Goal: Information Seeking & Learning: Learn about a topic

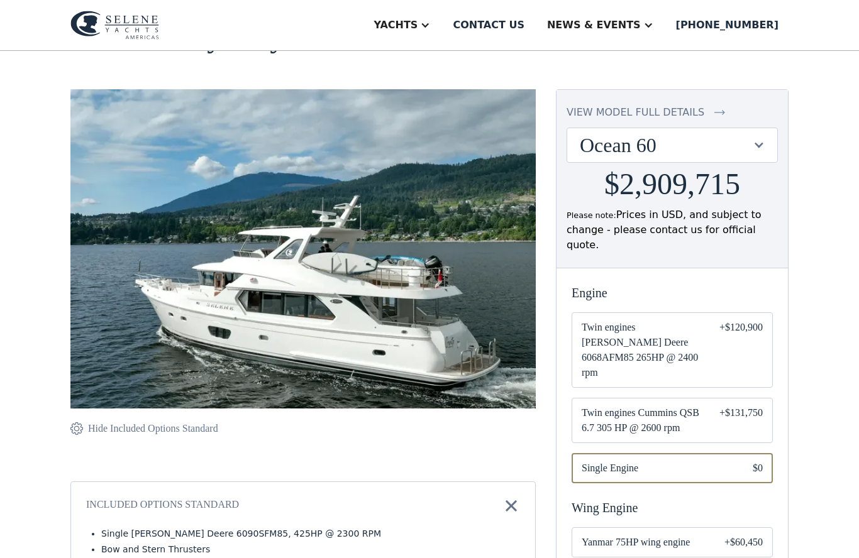
click at [698, 405] on span "Twin engines Cummins QSB 6.7 305 HP @ 2600 rpm" at bounding box center [641, 420] width 118 height 30
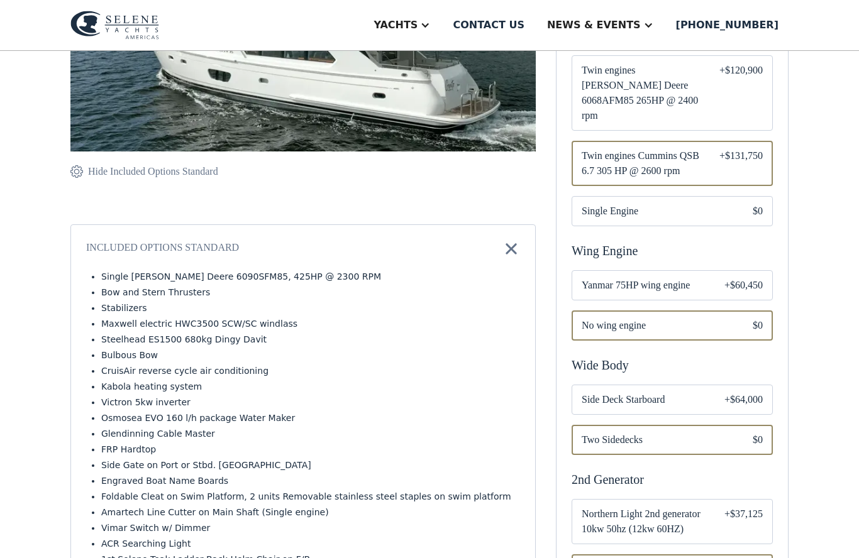
scroll to position [343, 0]
click at [702, 392] on span "Side Deck Starboard" at bounding box center [643, 399] width 123 height 15
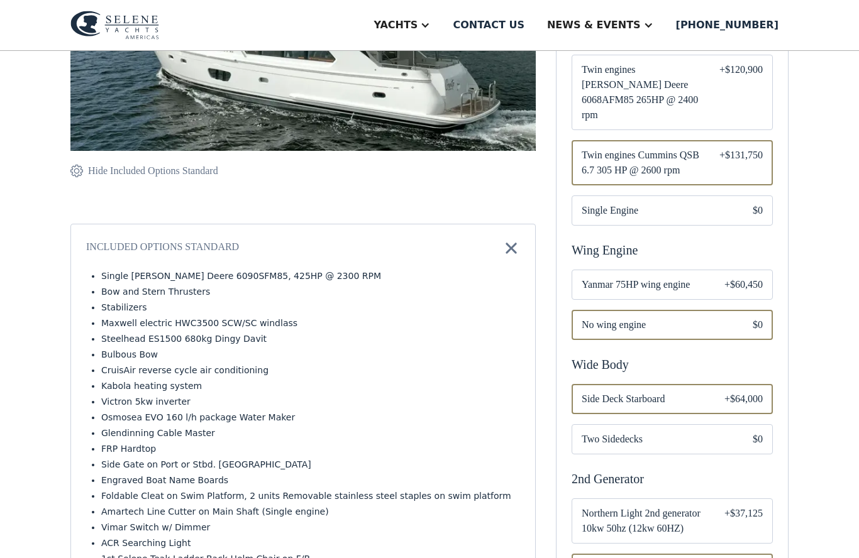
scroll to position [344, 0]
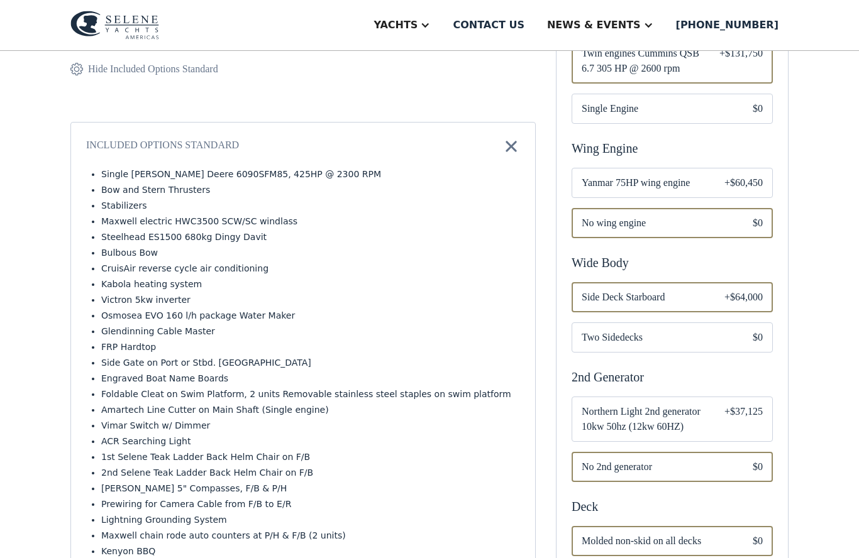
click at [697, 405] on span "Northern Light 2nd generator 10kw 50hz (12kw 60HZ)" at bounding box center [643, 420] width 123 height 30
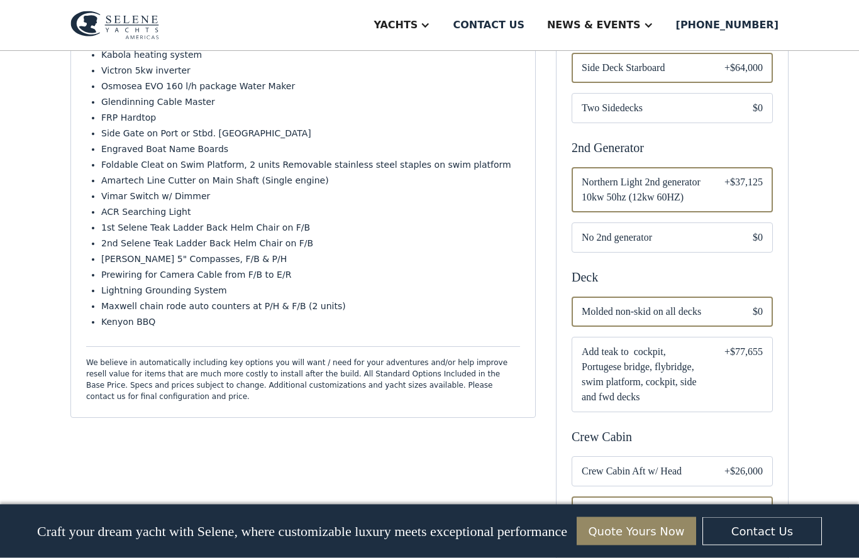
scroll to position [675, 0]
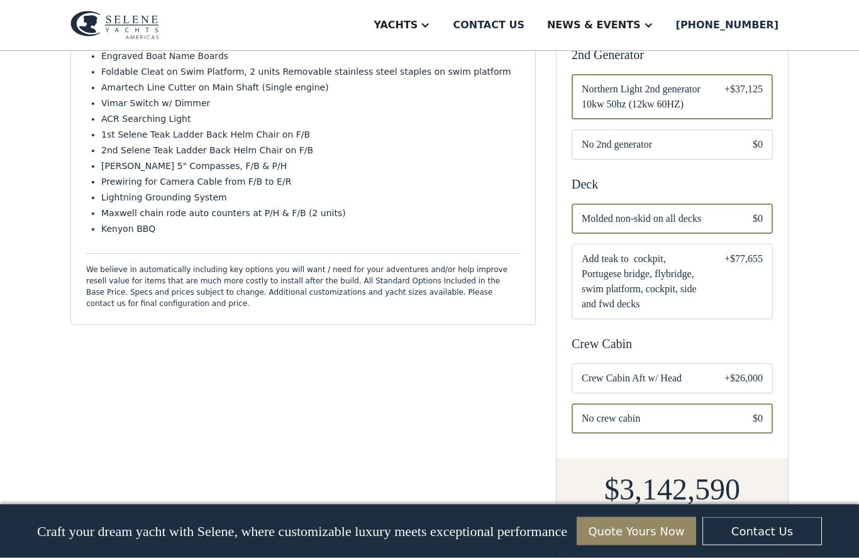
click at [714, 364] on div "Email Form" at bounding box center [671, 379] width 201 height 30
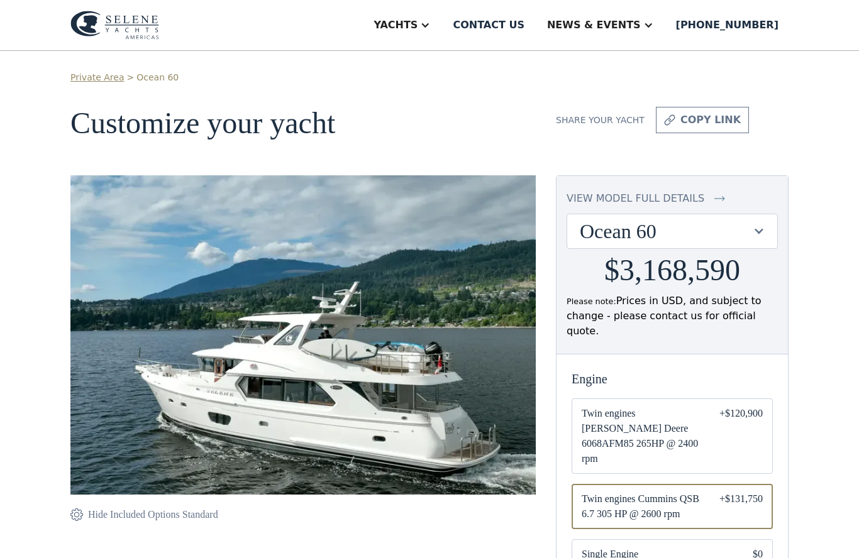
click at [443, 45] on aside "Yachts" at bounding box center [402, 25] width 82 height 50
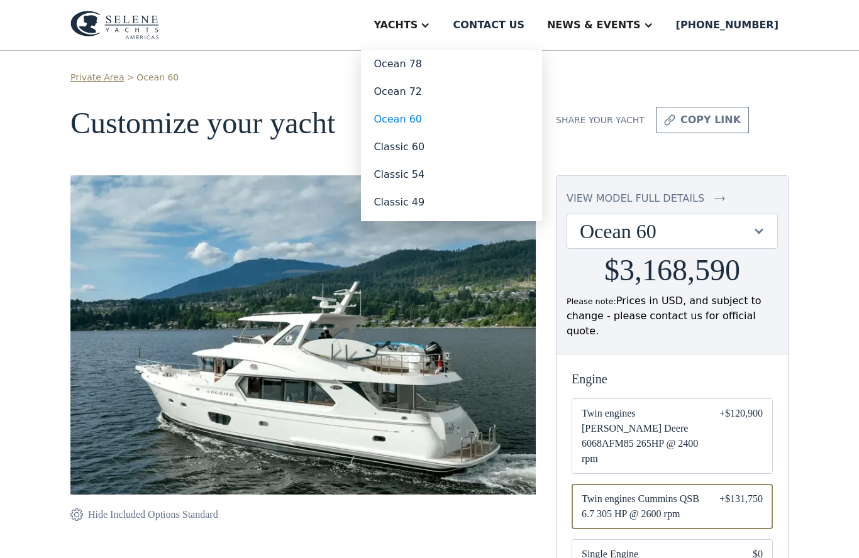
click at [524, 31] on div "Contact us" at bounding box center [489, 25] width 72 height 15
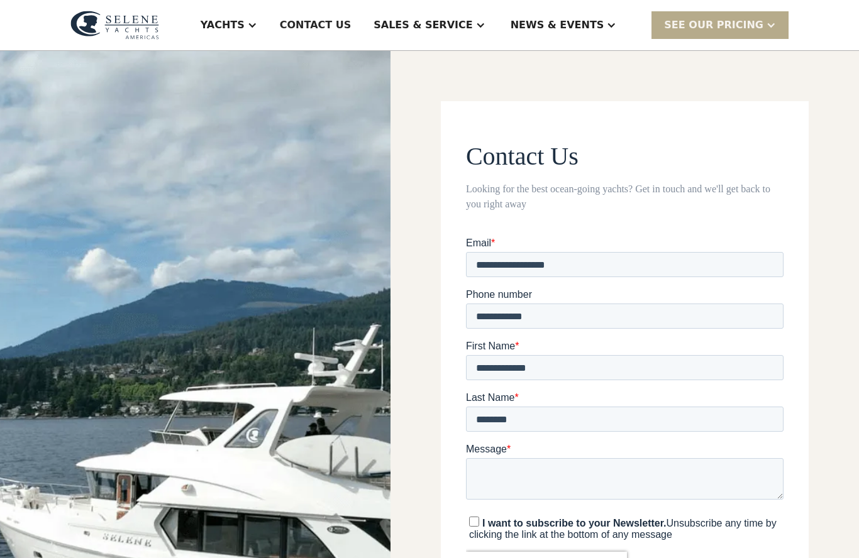
click at [485, 28] on div at bounding box center [480, 25] width 10 height 10
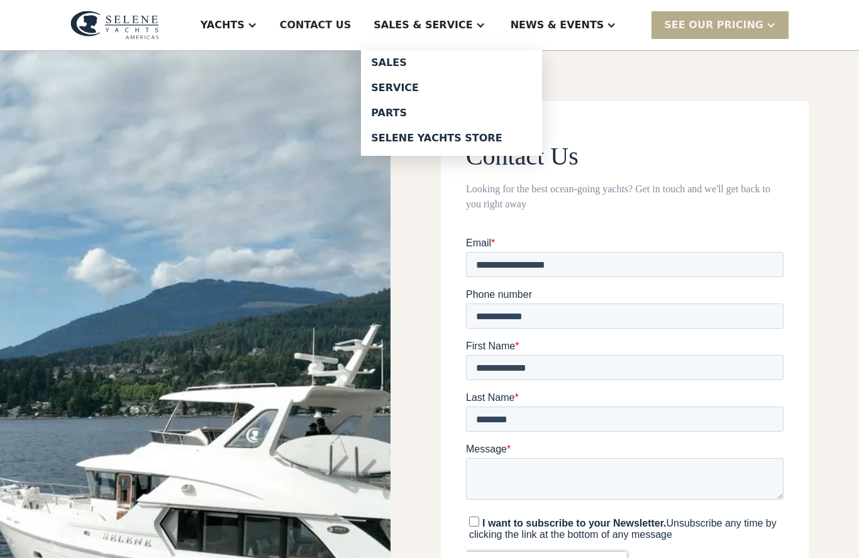
click at [443, 142] on div "Selene Yachts Store" at bounding box center [451, 138] width 161 height 10
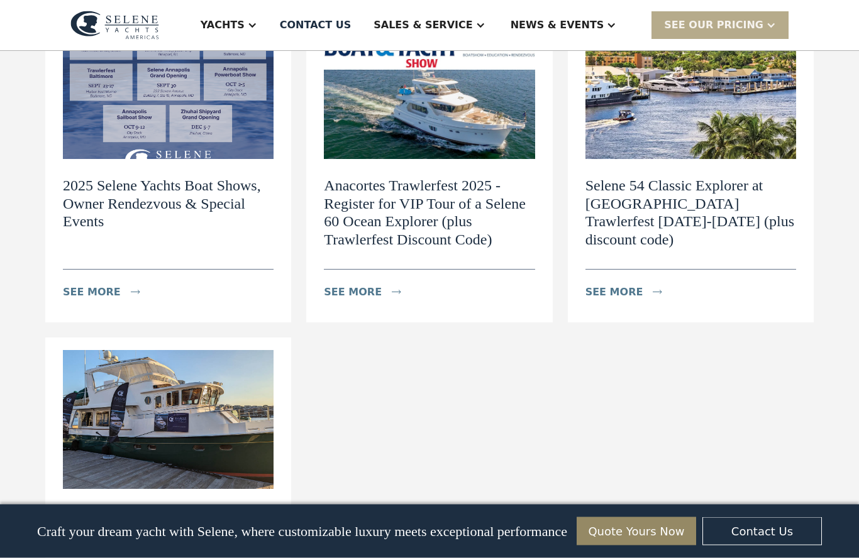
scroll to position [527, 0]
click at [386, 305] on div "see more" at bounding box center [370, 292] width 92 height 25
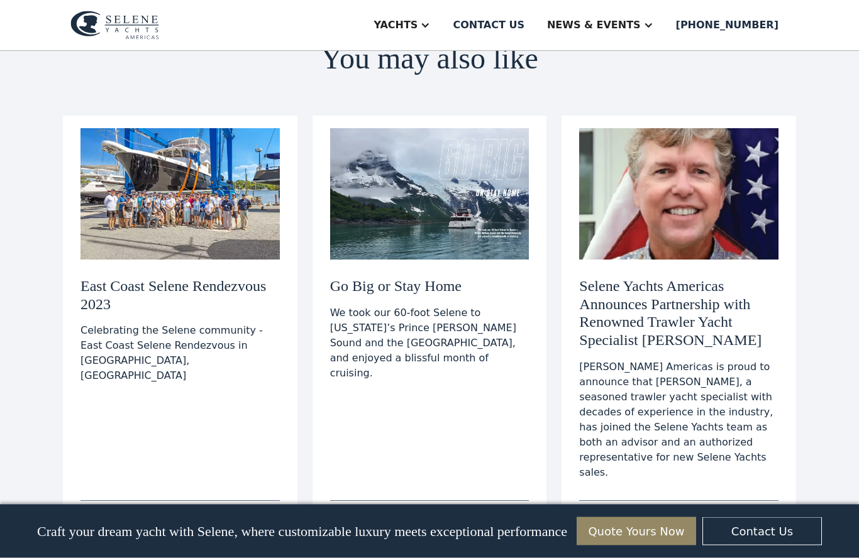
scroll to position [1877, 0]
click at [386, 511] on div "see more" at bounding box center [376, 523] width 92 height 25
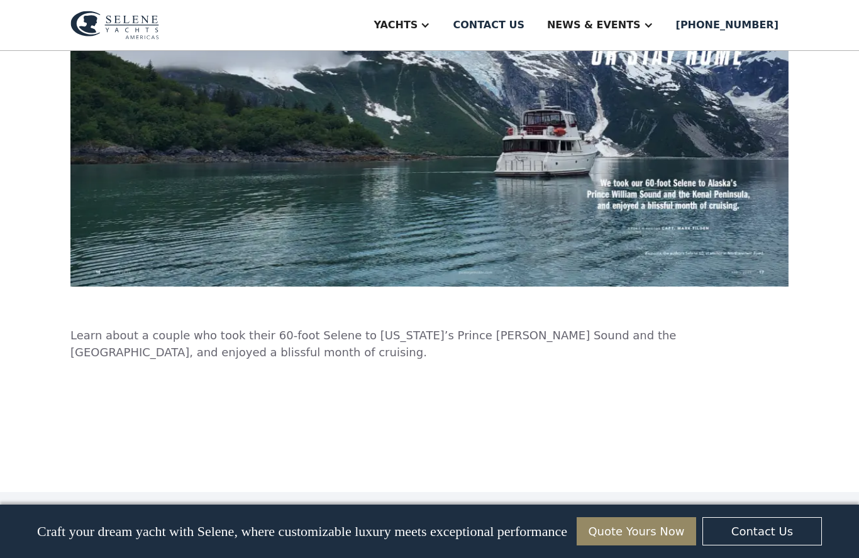
scroll to position [521, 0]
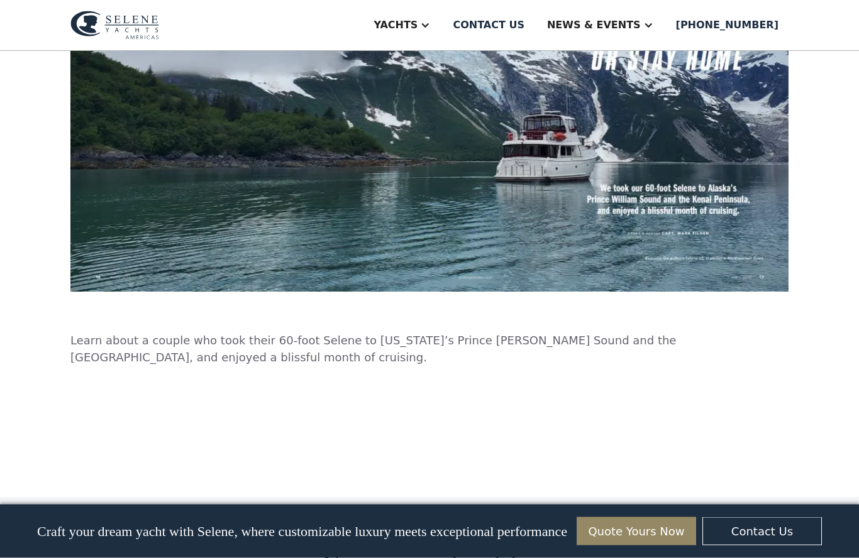
click at [641, 177] on img at bounding box center [429, 63] width 718 height 459
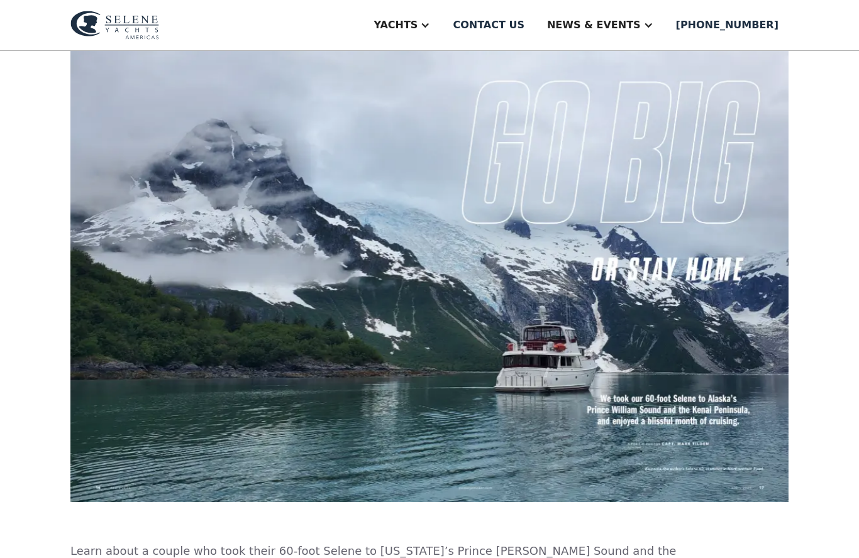
scroll to position [309, 0]
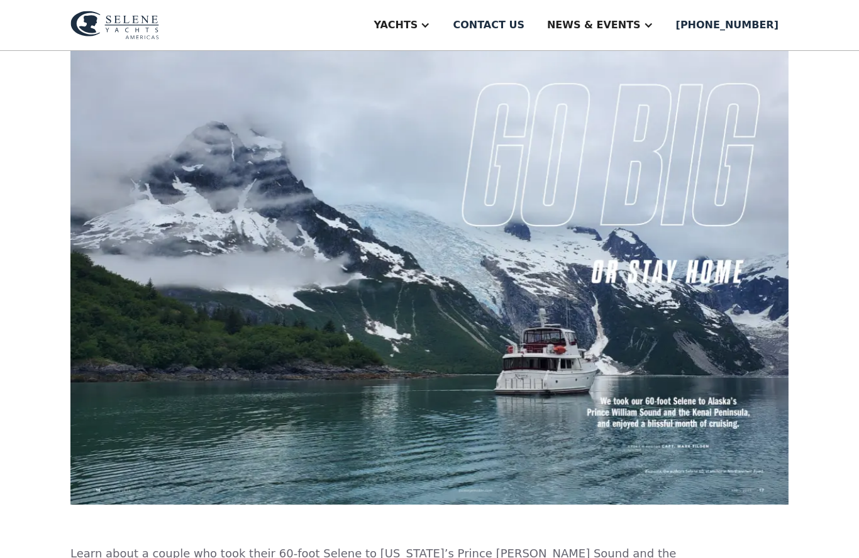
click at [656, 251] on img at bounding box center [429, 276] width 718 height 459
click at [658, 238] on img at bounding box center [429, 276] width 718 height 459
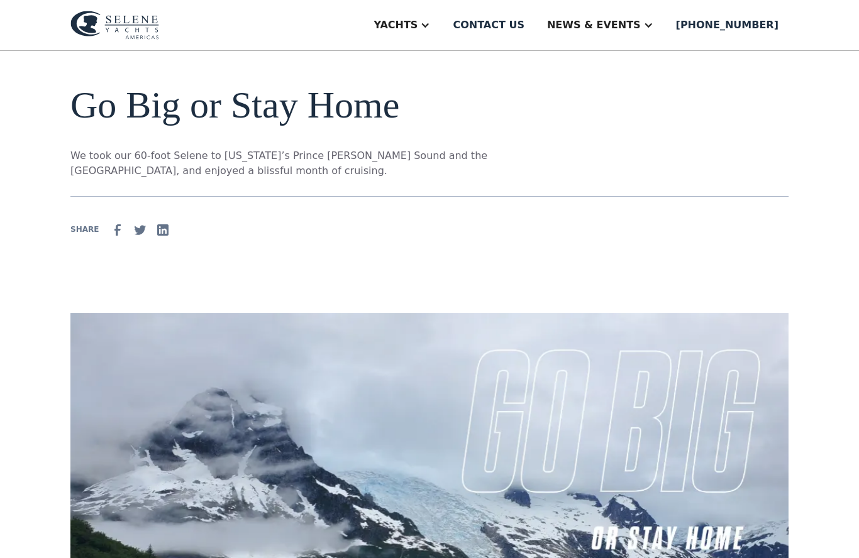
scroll to position [0, 0]
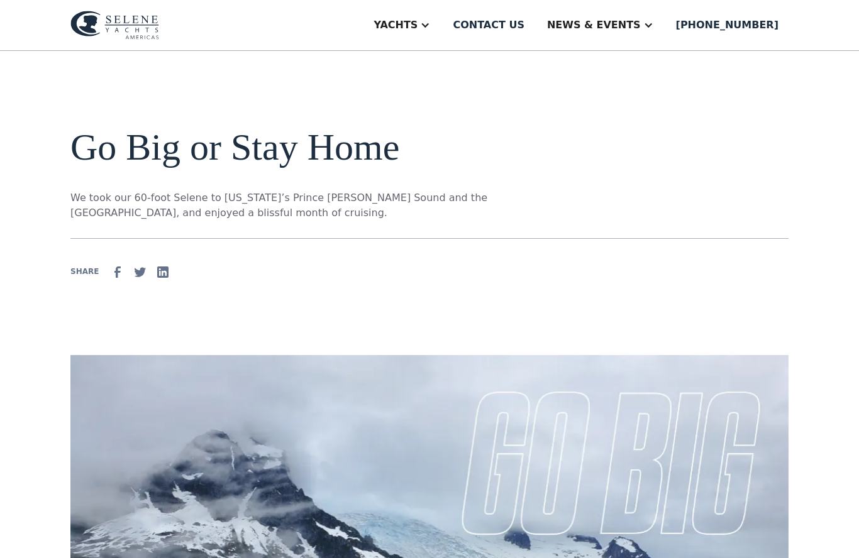
click at [526, 190] on div "Go Big or Stay Home We took our 60-foot Selene to [US_STATE]’s Prince [PERSON_N…" at bounding box center [331, 173] width 523 height 94
click at [504, 207] on p "We took our 60-foot Selene to [US_STATE]’s Prince [PERSON_NAME] Sound and the […" at bounding box center [331, 205] width 523 height 30
click at [504, 199] on p "We took our 60-foot Selene to [US_STATE]’s Prince [PERSON_NAME] Sound and the […" at bounding box center [331, 205] width 523 height 30
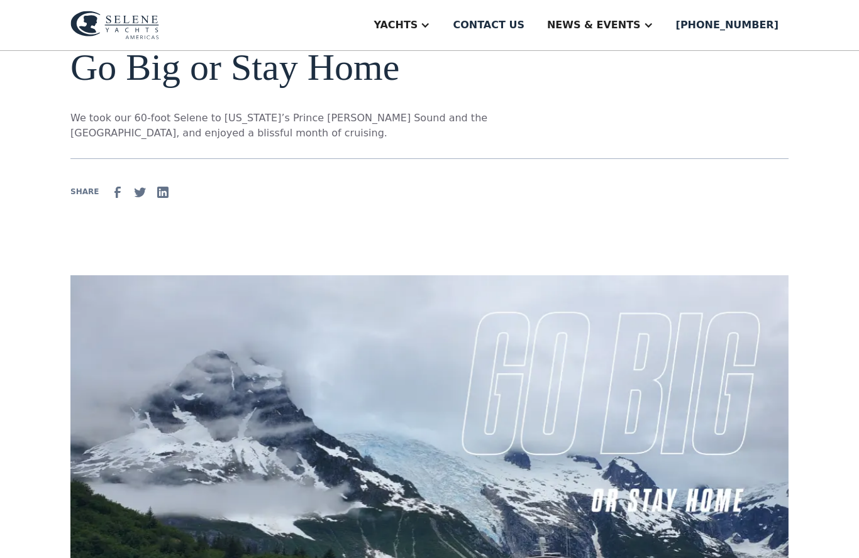
scroll to position [80, 0]
click at [490, 397] on img at bounding box center [429, 504] width 718 height 459
click at [502, 391] on img at bounding box center [429, 504] width 718 height 459
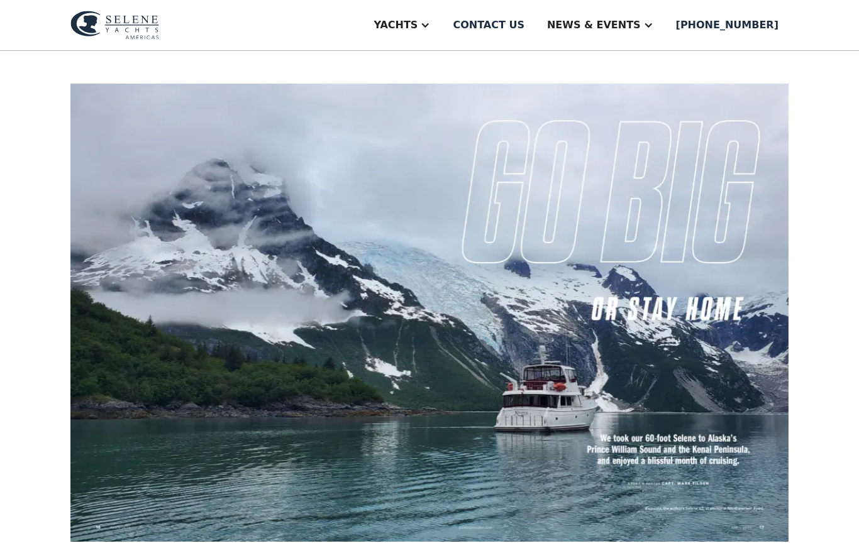
scroll to position [276, 0]
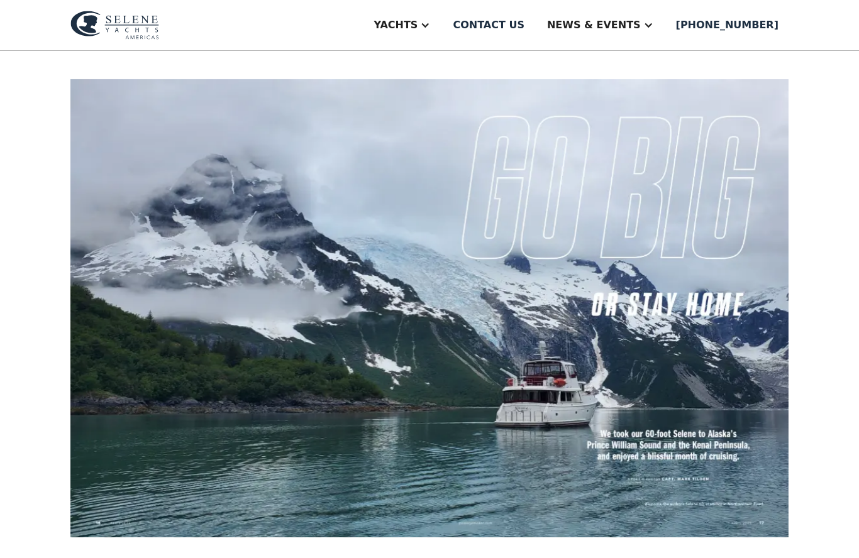
click at [691, 426] on img at bounding box center [429, 308] width 718 height 459
click at [696, 436] on img at bounding box center [429, 308] width 718 height 459
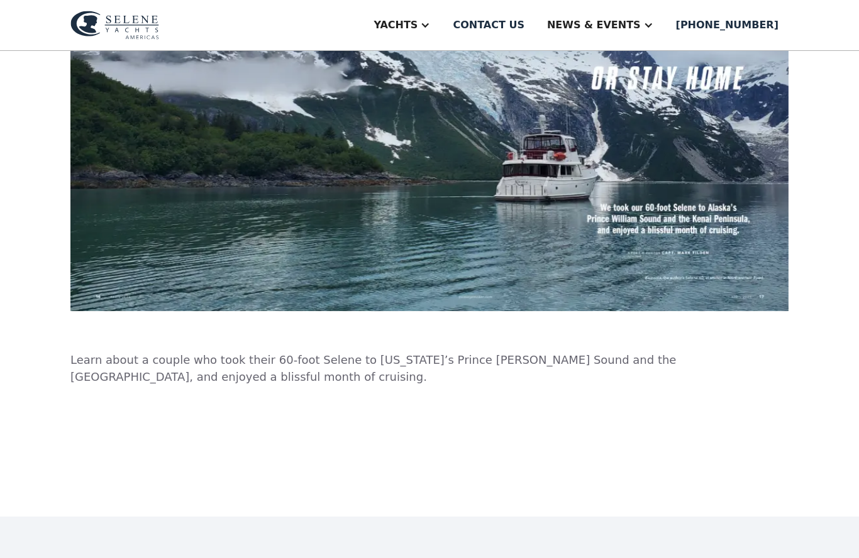
scroll to position [505, 0]
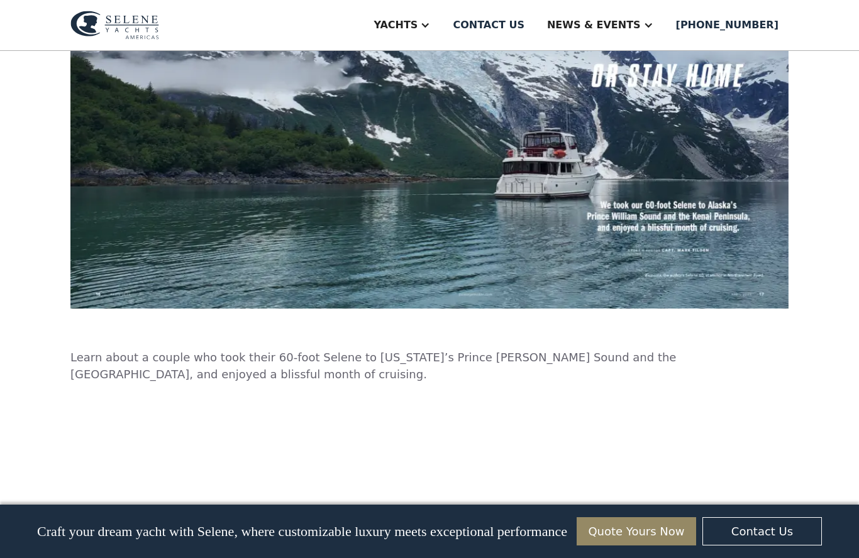
click at [648, 368] on p "Learn about a couple who took their 60-foot Selene to Alaska’s Prince William S…" at bounding box center [429, 366] width 718 height 34
click at [654, 361] on p "Learn about a couple who took their 60-foot Selene to Alaska’s Prince William S…" at bounding box center [429, 366] width 718 height 34
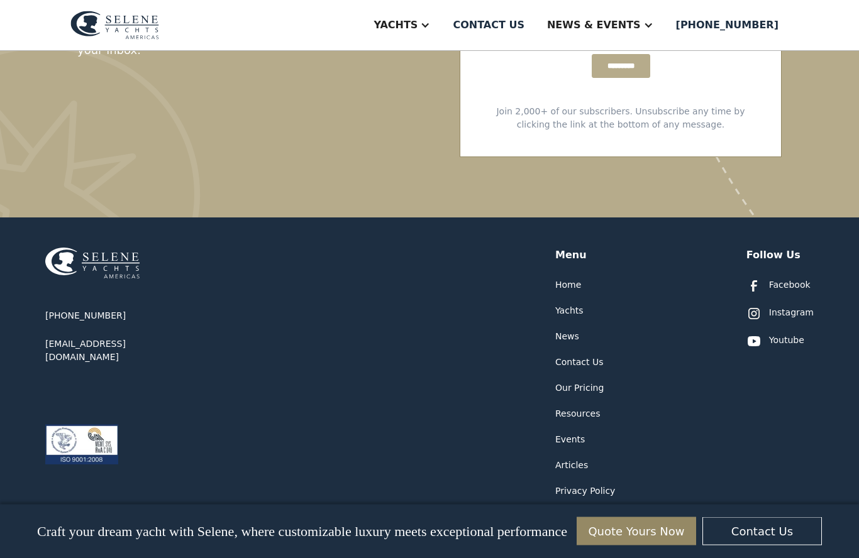
scroll to position [1819, 0]
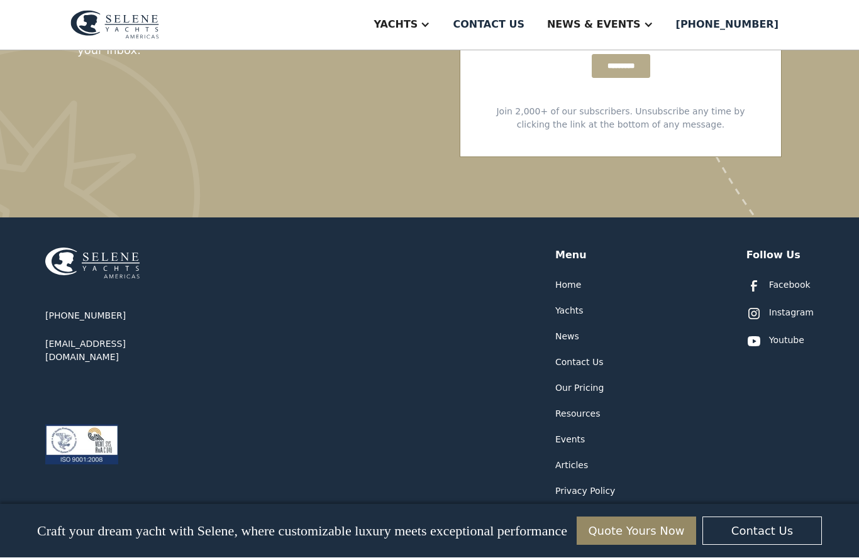
click at [596, 408] on div "Resources" at bounding box center [577, 414] width 45 height 13
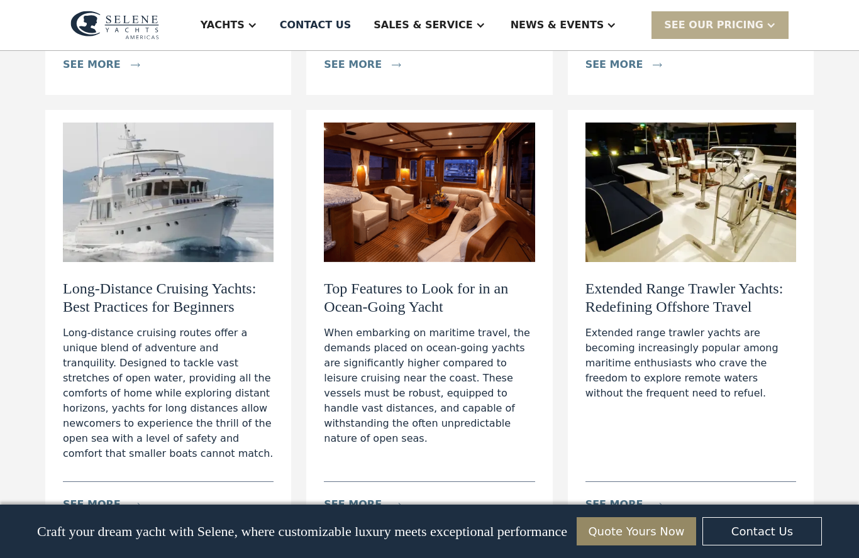
scroll to position [539, 0]
click at [764, 358] on div "Extended range trawler yachts are becoming increasingly popular among maritime …" at bounding box center [690, 363] width 211 height 75
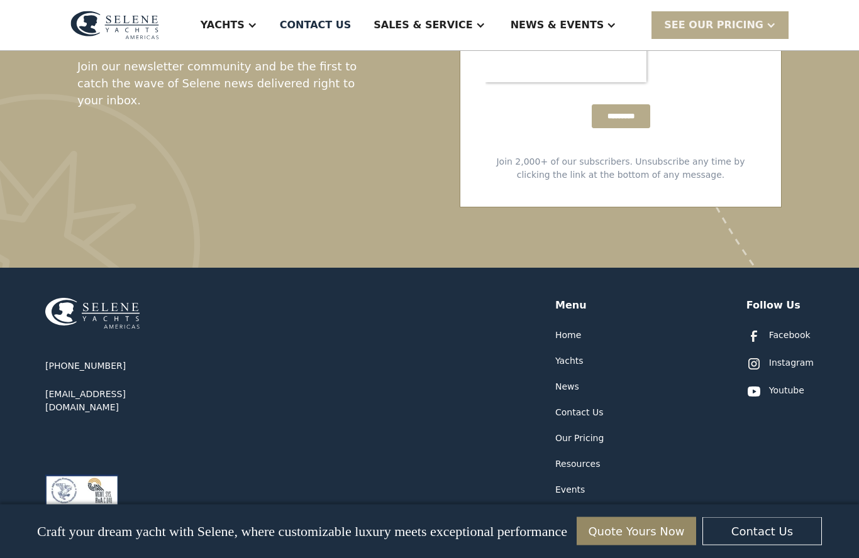
scroll to position [3329, 0]
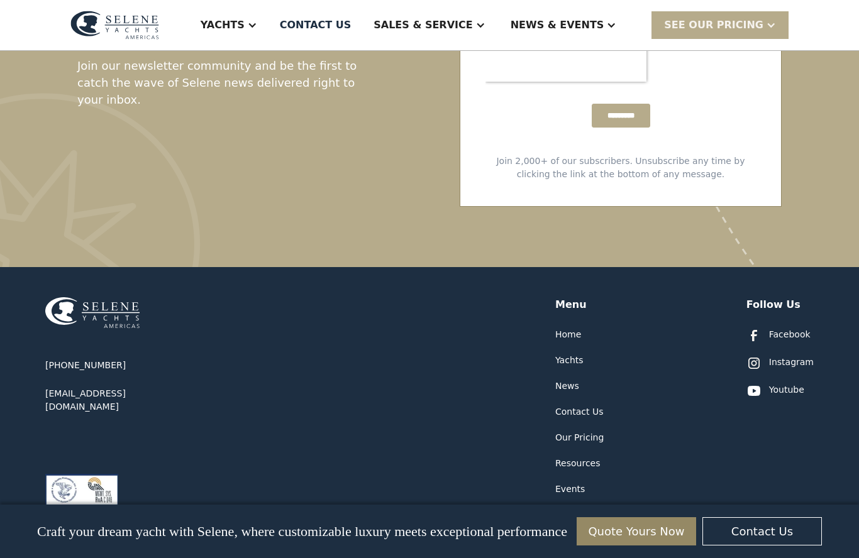
click at [575, 354] on div "Yachts" at bounding box center [569, 360] width 28 height 13
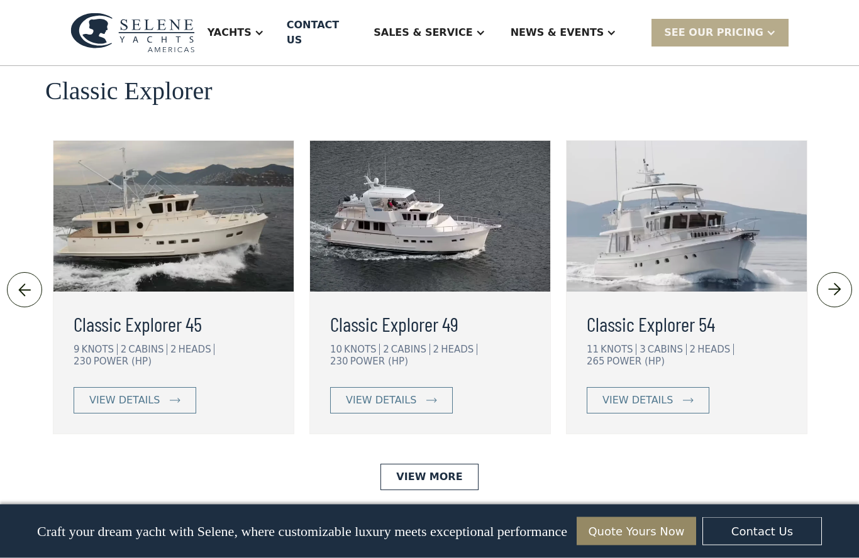
scroll to position [2740, 0]
click at [434, 464] on link "View More" at bounding box center [428, 477] width 97 height 26
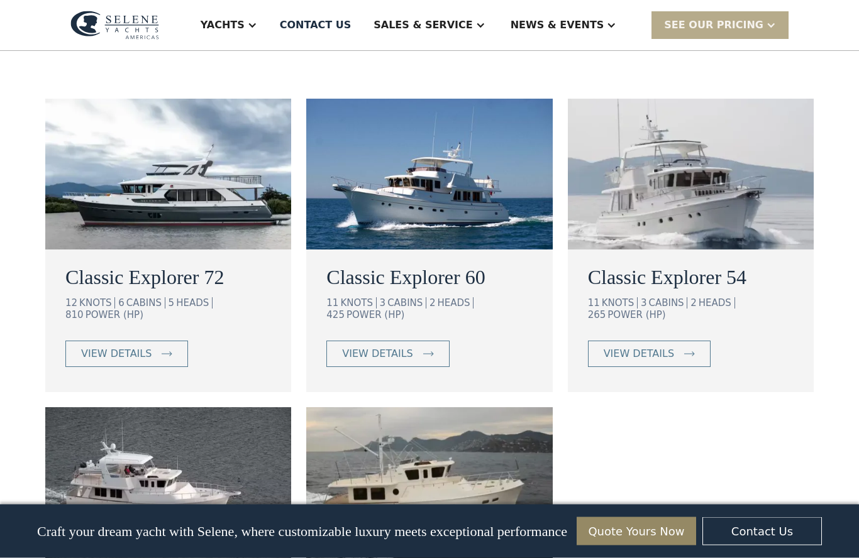
scroll to position [748, 0]
click at [417, 341] on link "view details" at bounding box center [387, 354] width 123 height 26
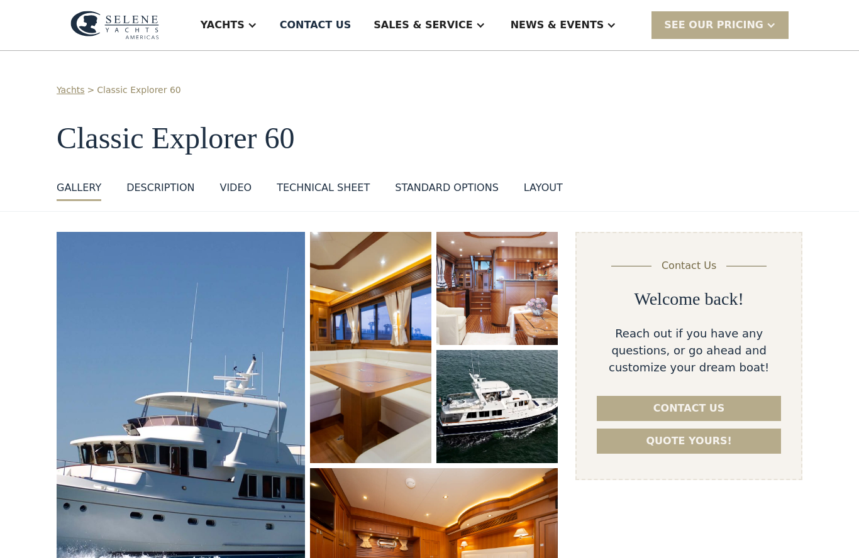
select select "********"
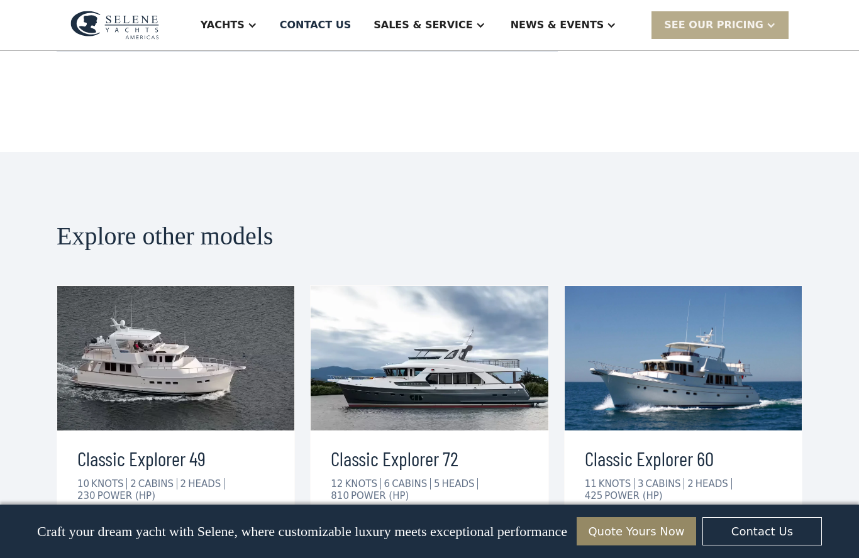
scroll to position [2717, 0]
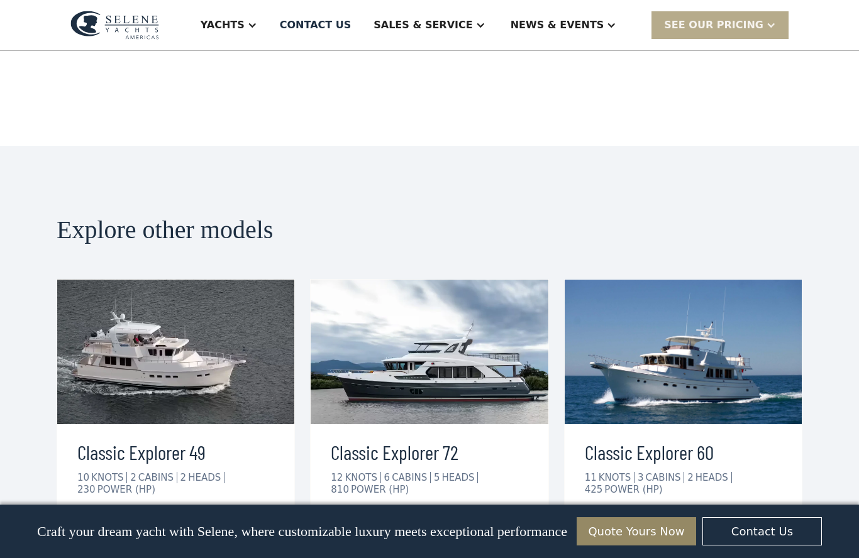
click at [128, 521] on div "view details" at bounding box center [128, 528] width 70 height 15
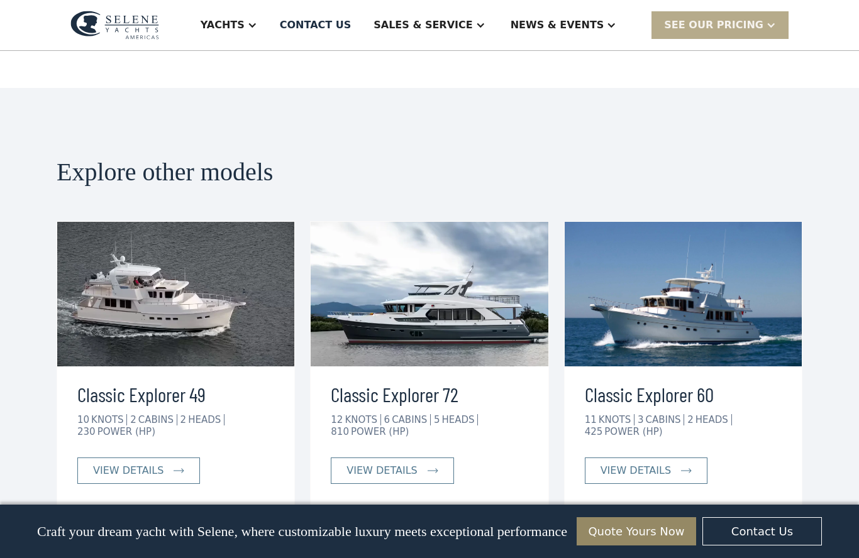
scroll to position [2776, 0]
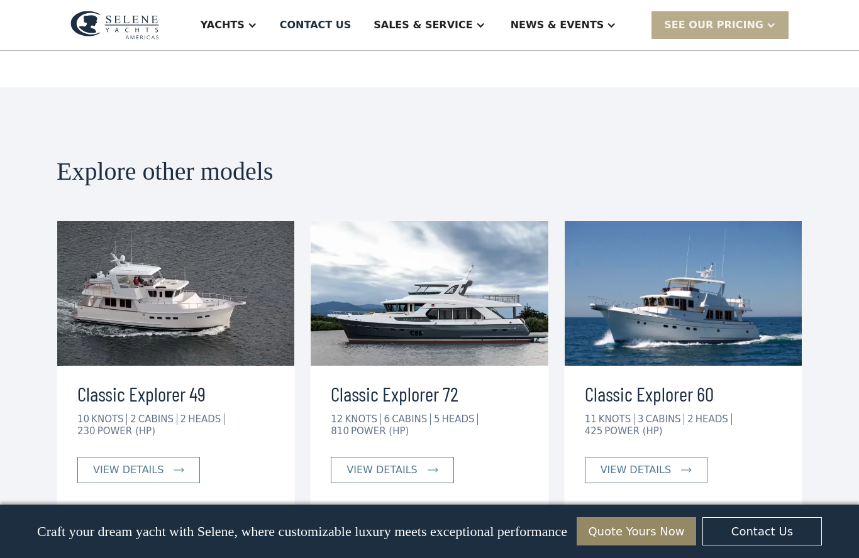
click at [667, 463] on div "view details" at bounding box center [635, 470] width 70 height 15
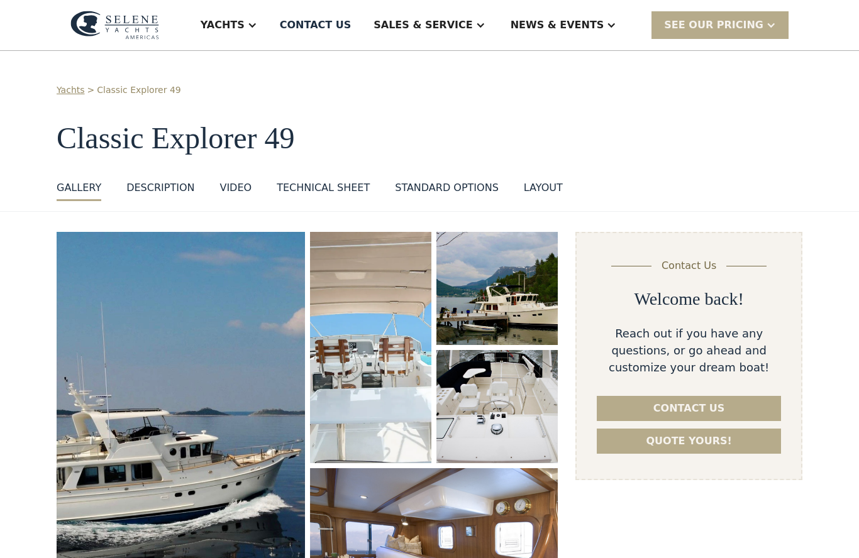
select select "********"
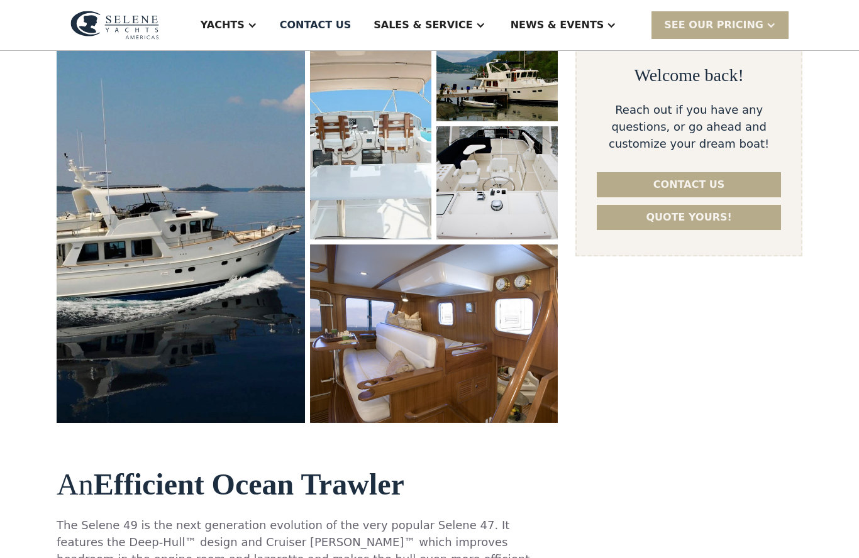
scroll to position [228, 0]
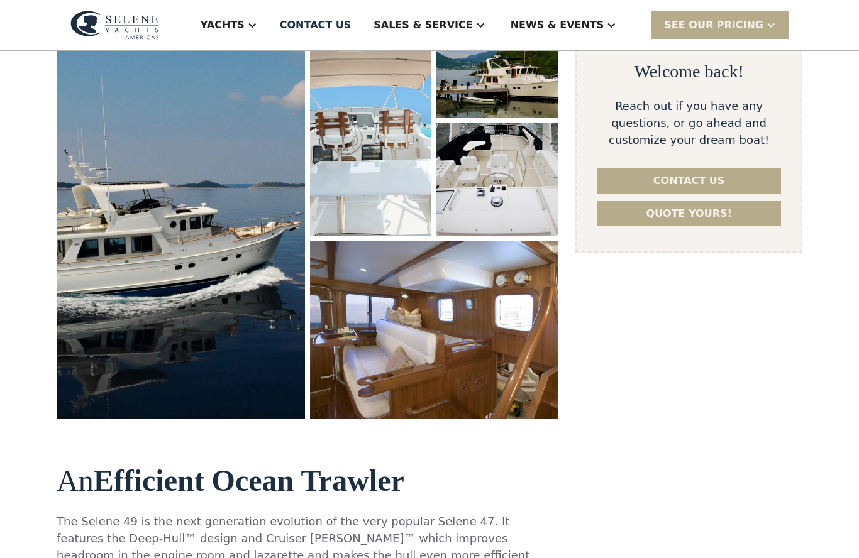
click at [126, 351] on img "open lightbox" at bounding box center [181, 211] width 248 height 415
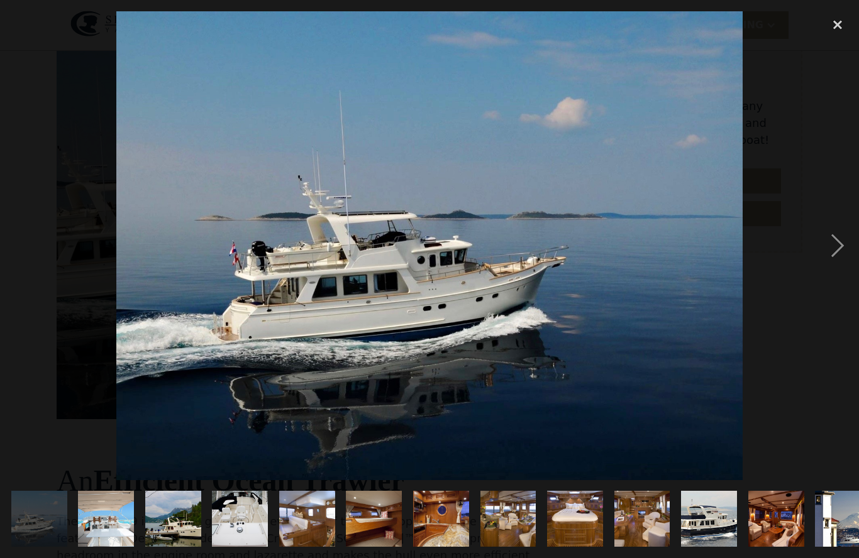
click at [827, 258] on div "next image" at bounding box center [837, 245] width 43 height 469
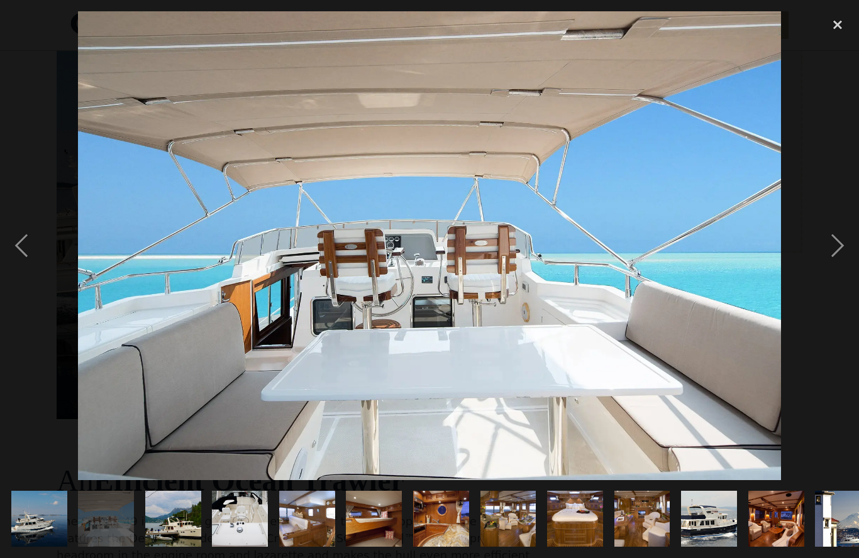
click at [833, 265] on div "next image" at bounding box center [837, 245] width 43 height 469
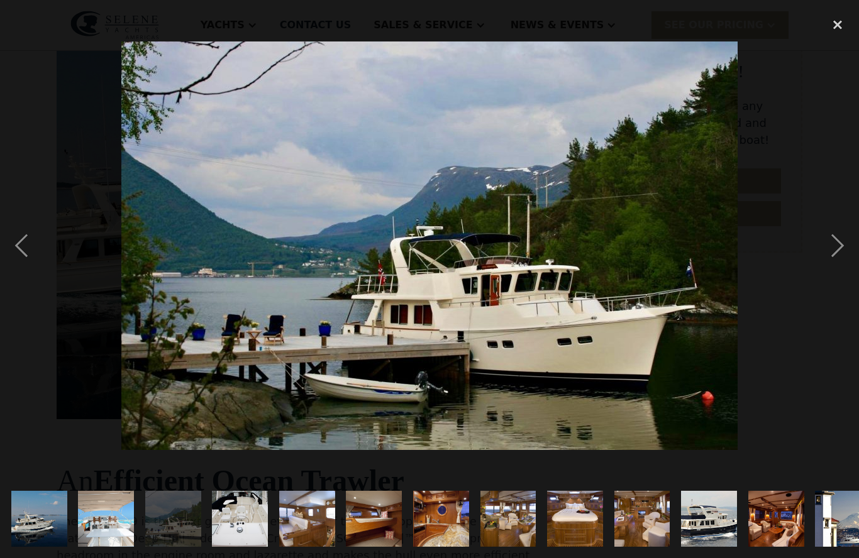
scroll to position [0, 0]
click at [832, 268] on div "next image" at bounding box center [837, 245] width 43 height 469
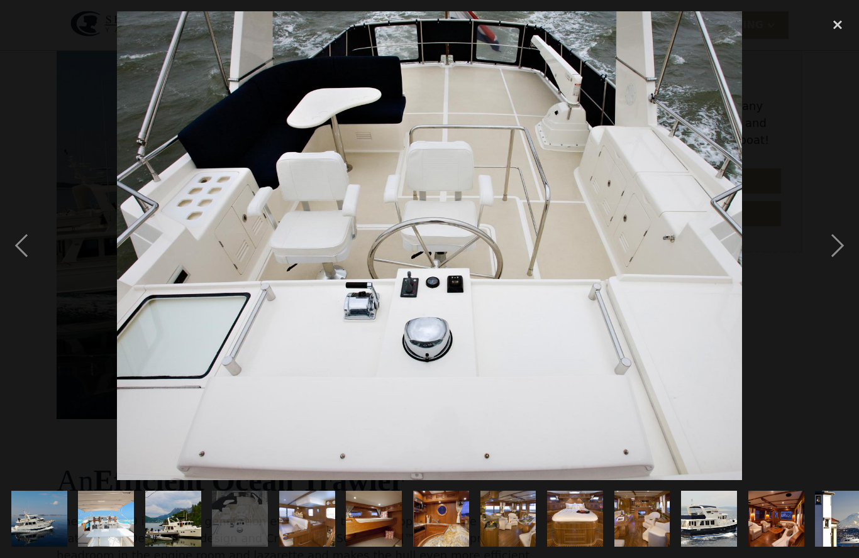
click at [835, 273] on div "next image" at bounding box center [837, 245] width 43 height 469
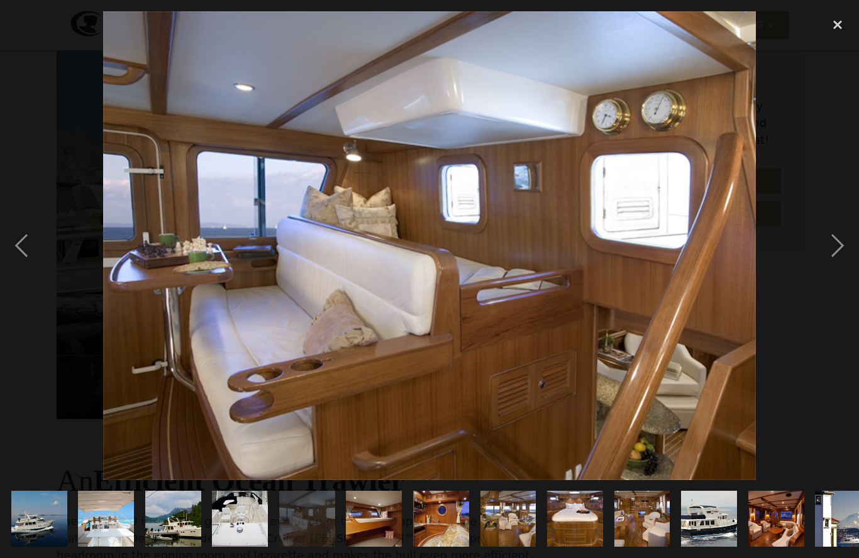
click at [836, 262] on div "next image" at bounding box center [837, 245] width 43 height 469
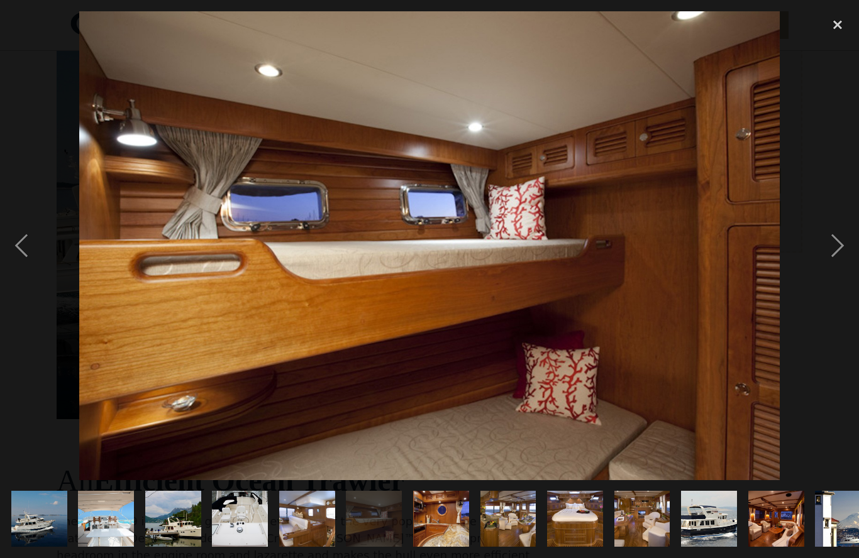
click at [834, 263] on div "next image" at bounding box center [837, 245] width 43 height 469
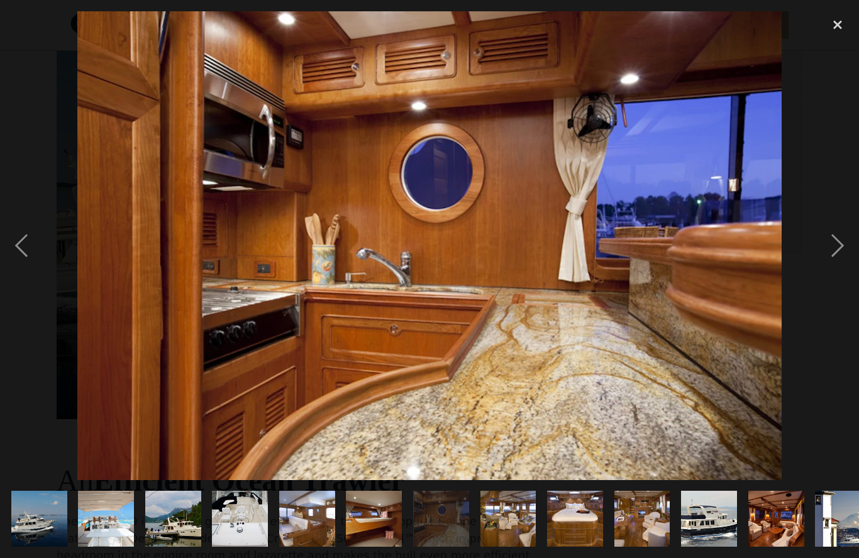
click at [841, 270] on div "next image" at bounding box center [837, 245] width 43 height 469
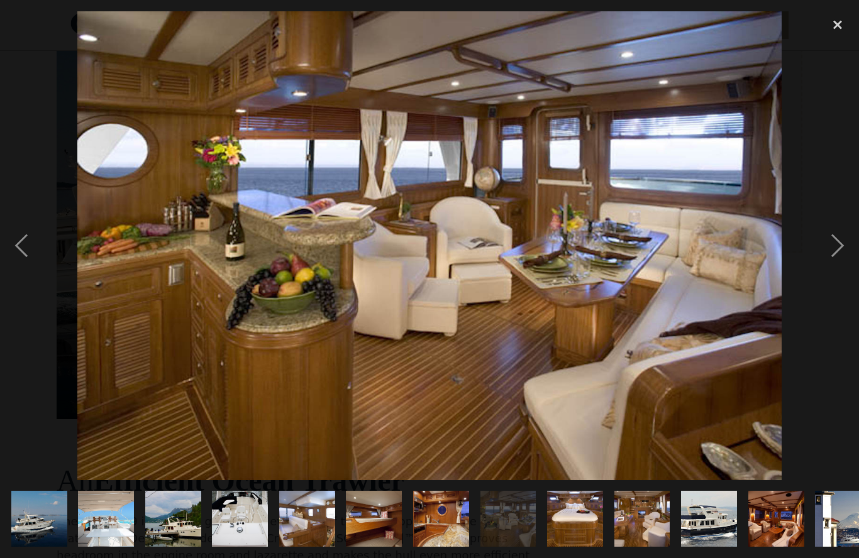
click at [838, 267] on div "next image" at bounding box center [837, 245] width 43 height 469
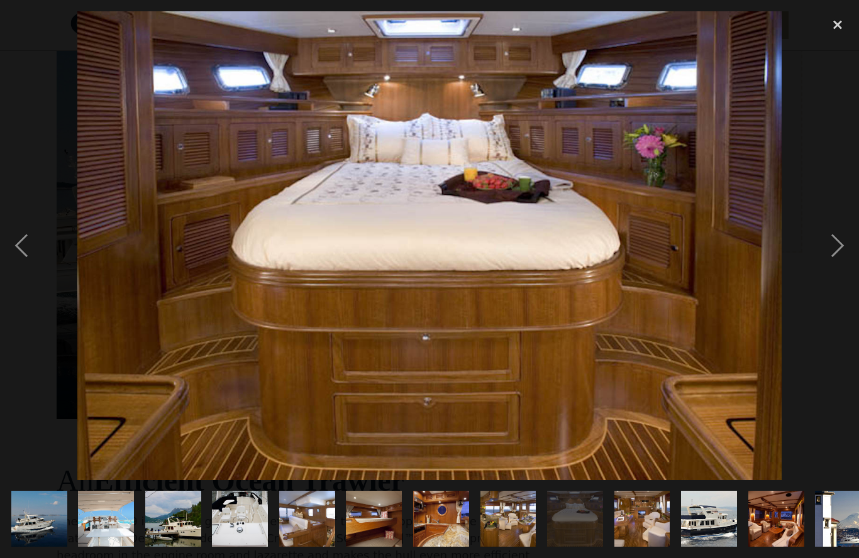
click at [838, 272] on div "next image" at bounding box center [837, 245] width 43 height 469
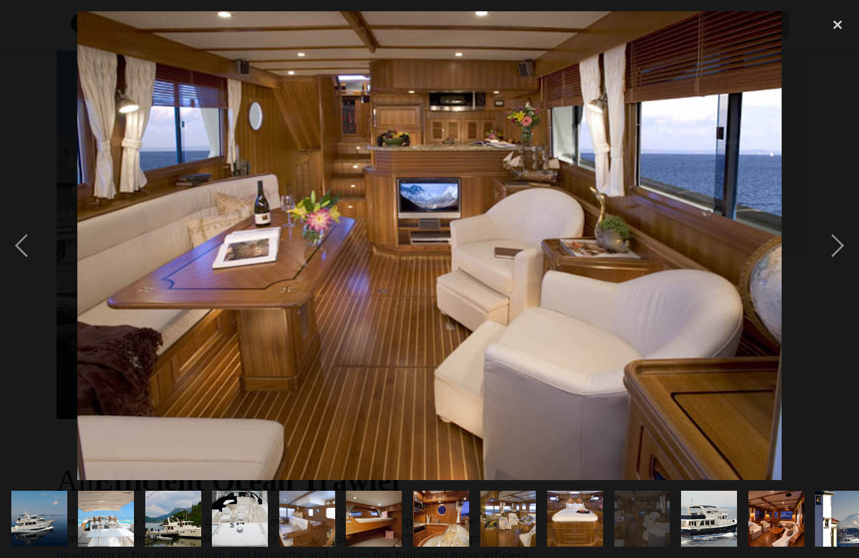
click at [831, 269] on div "next image" at bounding box center [837, 245] width 43 height 469
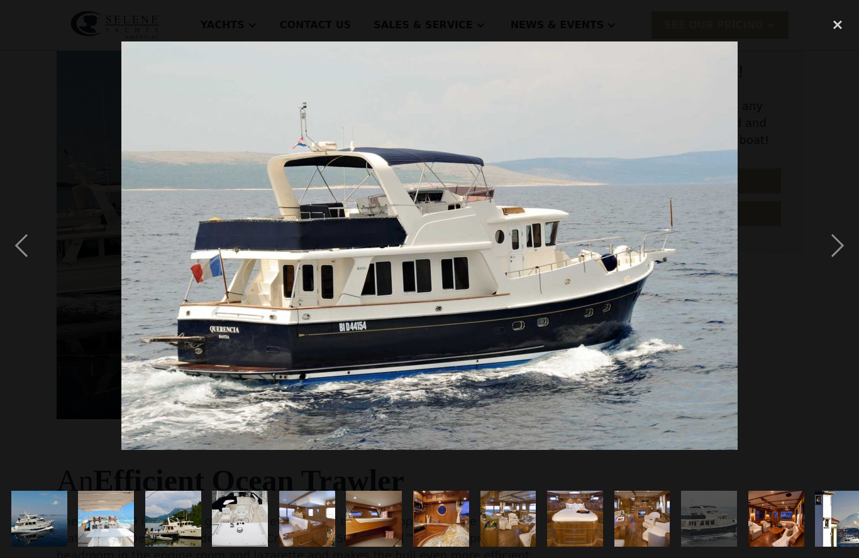
click at [836, 268] on div "next image" at bounding box center [837, 245] width 43 height 469
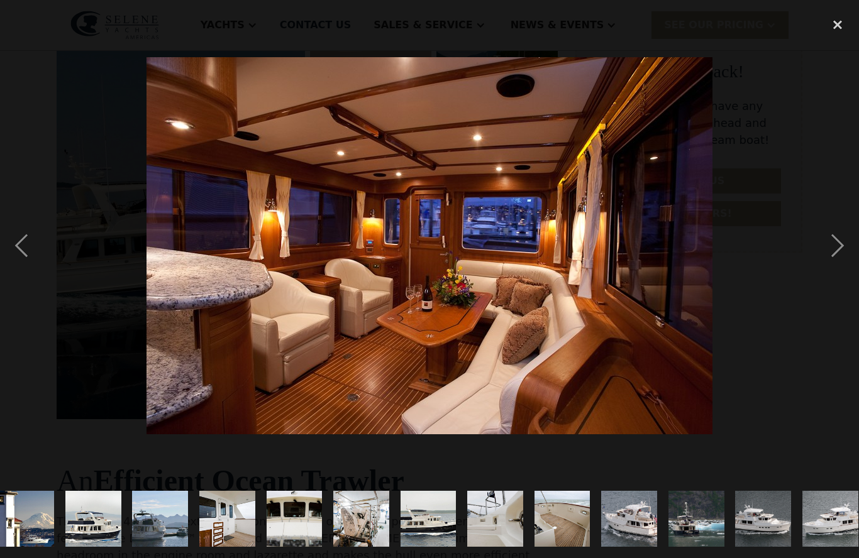
scroll to position [0, 817]
click at [828, 267] on div "next image" at bounding box center [837, 245] width 43 height 469
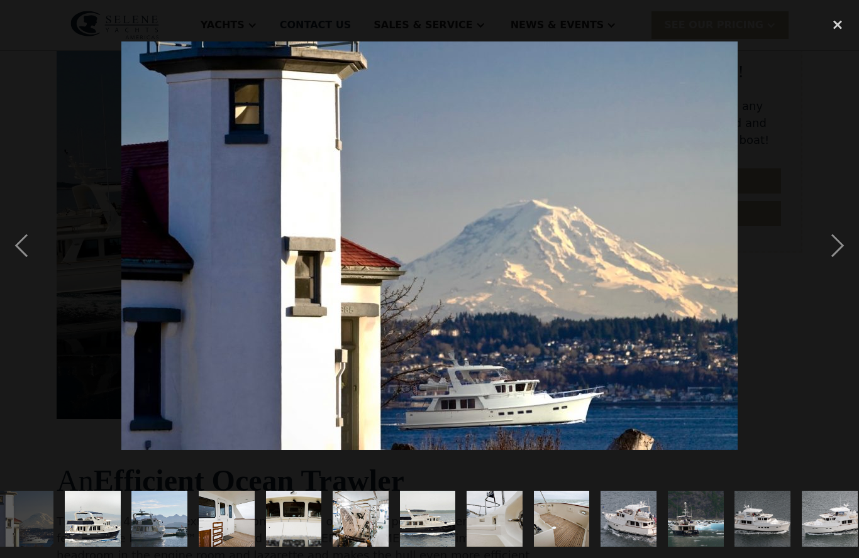
click at [835, 270] on div "next image" at bounding box center [837, 245] width 43 height 469
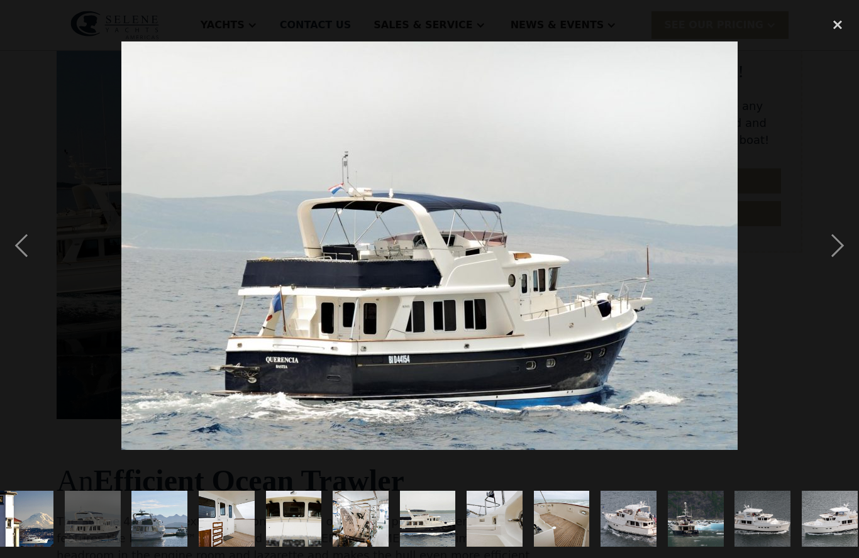
click at [836, 264] on div "next image" at bounding box center [837, 245] width 43 height 469
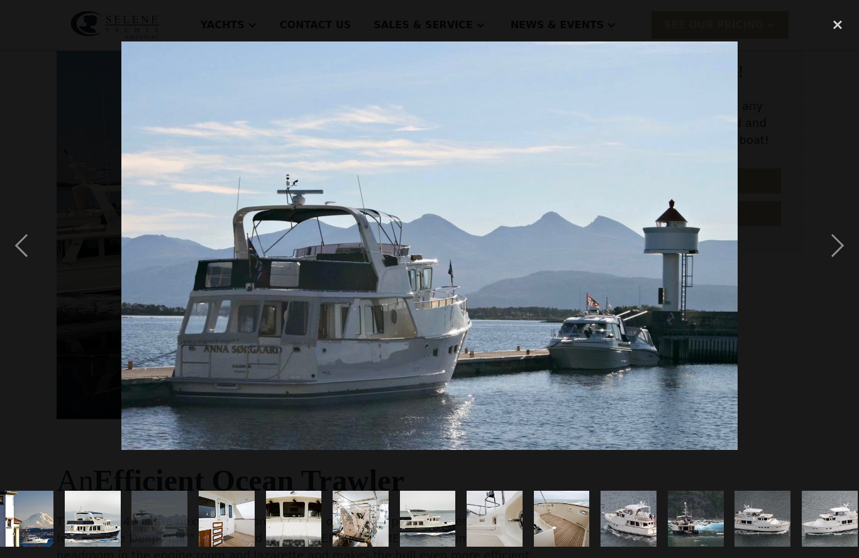
click at [833, 266] on div "next image" at bounding box center [837, 245] width 43 height 469
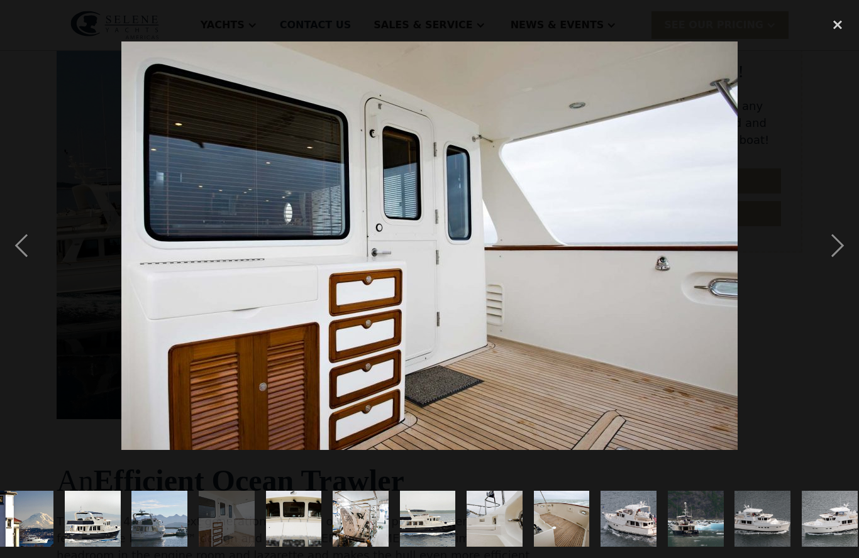
click at [839, 268] on div "next image" at bounding box center [837, 245] width 43 height 469
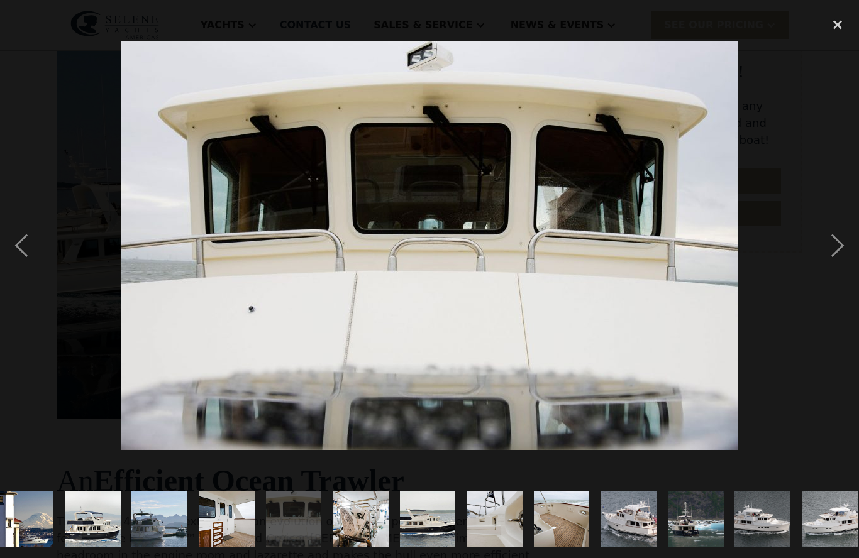
click at [836, 263] on div "next image" at bounding box center [837, 245] width 43 height 469
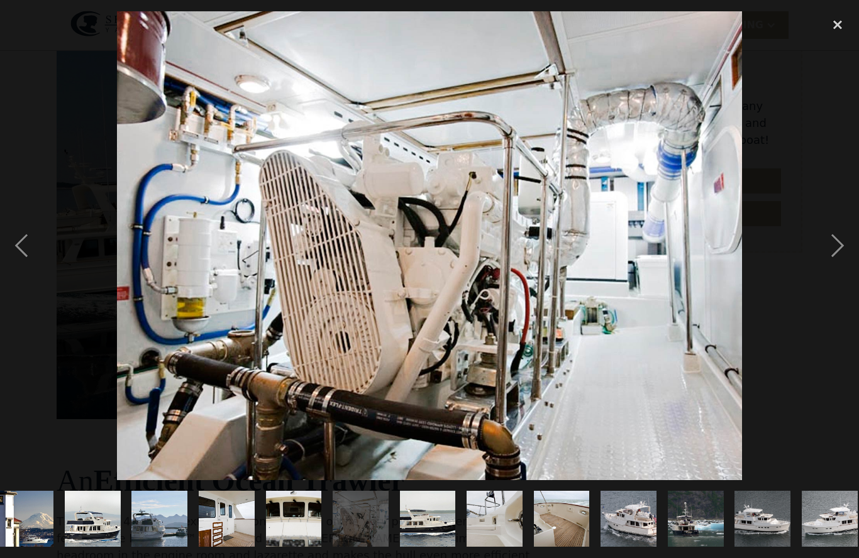
click at [839, 260] on div "next image" at bounding box center [837, 245] width 43 height 469
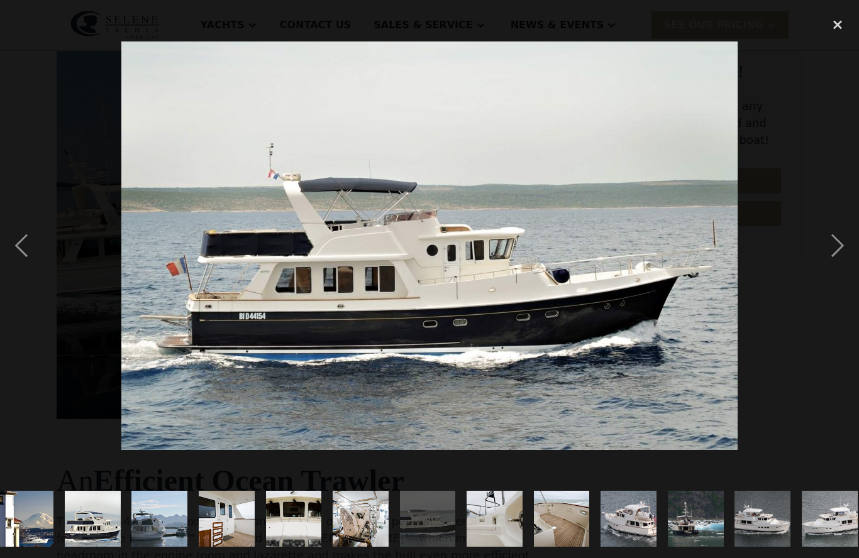
click at [836, 24] on div "close lightbox" at bounding box center [837, 25] width 43 height 28
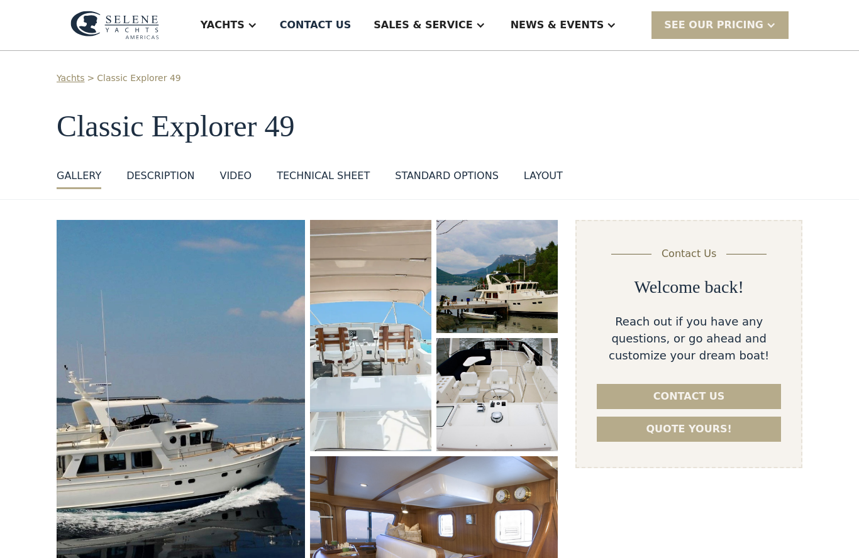
scroll to position [0, 0]
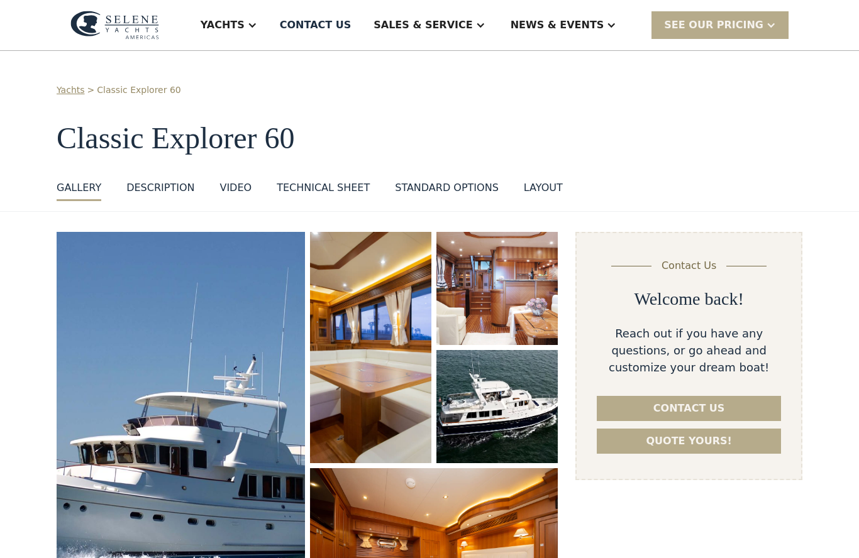
select select "********"
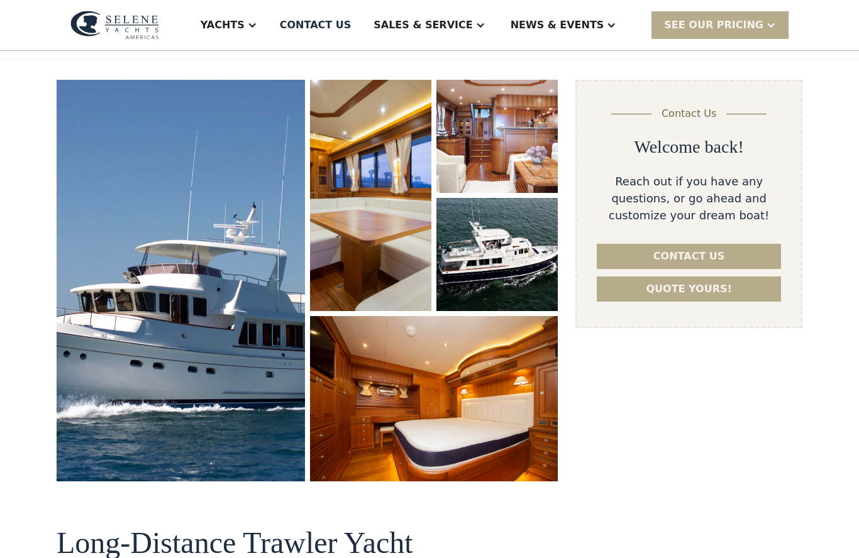
scroll to position [152, 0]
click at [243, 366] on img "open lightbox" at bounding box center [181, 281] width 248 height 402
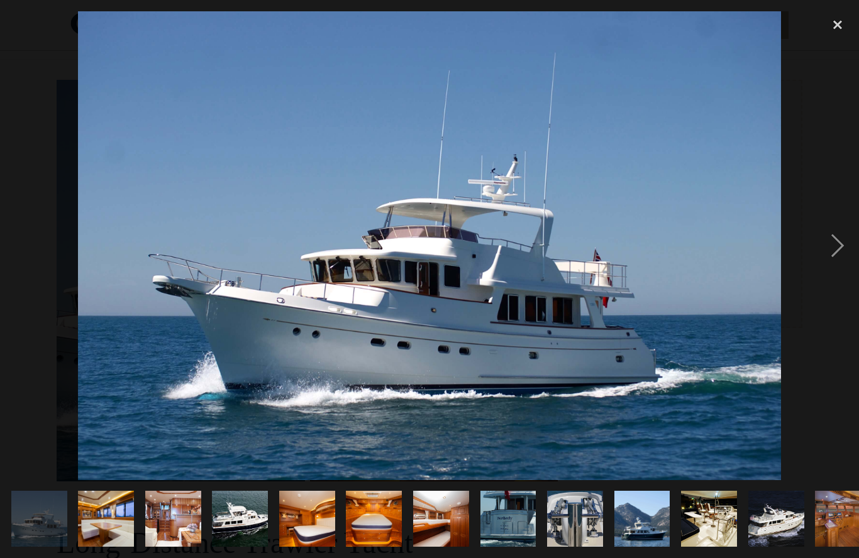
click at [838, 268] on div "next image" at bounding box center [837, 245] width 43 height 469
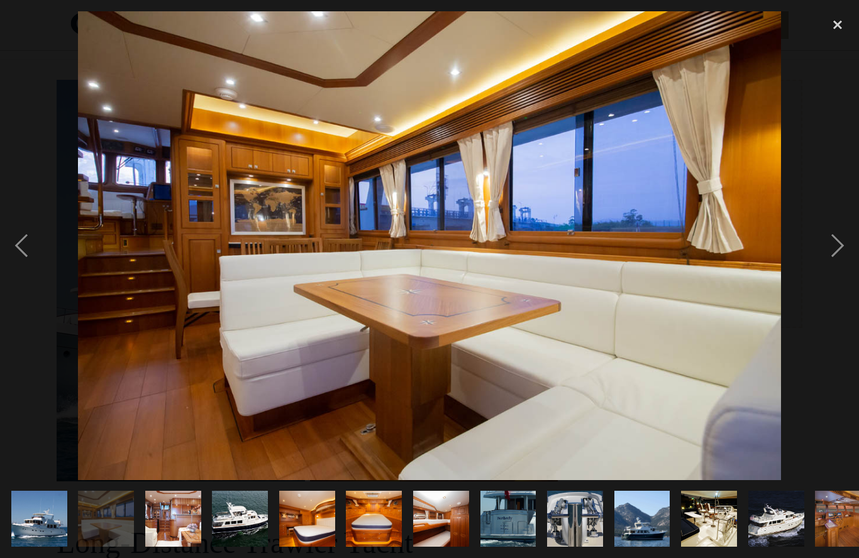
click at [837, 266] on div "next image" at bounding box center [837, 245] width 43 height 469
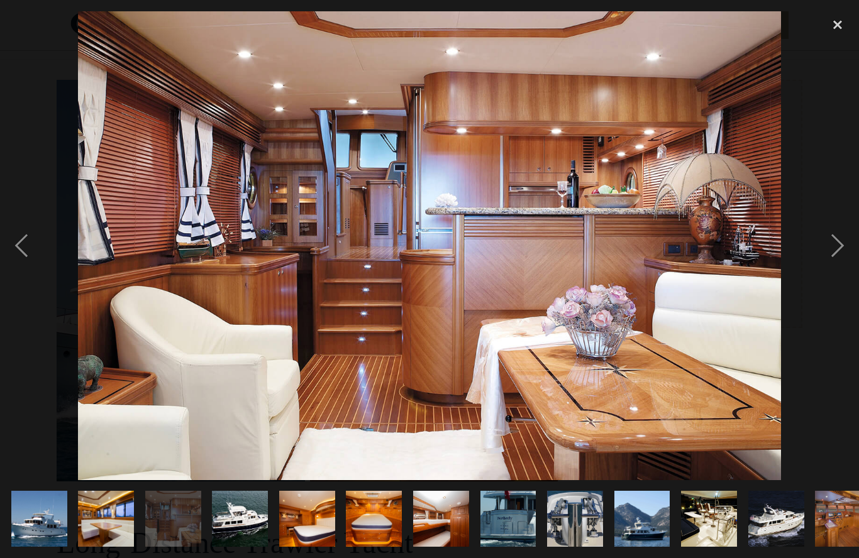
click at [836, 273] on div "next image" at bounding box center [837, 245] width 43 height 469
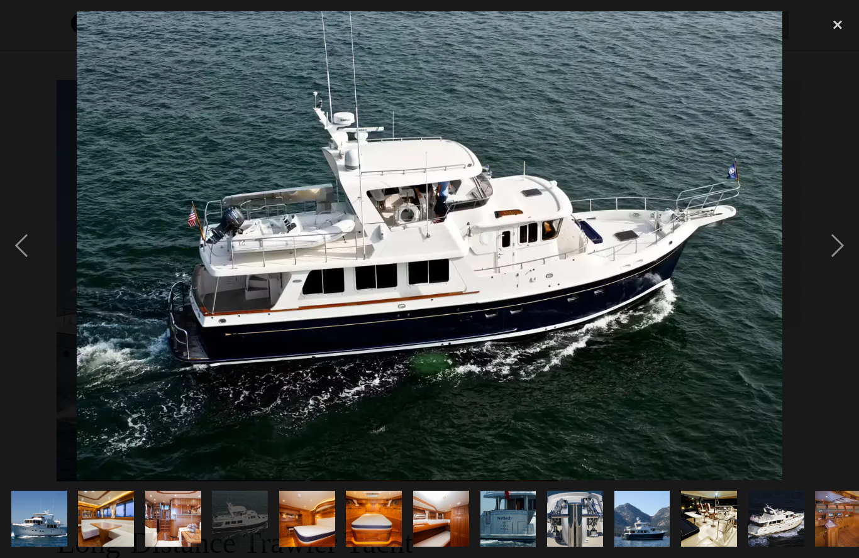
click at [839, 273] on div "next image" at bounding box center [837, 245] width 43 height 469
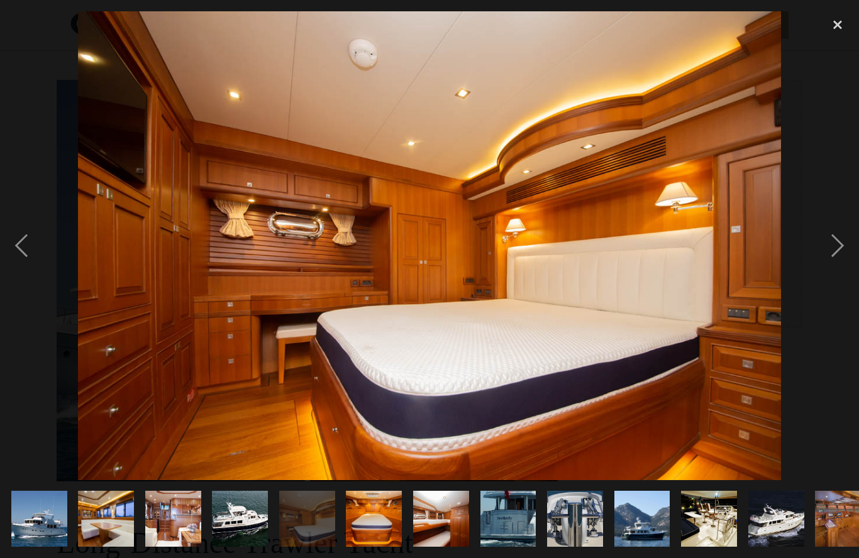
click at [851, 267] on div "next image" at bounding box center [837, 245] width 43 height 469
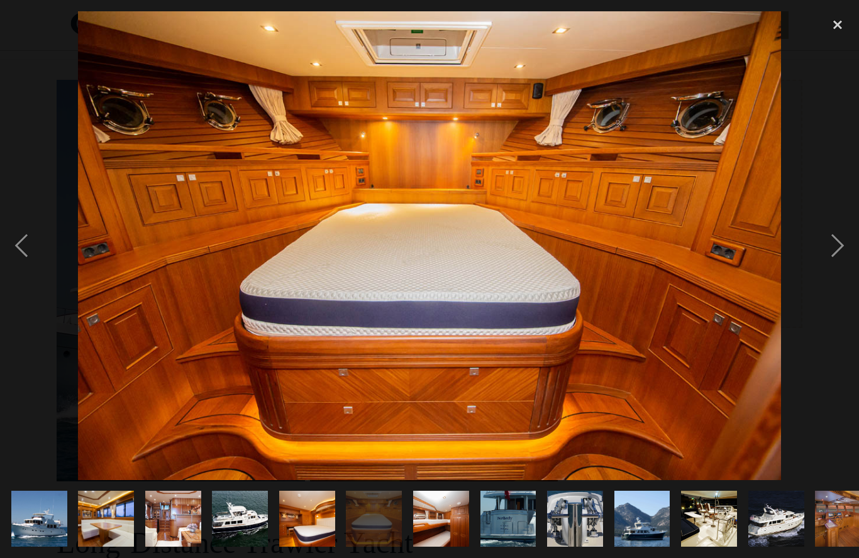
click at [856, 267] on div "next image" at bounding box center [837, 245] width 43 height 469
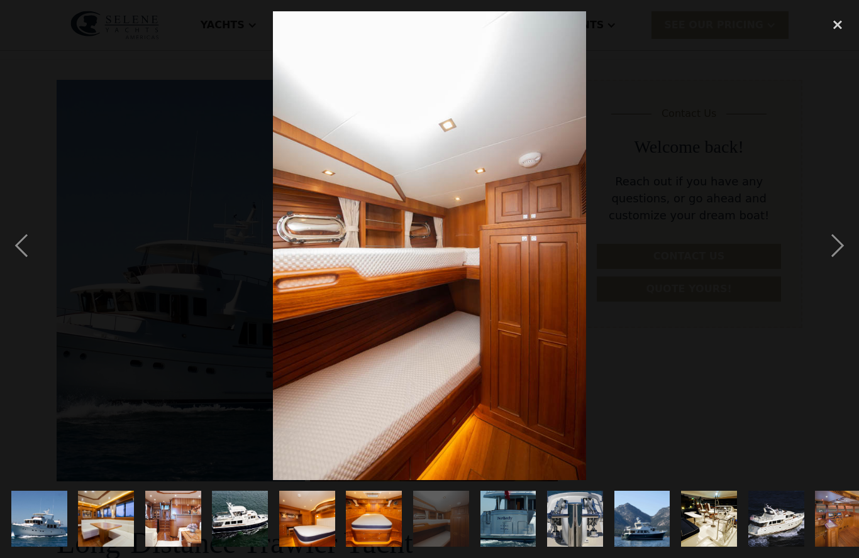
click at [852, 267] on div "next image" at bounding box center [837, 245] width 43 height 469
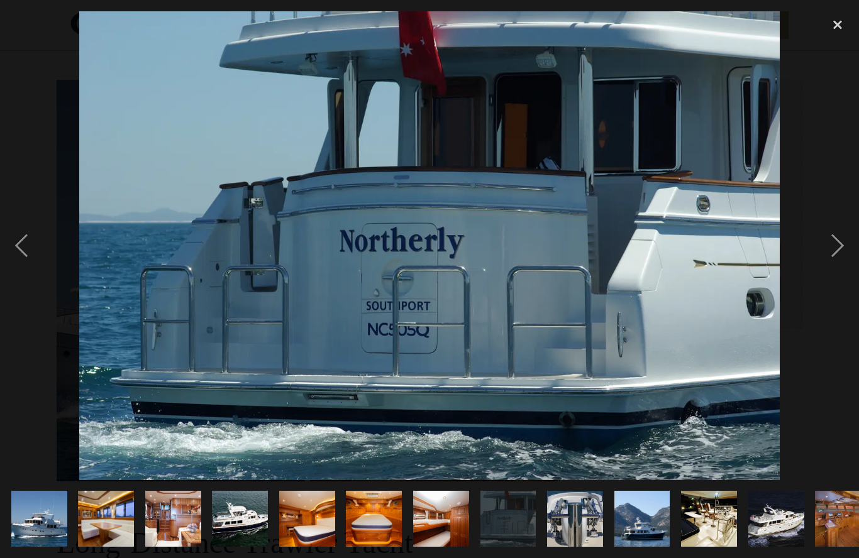
click at [845, 276] on div "next image" at bounding box center [837, 245] width 43 height 469
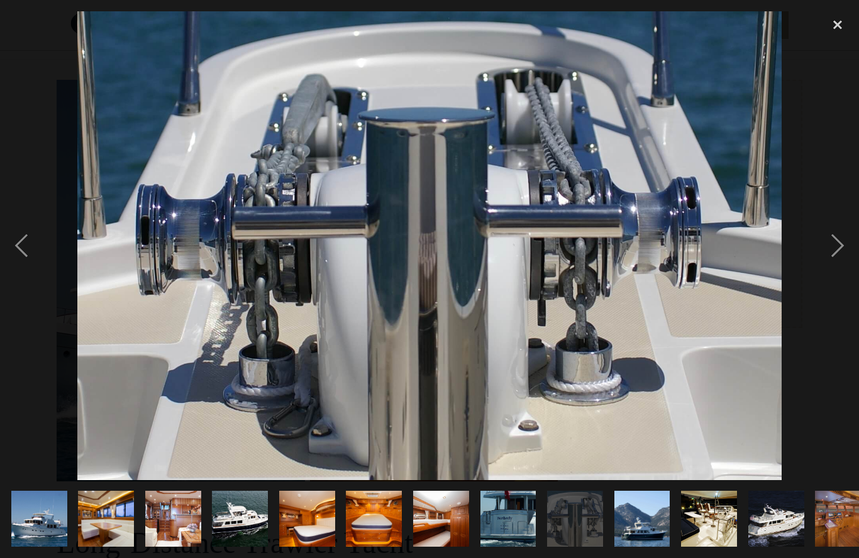
click at [847, 270] on div "next image" at bounding box center [837, 245] width 43 height 469
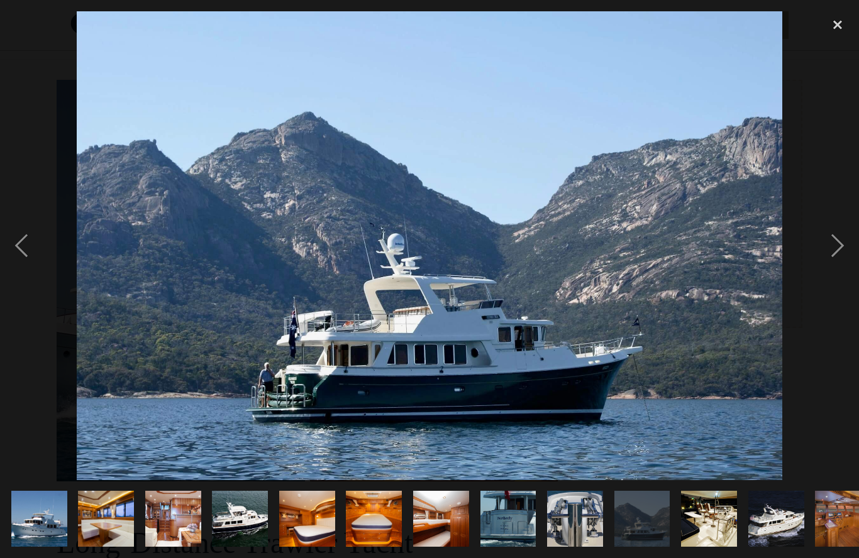
click at [837, 277] on div "next image" at bounding box center [837, 245] width 43 height 469
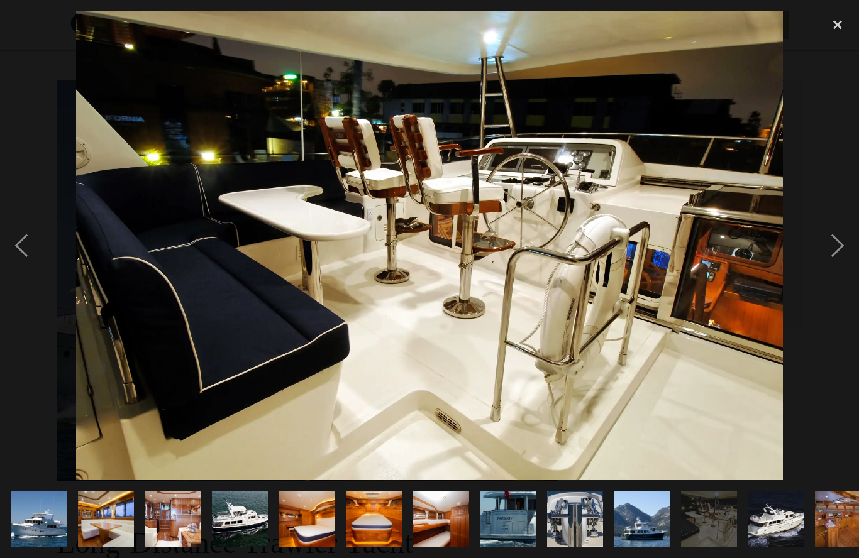
click at [833, 268] on div "next image" at bounding box center [837, 245] width 43 height 469
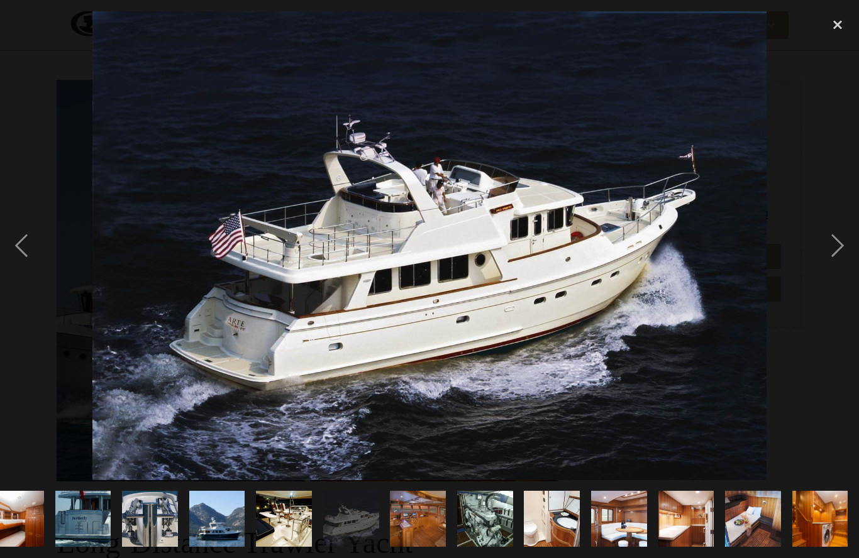
scroll to position [0, 554]
click at [839, 268] on div "next image" at bounding box center [837, 245] width 43 height 469
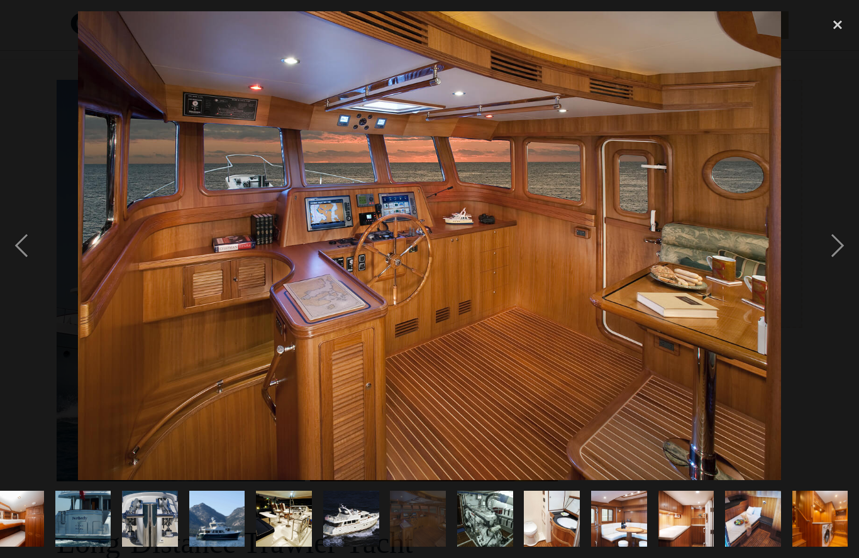
click at [841, 274] on div "next image" at bounding box center [837, 245] width 43 height 469
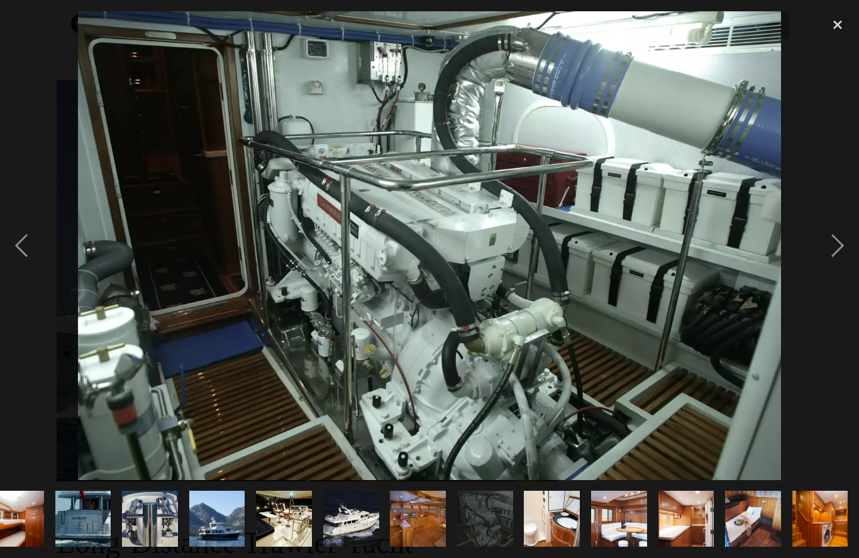
click at [842, 267] on div "next image" at bounding box center [837, 245] width 43 height 469
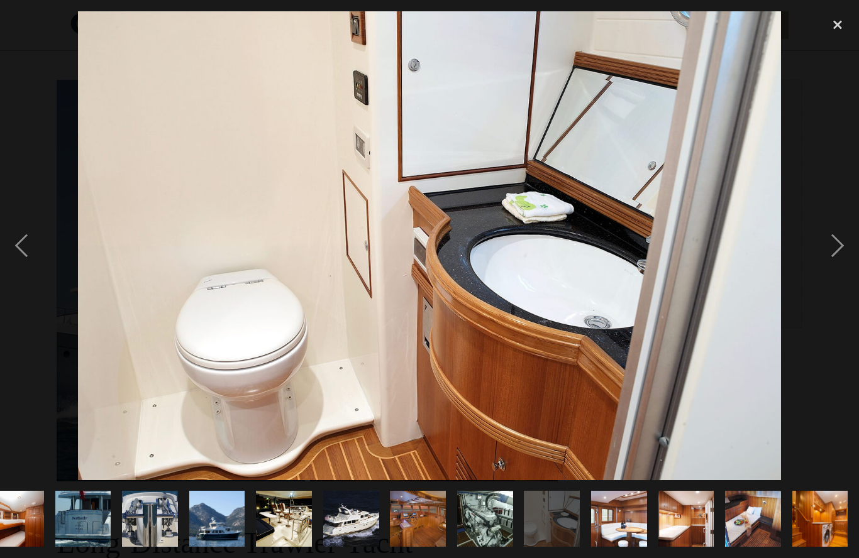
click at [837, 267] on div "next image" at bounding box center [837, 245] width 43 height 469
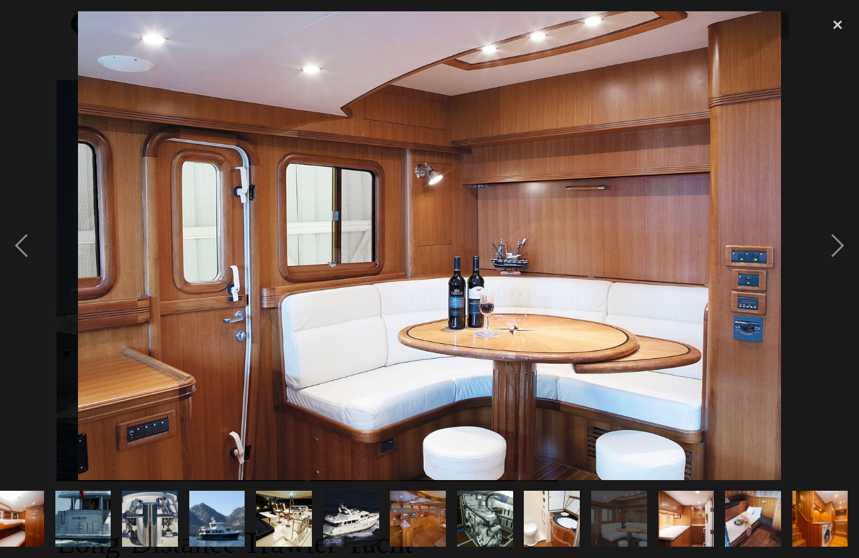
click at [834, 268] on div "next image" at bounding box center [837, 245] width 43 height 469
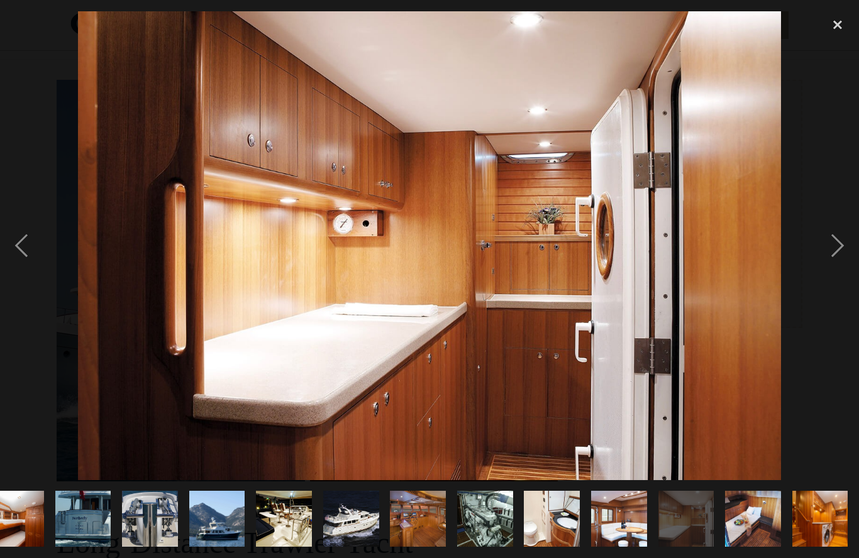
click at [836, 270] on div "next image" at bounding box center [837, 245] width 43 height 469
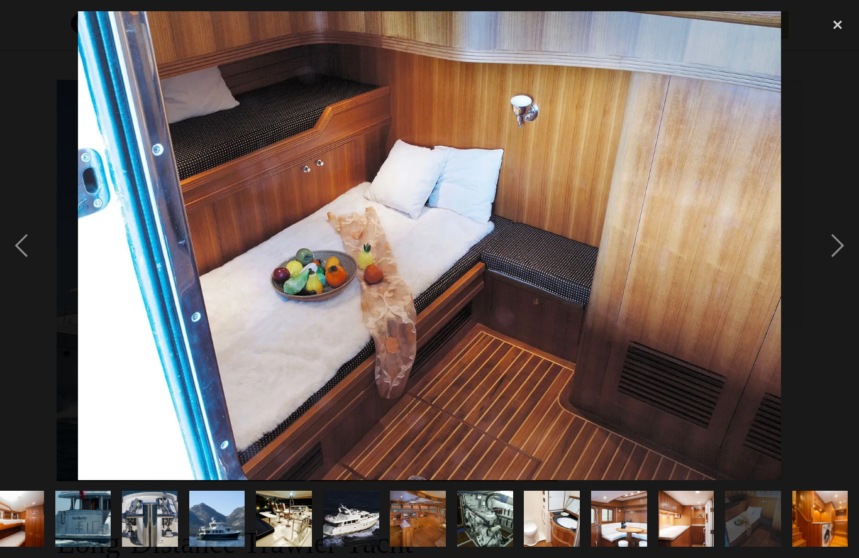
click at [836, 262] on div "next image" at bounding box center [837, 245] width 43 height 469
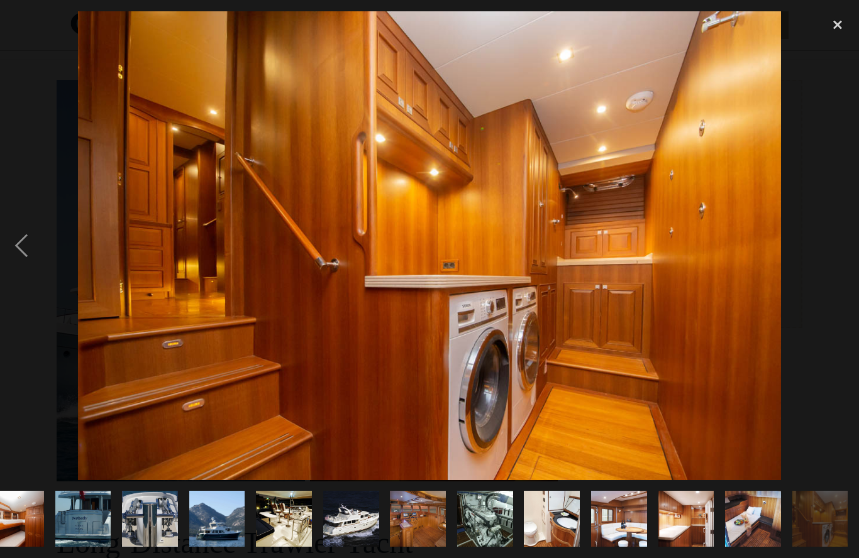
click at [837, 265] on div "next image" at bounding box center [837, 245] width 43 height 469
click at [837, 273] on div "next image" at bounding box center [837, 245] width 43 height 469
click at [839, 23] on div "close lightbox" at bounding box center [837, 25] width 43 height 28
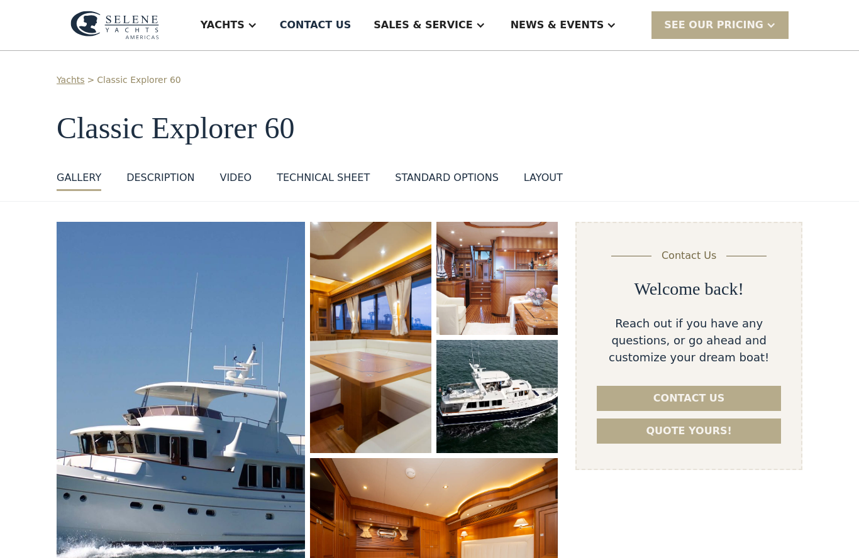
scroll to position [0, 0]
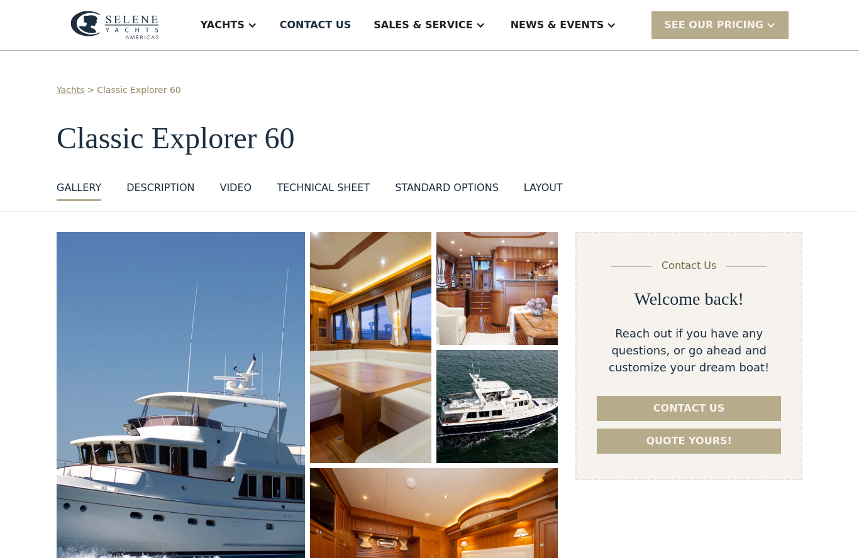
click at [270, 33] on div "Yachts" at bounding box center [229, 25] width 82 height 50
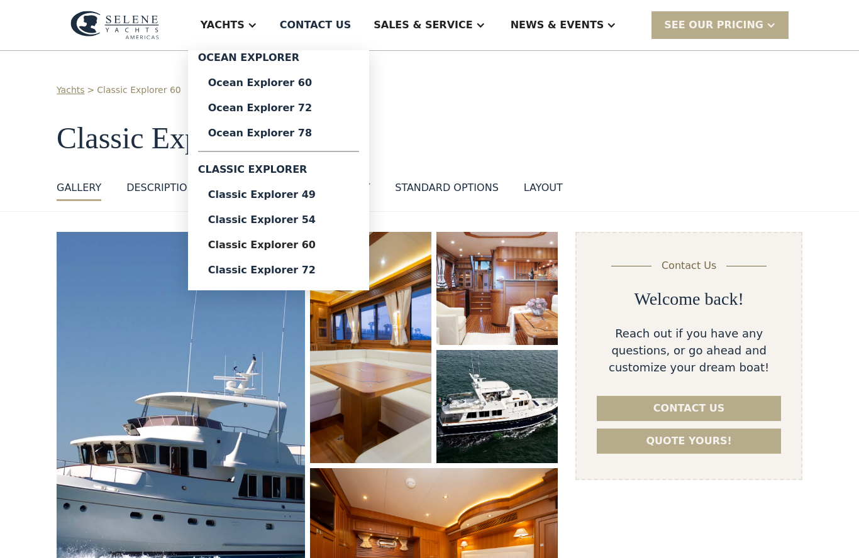
click at [313, 78] on div "Ocean Explorer 60" at bounding box center [278, 83] width 141 height 10
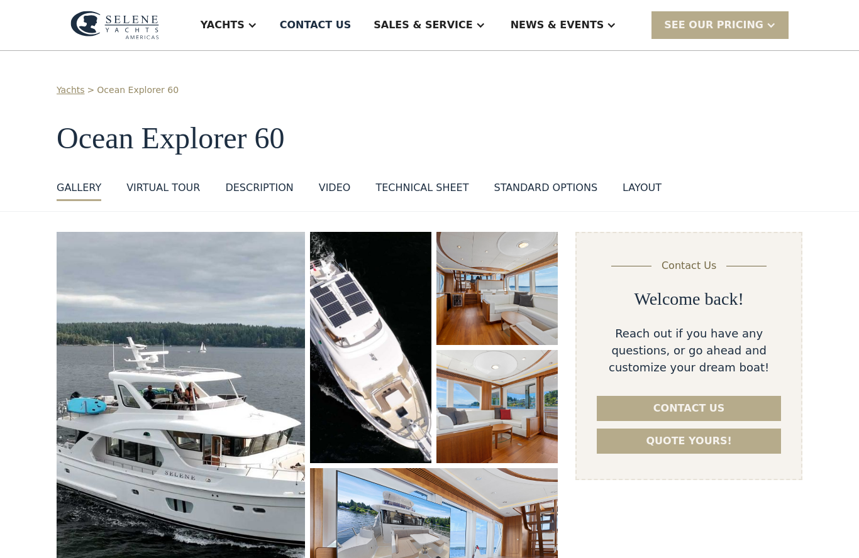
select select "********"
click at [250, 373] on img "open lightbox" at bounding box center [181, 433] width 248 height 402
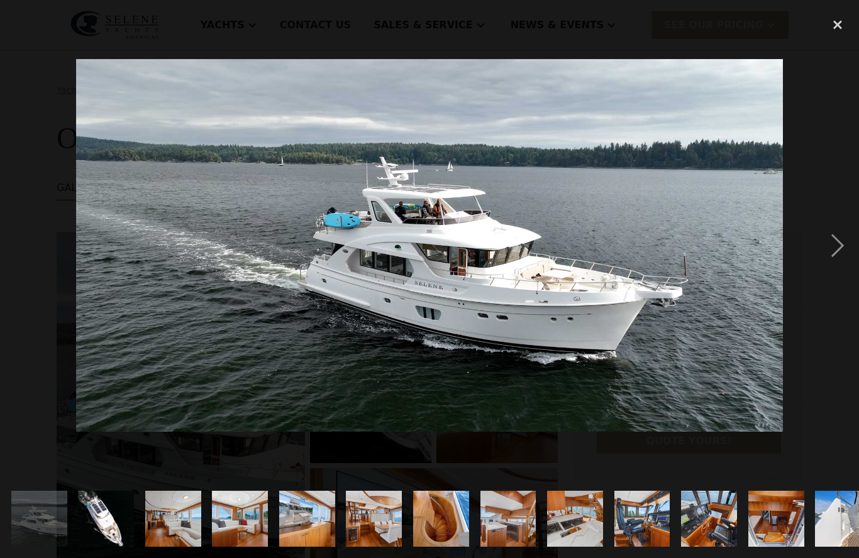
click at [841, 255] on div "next image" at bounding box center [837, 245] width 43 height 469
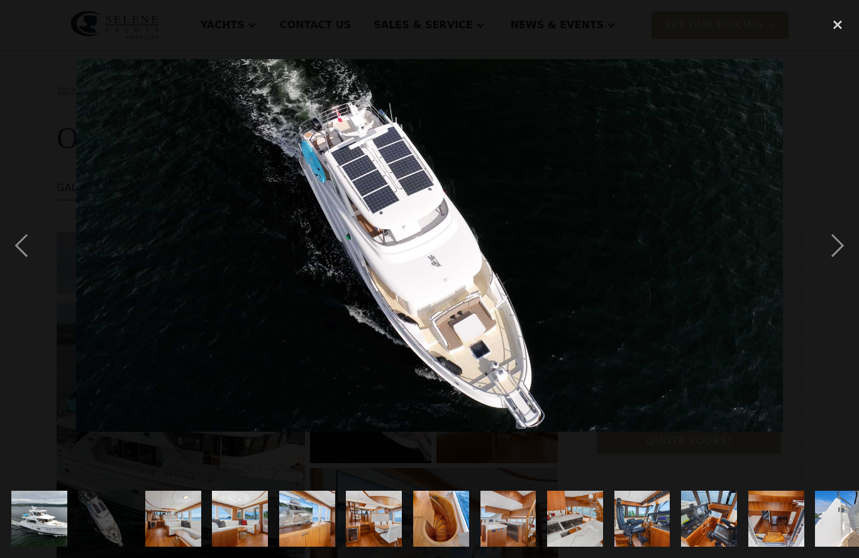
click at [837, 257] on div "next image" at bounding box center [837, 245] width 43 height 469
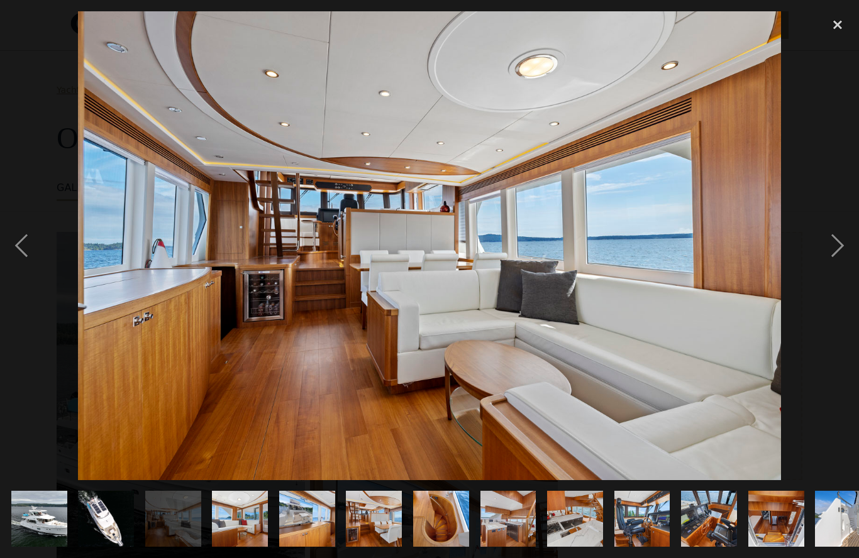
click at [837, 261] on div "next image" at bounding box center [837, 245] width 43 height 469
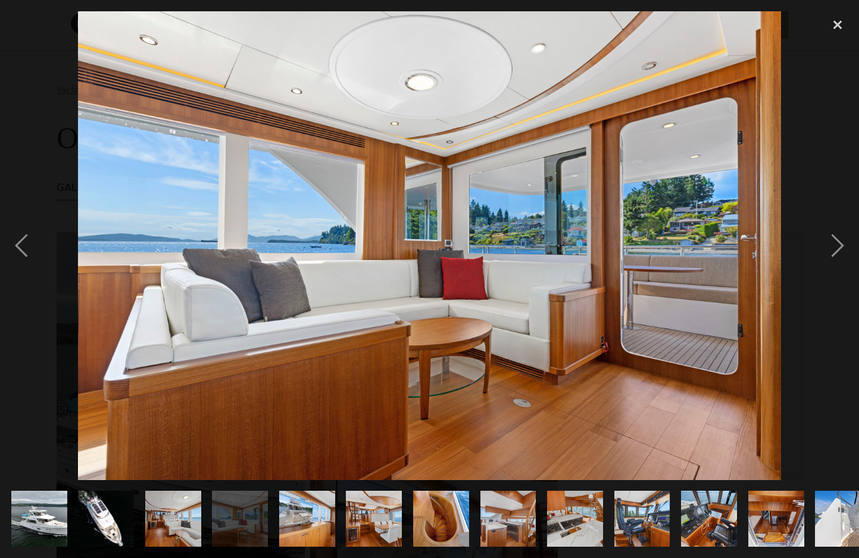
click at [834, 262] on div "next image" at bounding box center [837, 245] width 43 height 469
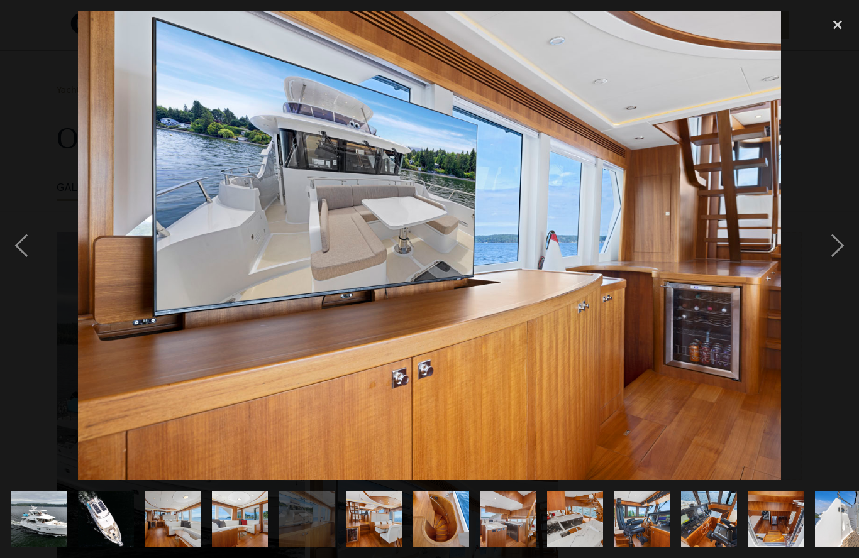
click at [836, 260] on div "next image" at bounding box center [837, 245] width 43 height 469
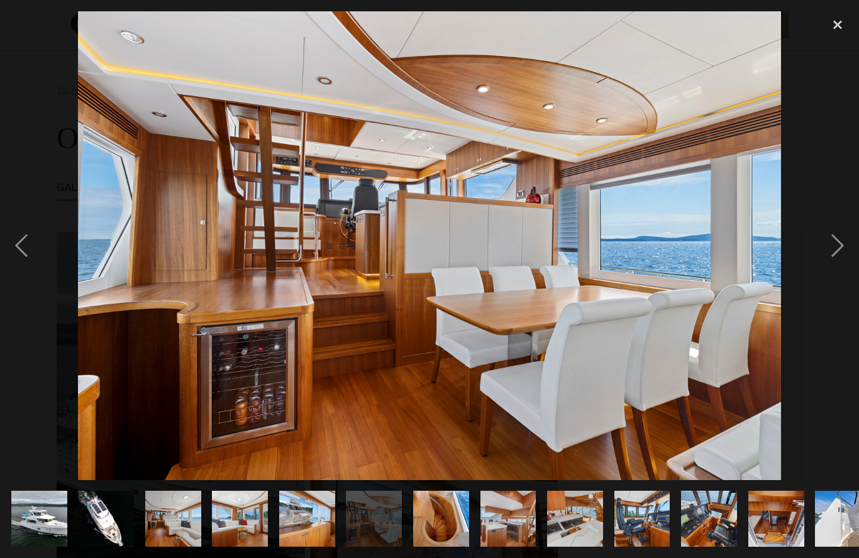
click at [836, 269] on div "next image" at bounding box center [837, 245] width 43 height 469
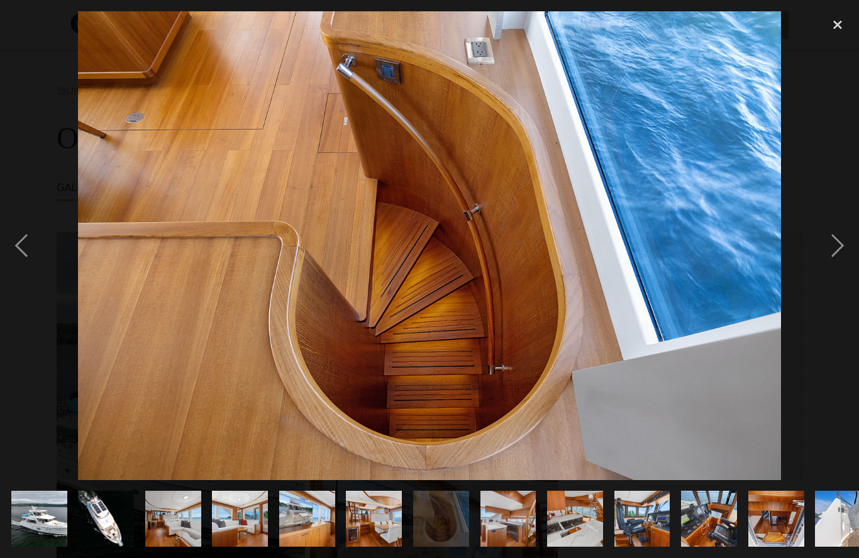
click at [843, 261] on div "next image" at bounding box center [837, 245] width 43 height 469
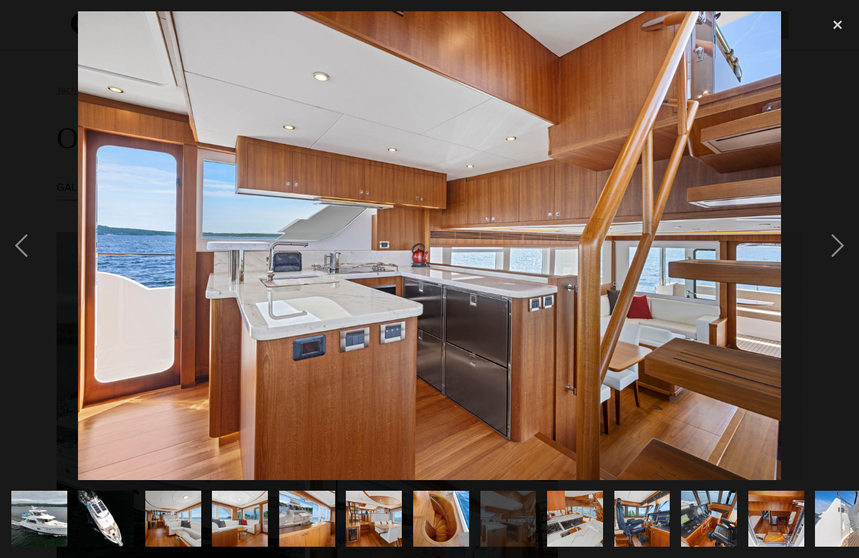
click at [834, 268] on div "next image" at bounding box center [837, 245] width 43 height 469
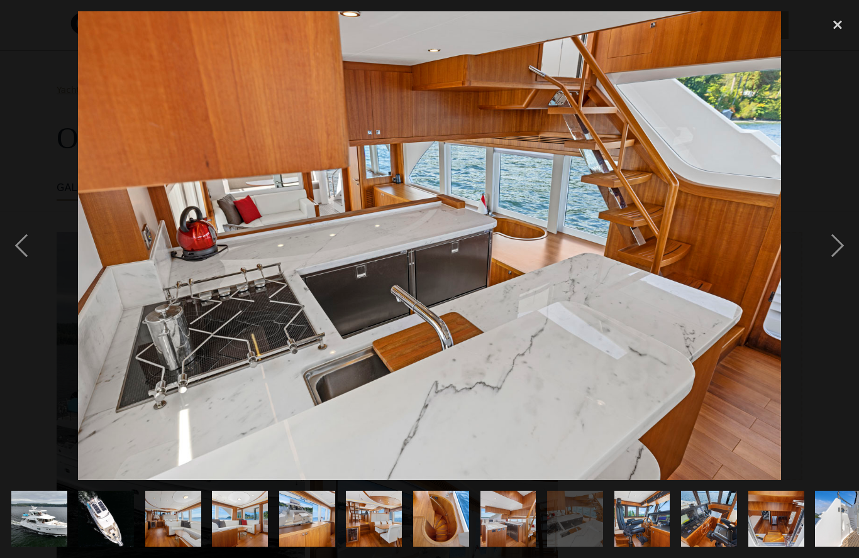
click at [837, 260] on div "next image" at bounding box center [837, 245] width 43 height 469
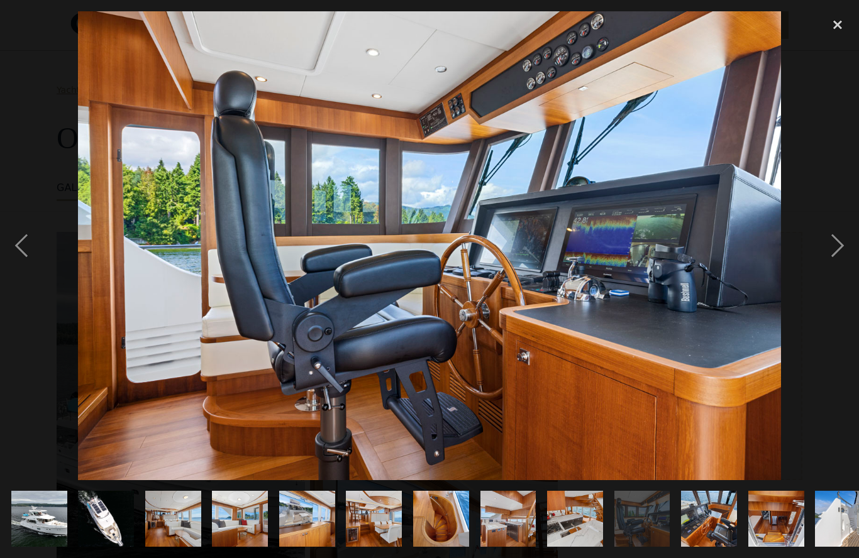
click at [836, 265] on div "next image" at bounding box center [837, 245] width 43 height 469
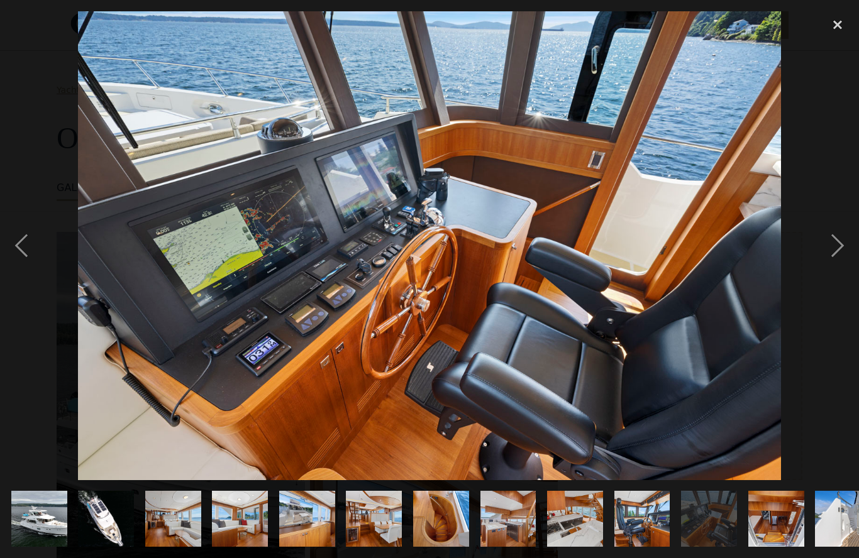
click at [837, 265] on div "next image" at bounding box center [837, 245] width 43 height 469
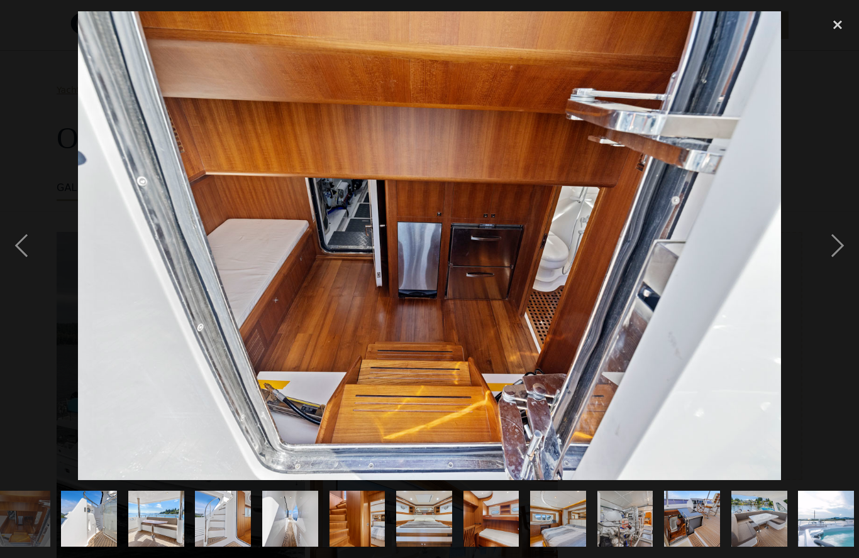
scroll to position [0, 817]
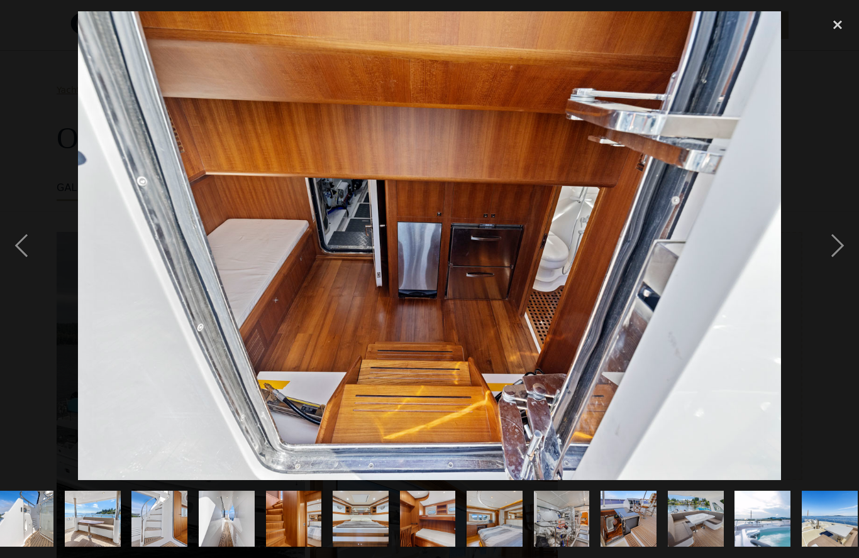
click at [836, 265] on div "next image" at bounding box center [837, 245] width 43 height 469
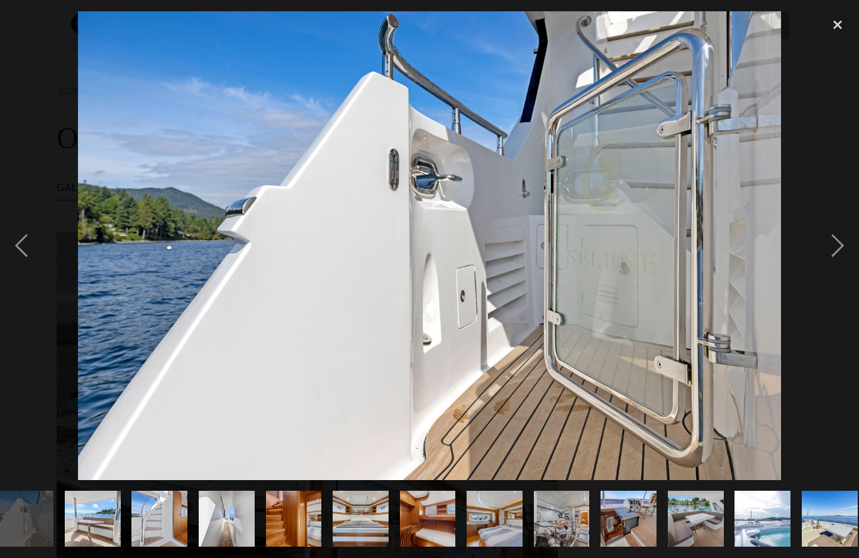
click at [841, 263] on div "next image" at bounding box center [837, 245] width 43 height 469
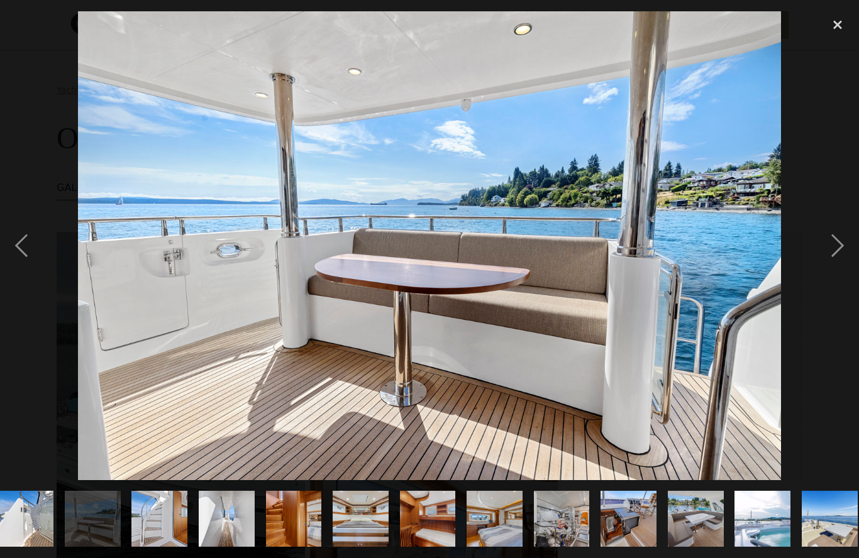
click at [831, 263] on div "next image" at bounding box center [837, 245] width 43 height 469
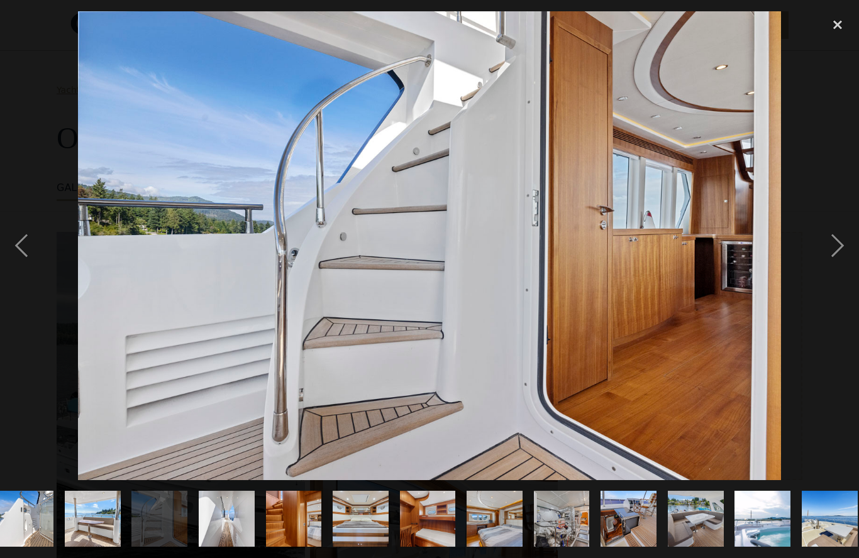
click at [841, 263] on div "next image" at bounding box center [837, 245] width 43 height 469
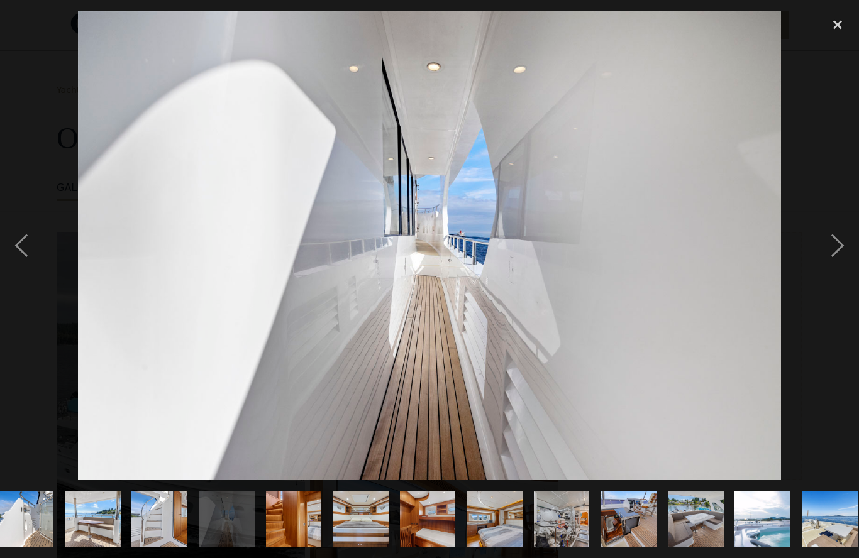
click at [839, 263] on div "next image" at bounding box center [837, 245] width 43 height 469
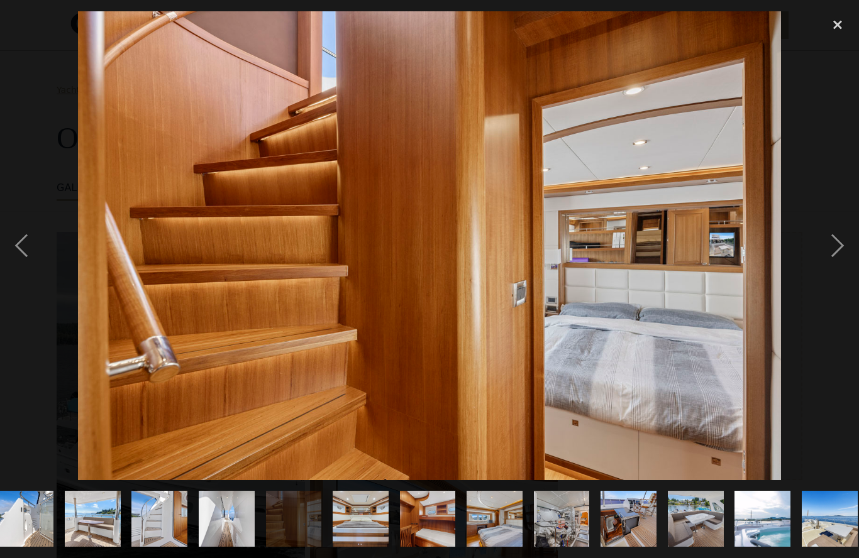
click at [840, 261] on div "next image" at bounding box center [837, 245] width 43 height 469
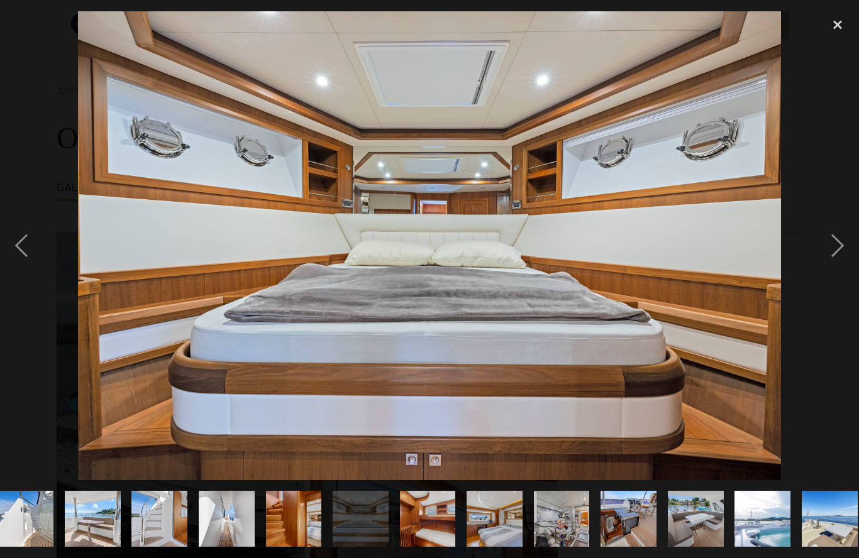
click at [835, 266] on div "next image" at bounding box center [837, 245] width 43 height 469
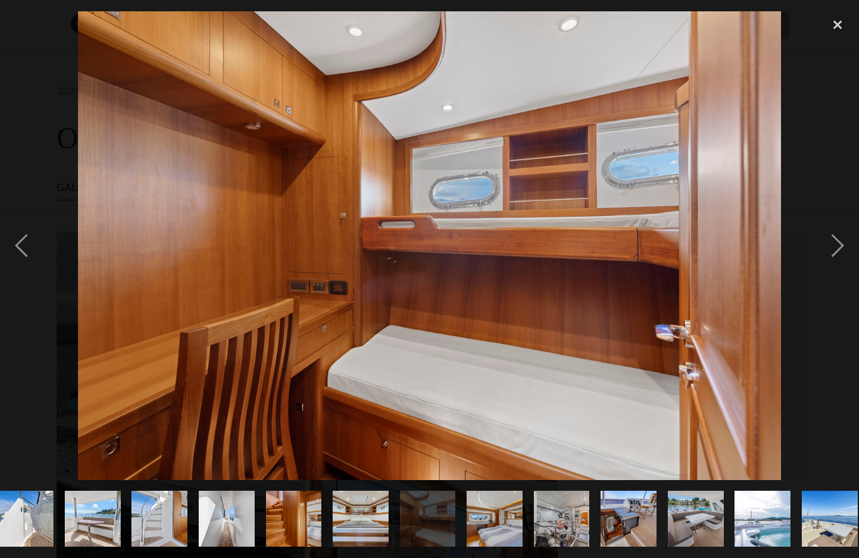
click at [836, 268] on div "next image" at bounding box center [837, 245] width 43 height 469
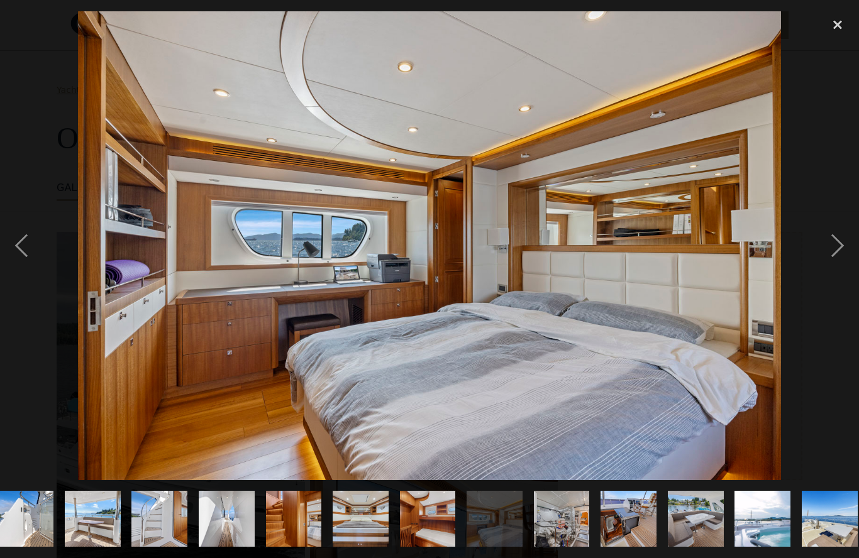
click at [834, 260] on div "next image" at bounding box center [837, 245] width 43 height 469
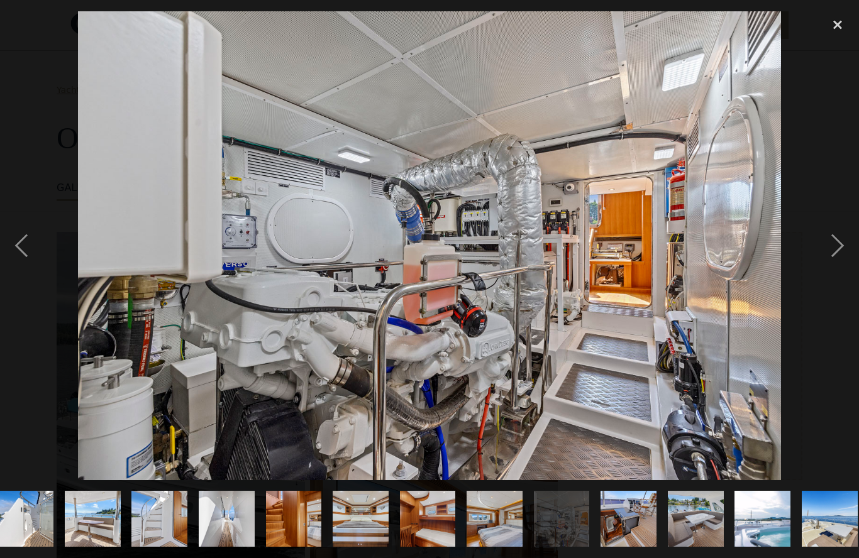
click at [844, 266] on div "next image" at bounding box center [837, 245] width 43 height 469
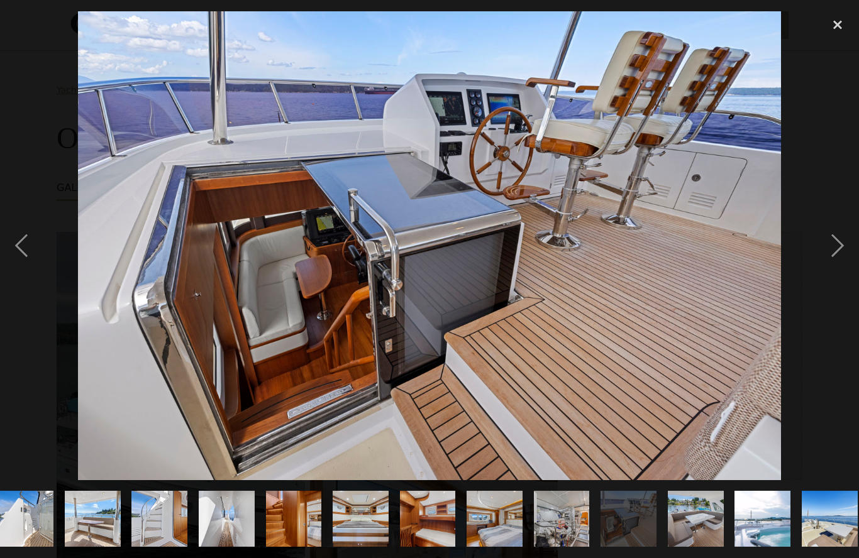
click at [841, 265] on div "next image" at bounding box center [837, 245] width 43 height 469
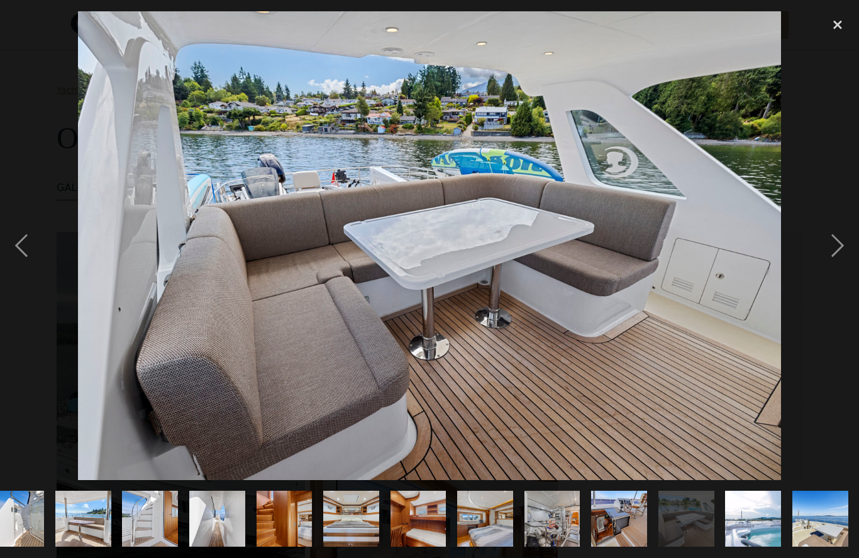
scroll to position [0, 997]
click at [841, 265] on div "next image" at bounding box center [837, 245] width 43 height 469
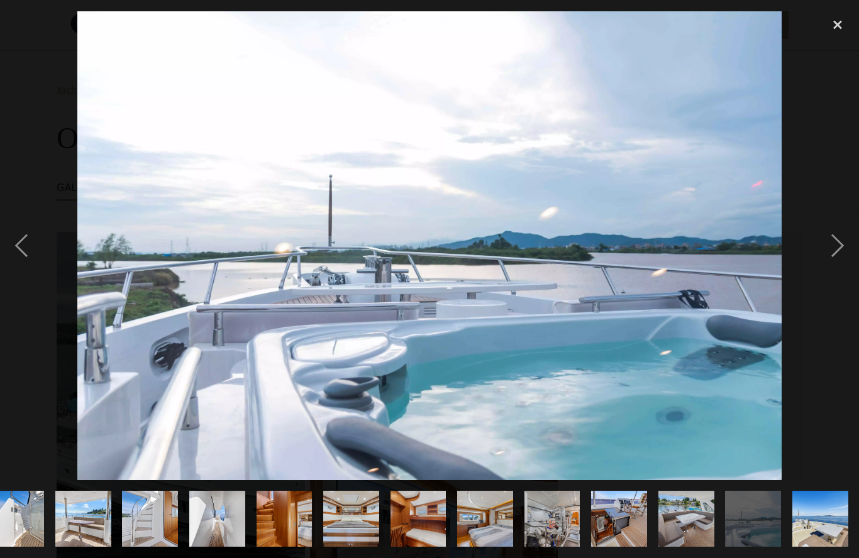
click at [836, 267] on div "next image" at bounding box center [837, 245] width 43 height 469
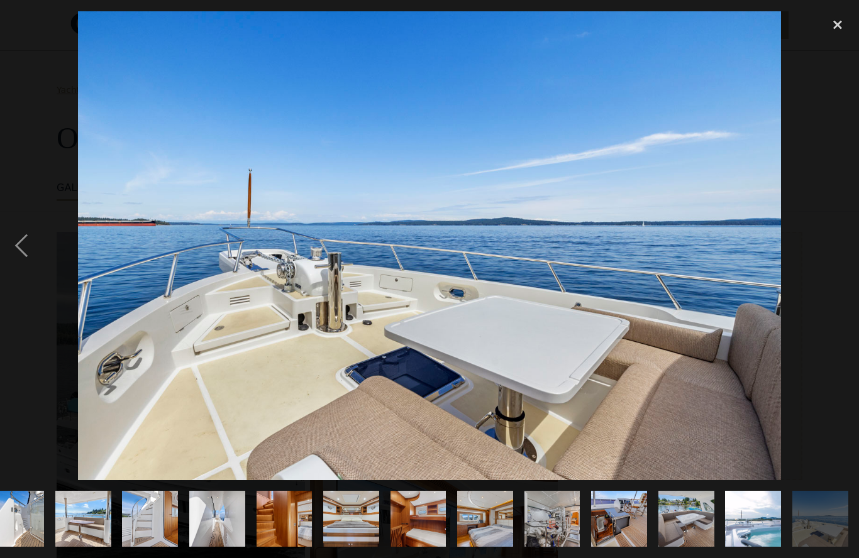
click at [834, 266] on div "next image" at bounding box center [837, 245] width 43 height 469
click at [830, 270] on div "next image" at bounding box center [837, 245] width 43 height 469
click at [846, 26] on div "close lightbox" at bounding box center [837, 25] width 43 height 28
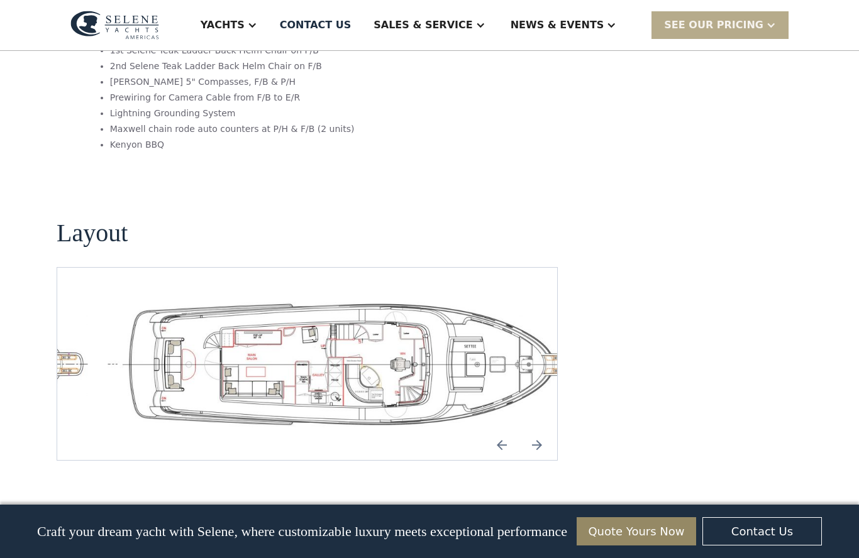
scroll to position [2635, 0]
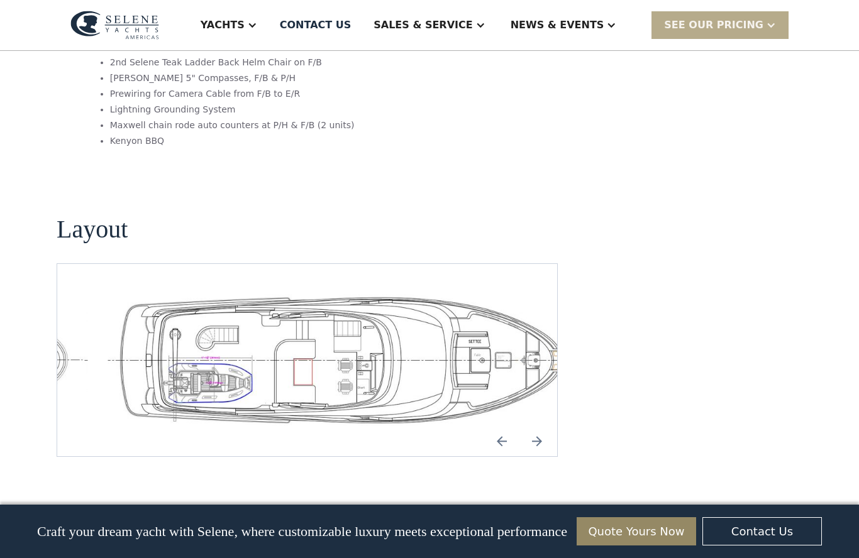
click at [536, 426] on img "Next slide" at bounding box center [537, 441] width 30 height 30
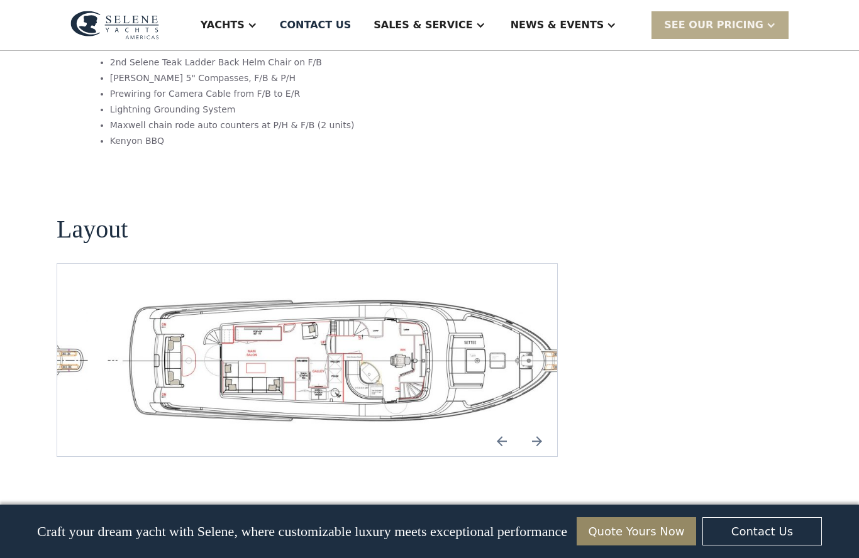
click at [539, 426] on img "Next slide" at bounding box center [537, 441] width 30 height 30
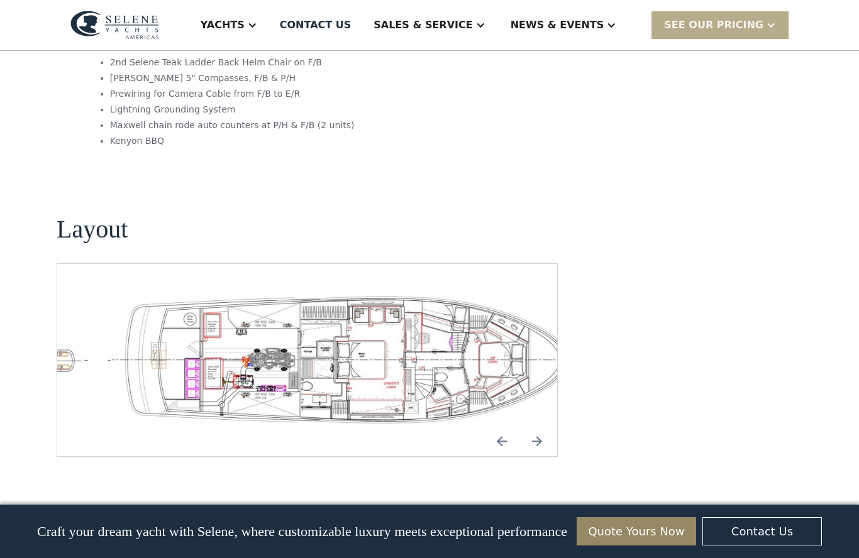
click at [539, 426] on img "Next slide" at bounding box center [537, 441] width 30 height 30
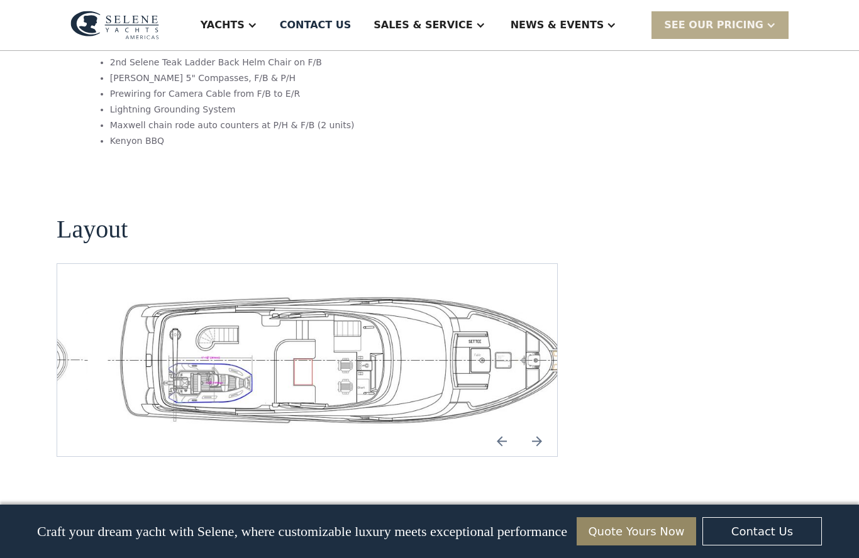
click at [536, 426] on img "Next slide" at bounding box center [537, 441] width 30 height 30
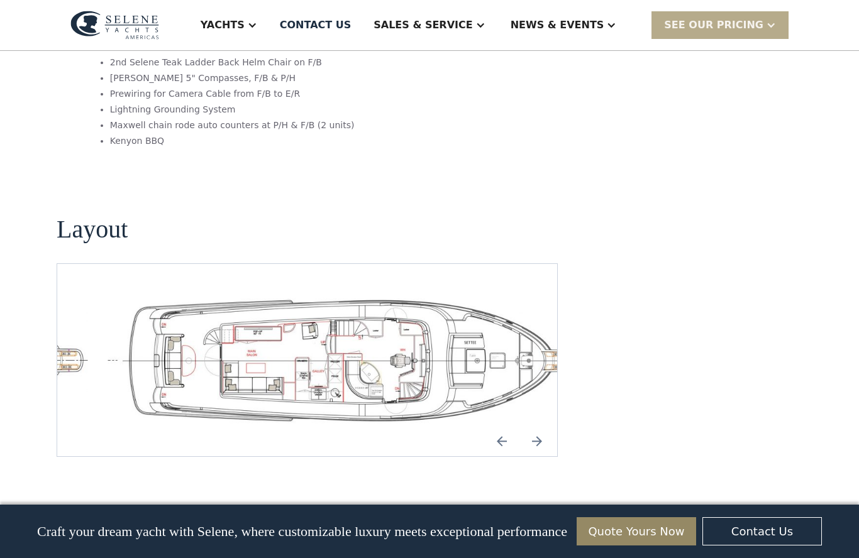
click at [536, 426] on img "Next slide" at bounding box center [537, 441] width 30 height 30
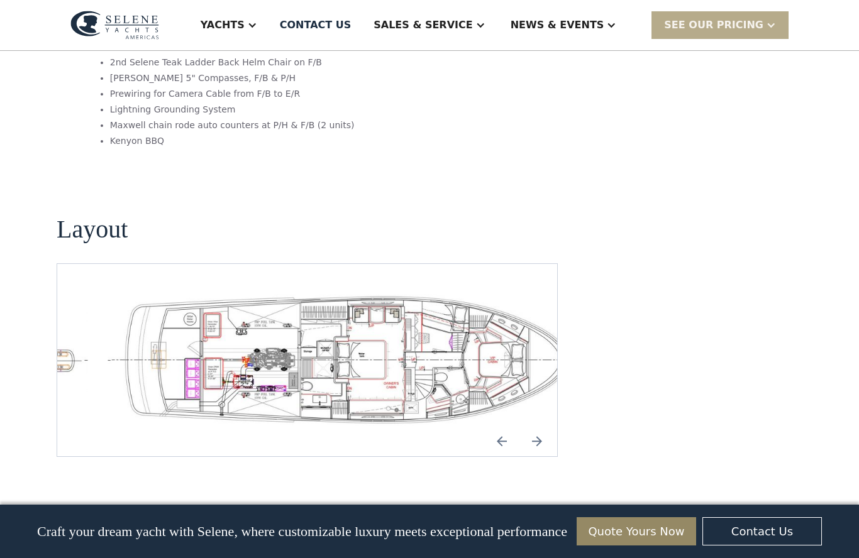
click at [537, 426] on img "Next slide" at bounding box center [537, 441] width 30 height 30
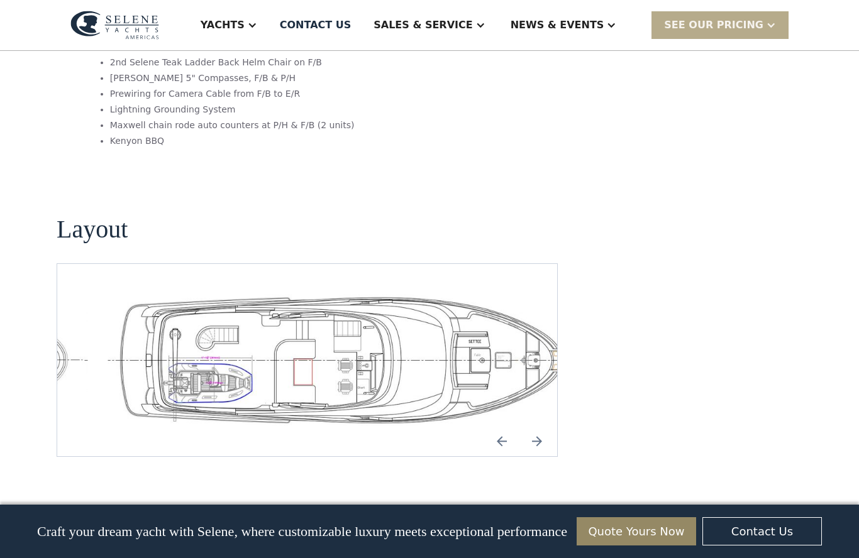
click at [533, 426] on img "Next slide" at bounding box center [537, 441] width 30 height 30
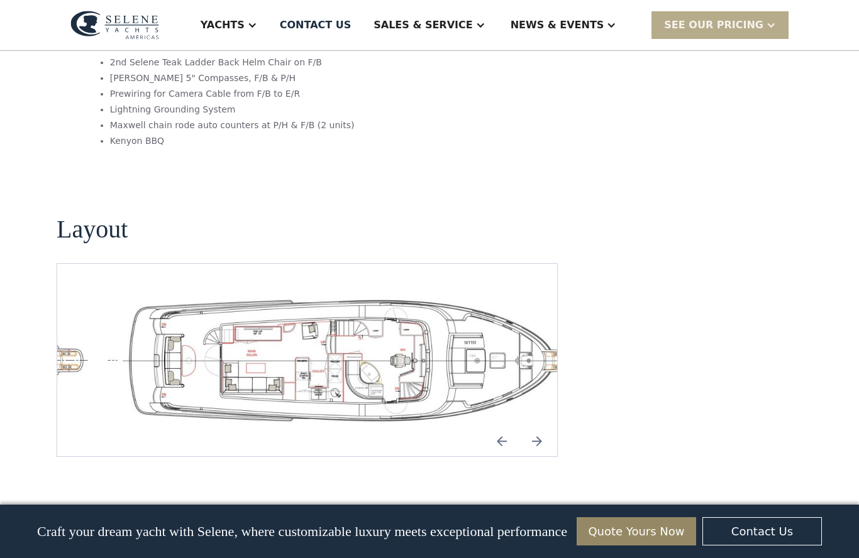
click at [534, 426] on img "Next slide" at bounding box center [537, 441] width 30 height 30
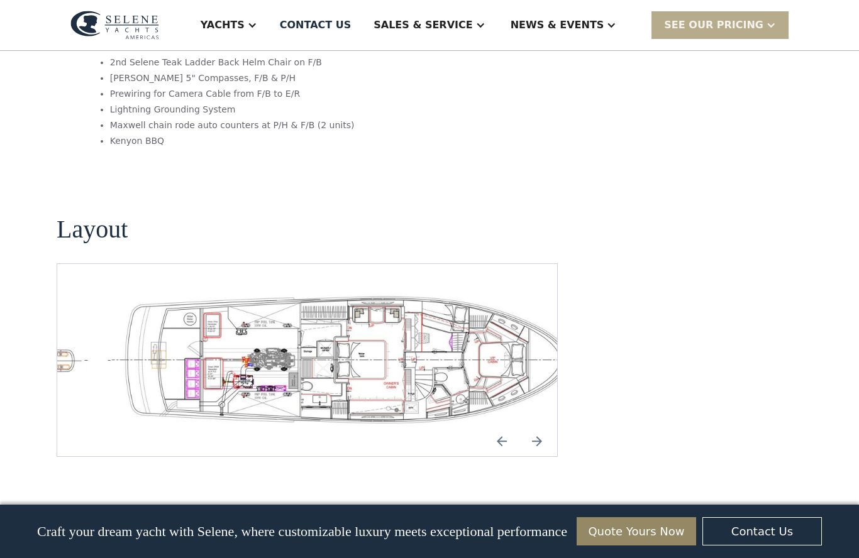
click at [536, 426] on img "Next slide" at bounding box center [537, 441] width 30 height 30
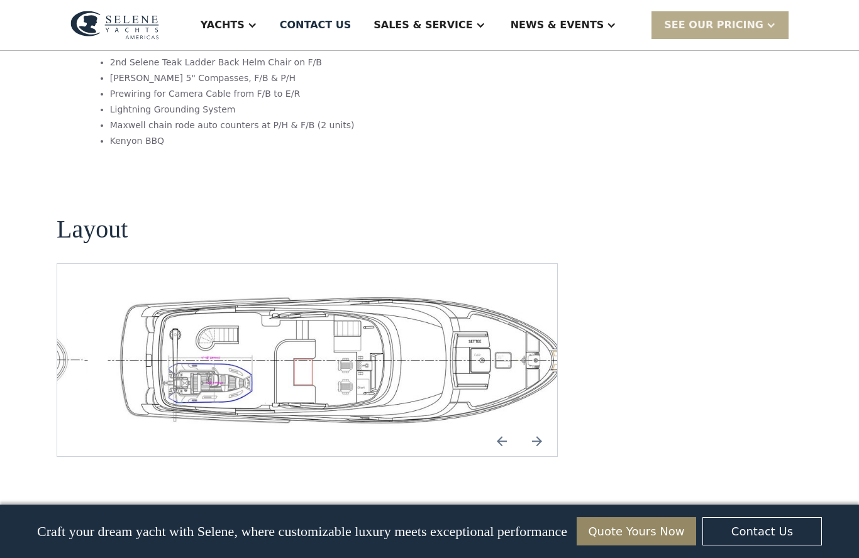
click at [534, 426] on img "Next slide" at bounding box center [537, 441] width 30 height 30
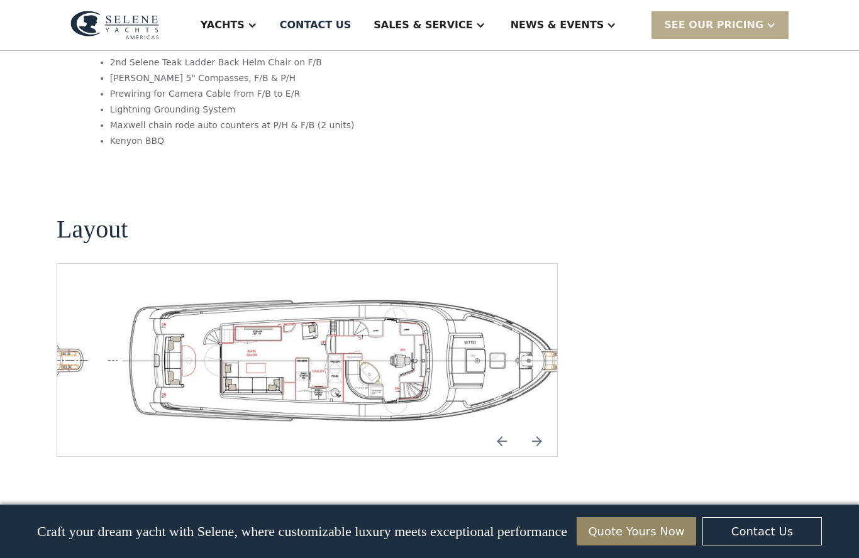
click at [539, 426] on img "Next slide" at bounding box center [537, 441] width 30 height 30
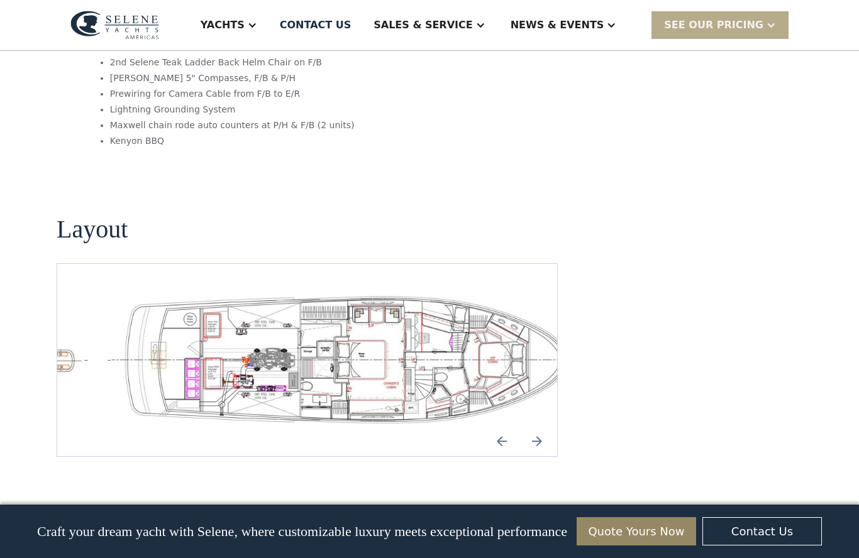
click at [537, 426] on img "Next slide" at bounding box center [537, 441] width 30 height 30
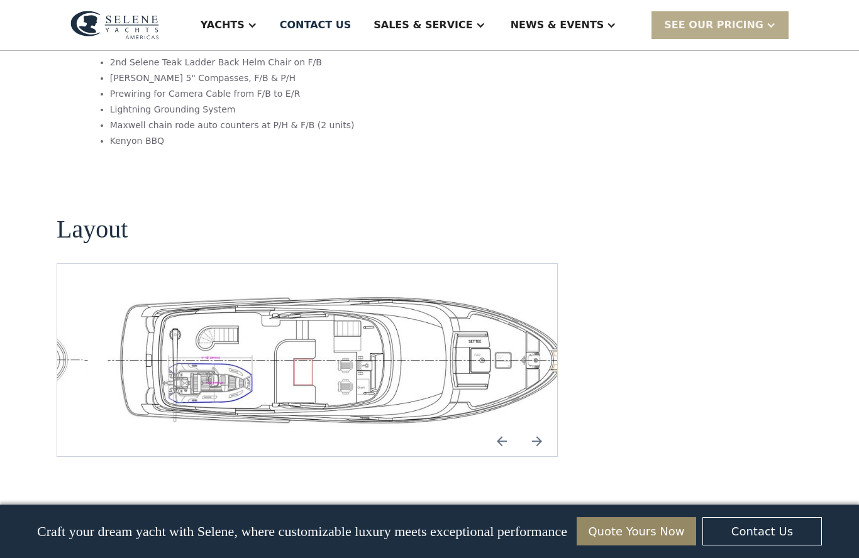
click at [540, 426] on img "Next slide" at bounding box center [537, 441] width 30 height 30
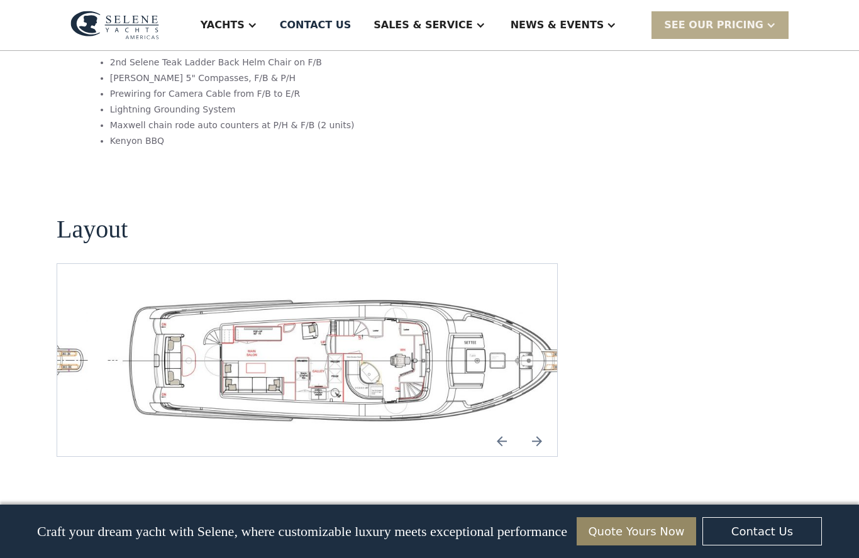
click at [536, 426] on img "Next slide" at bounding box center [537, 441] width 30 height 30
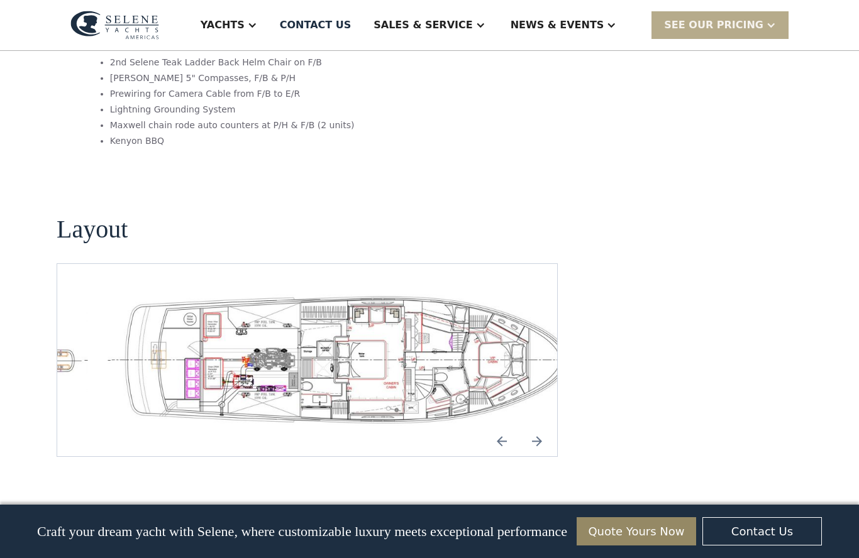
click at [539, 426] on img "Next slide" at bounding box center [537, 441] width 30 height 30
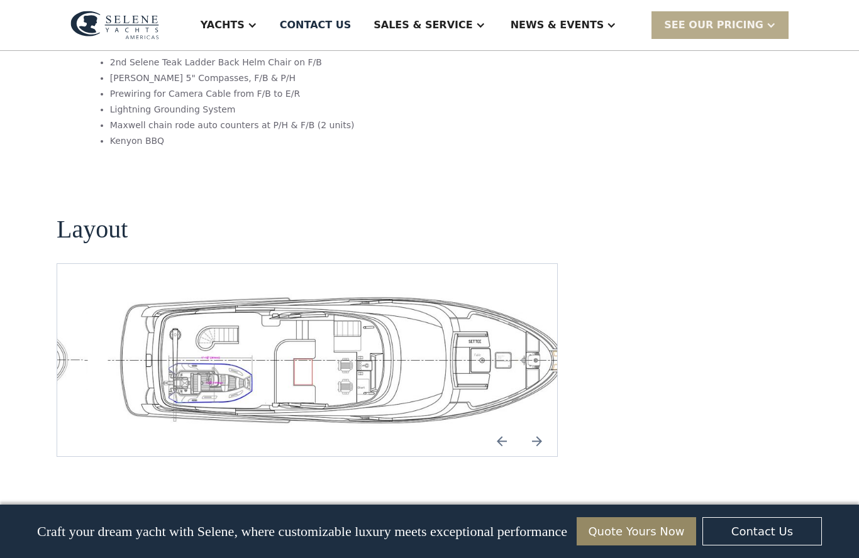
click at [539, 426] on img "Next slide" at bounding box center [537, 441] width 30 height 30
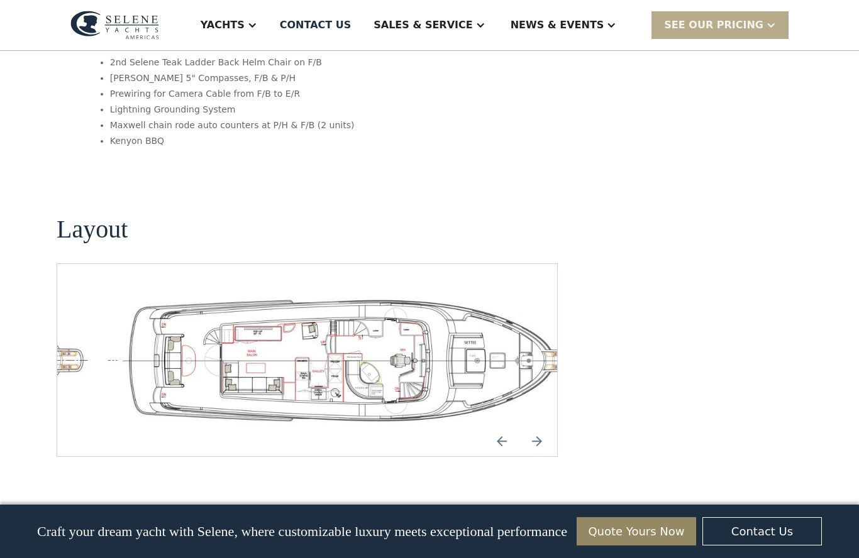
click at [541, 426] on img "Next slide" at bounding box center [537, 441] width 30 height 30
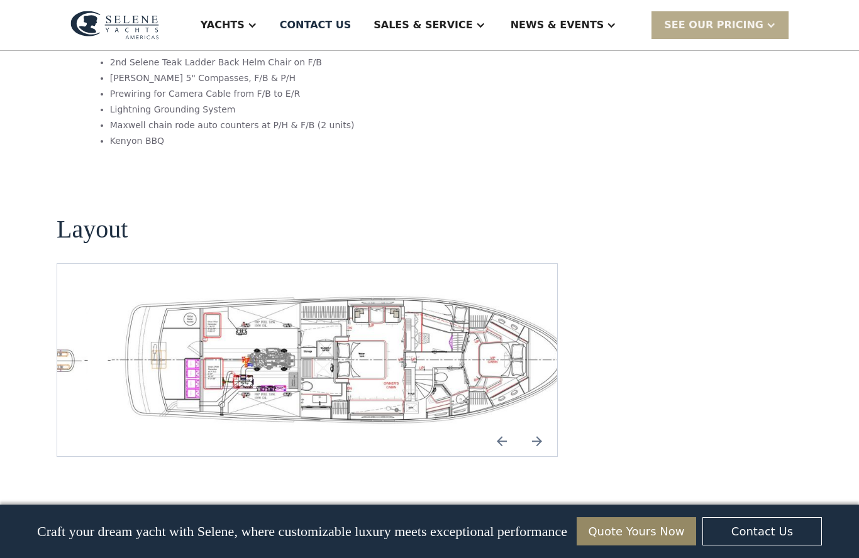
click at [539, 426] on img "Next slide" at bounding box center [537, 441] width 30 height 30
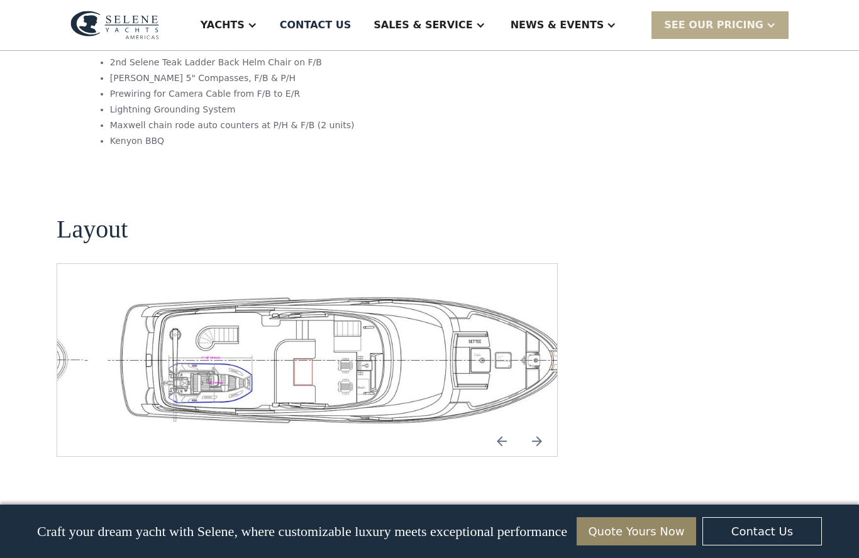
click at [534, 426] on img "Next slide" at bounding box center [537, 441] width 30 height 30
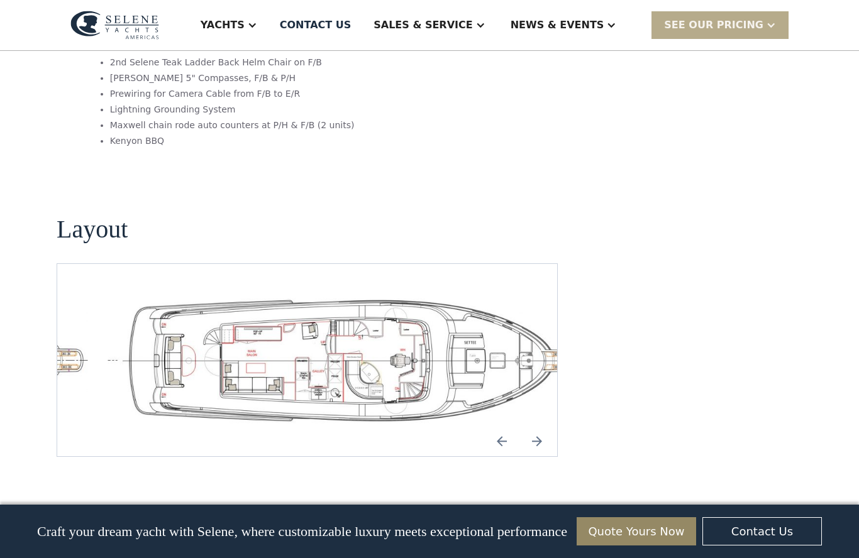
click at [538, 426] on img "Next slide" at bounding box center [537, 441] width 30 height 30
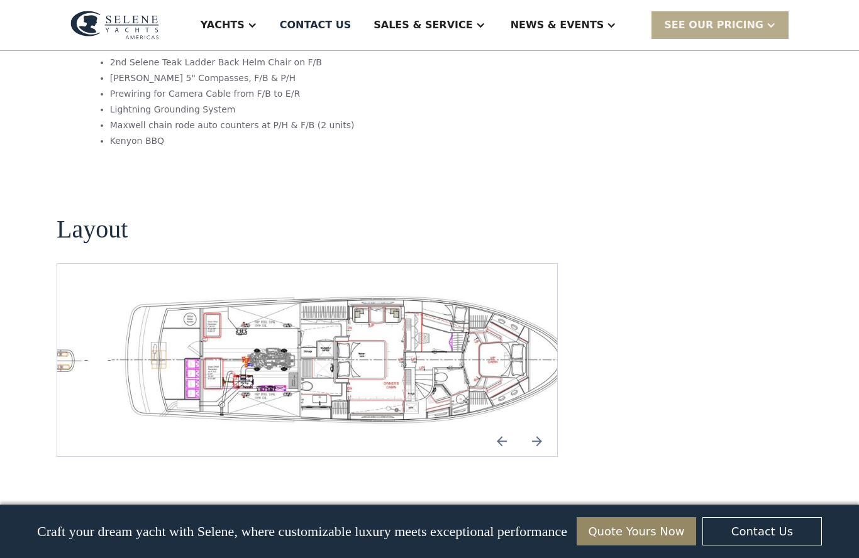
click at [539, 426] on img "Next slide" at bounding box center [537, 441] width 30 height 30
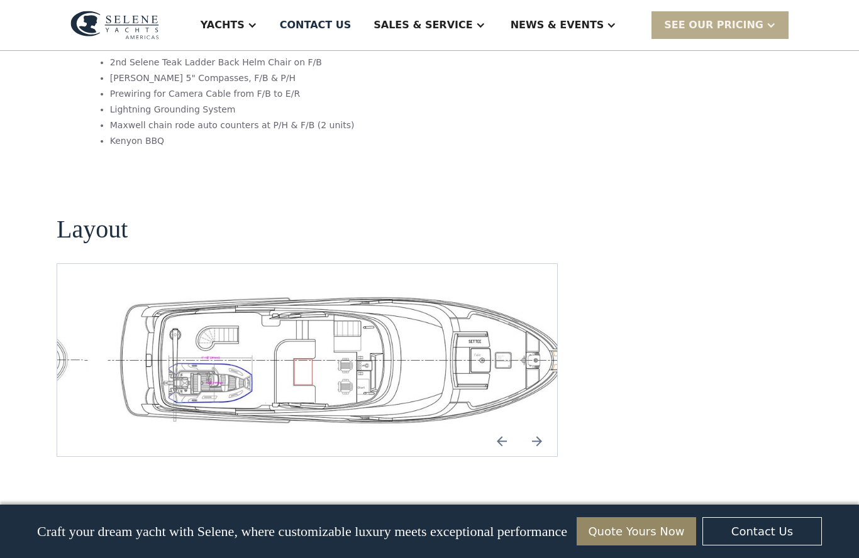
click at [534, 426] on img "Next slide" at bounding box center [537, 441] width 30 height 30
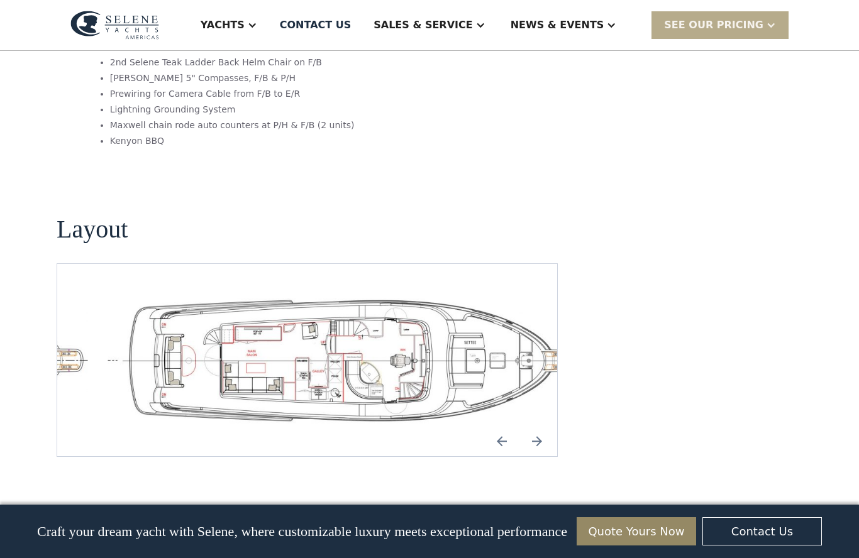
click at [538, 426] on img "Next slide" at bounding box center [537, 441] width 30 height 30
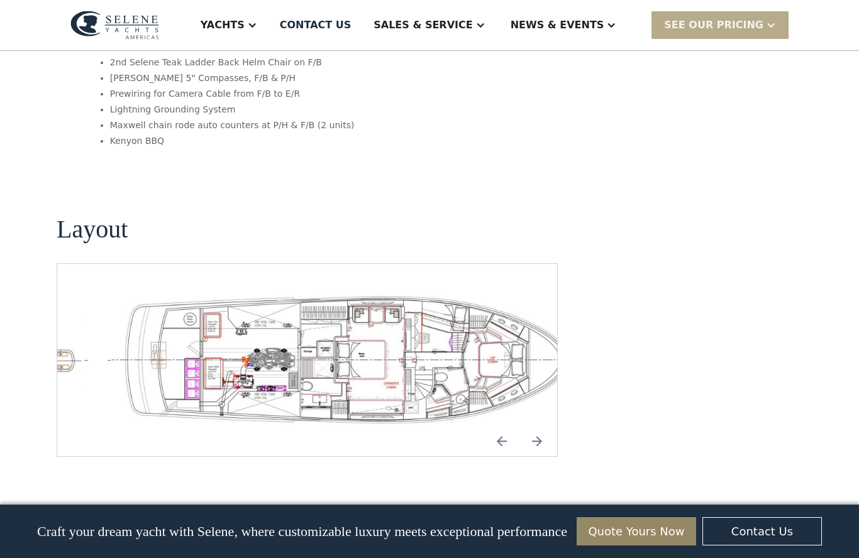
click at [537, 426] on img "Next slide" at bounding box center [537, 441] width 30 height 30
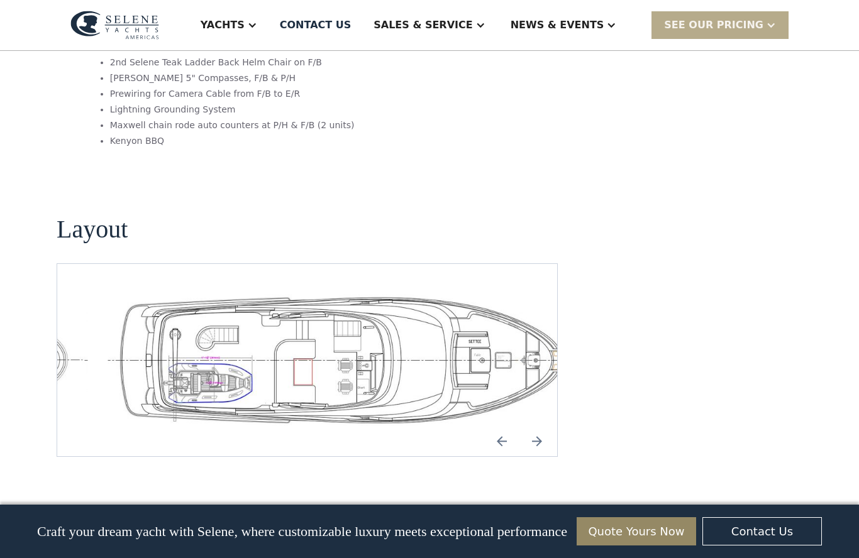
click at [535, 426] on img "Next slide" at bounding box center [537, 441] width 30 height 30
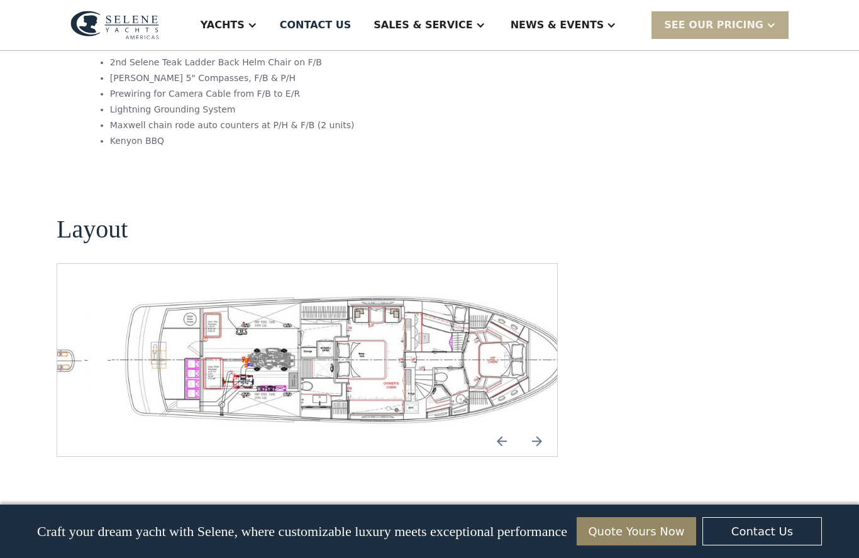
click at [541, 426] on img "Next slide" at bounding box center [537, 441] width 30 height 30
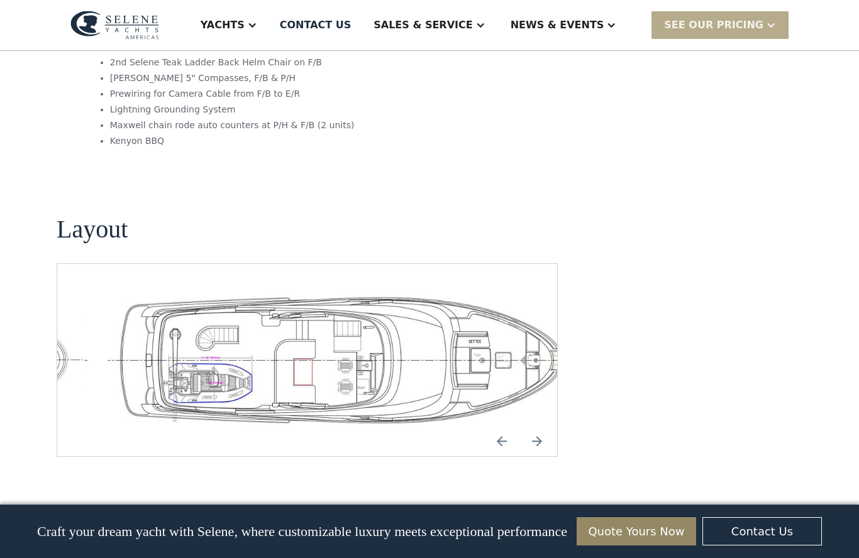
click at [537, 426] on img "Next slide" at bounding box center [537, 441] width 30 height 30
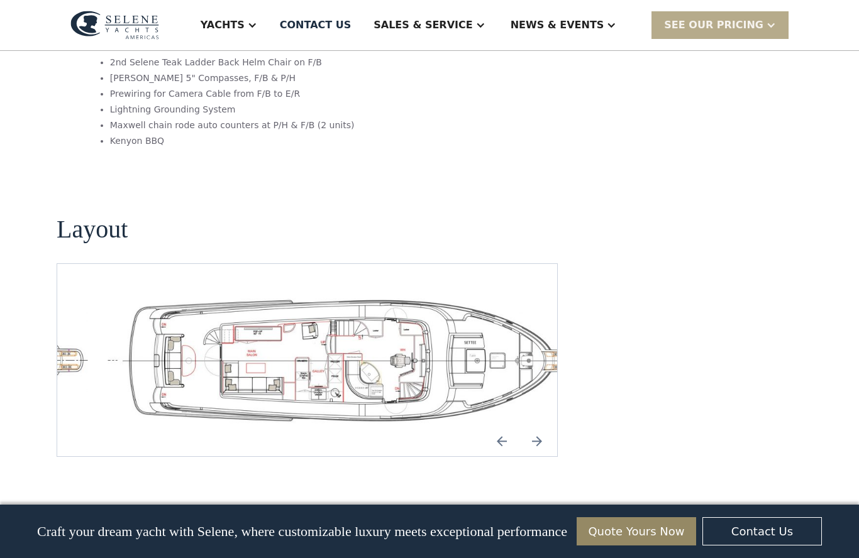
click at [538, 426] on img "Next slide" at bounding box center [537, 441] width 30 height 30
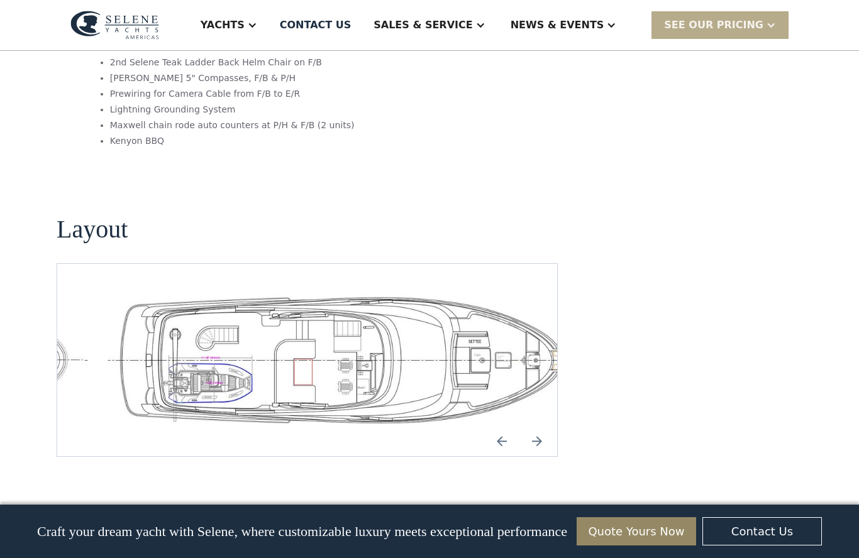
click at [538, 426] on img "Next slide" at bounding box center [537, 441] width 30 height 30
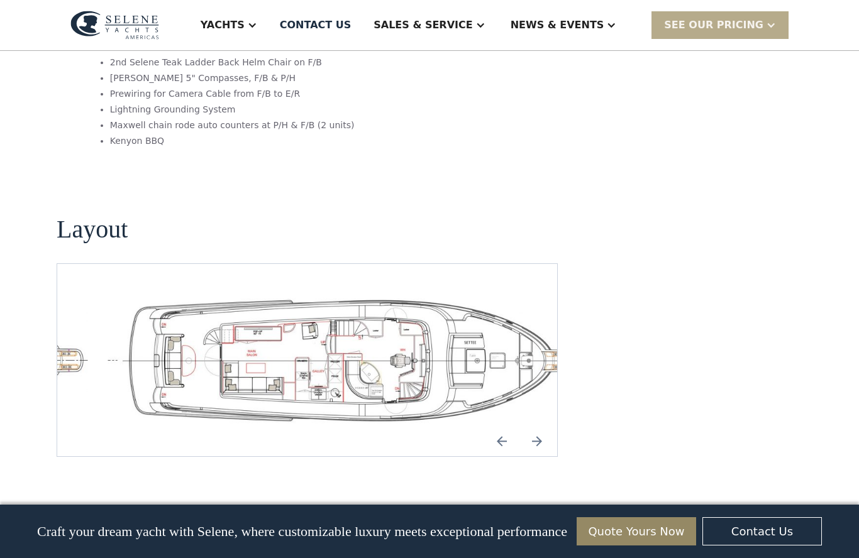
click at [542, 426] on img "Next slide" at bounding box center [537, 441] width 30 height 30
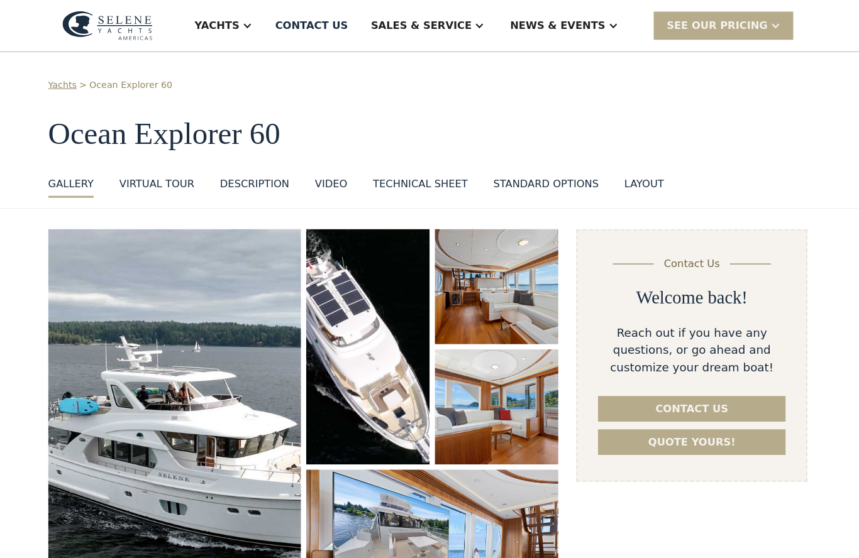
scroll to position [0, 0]
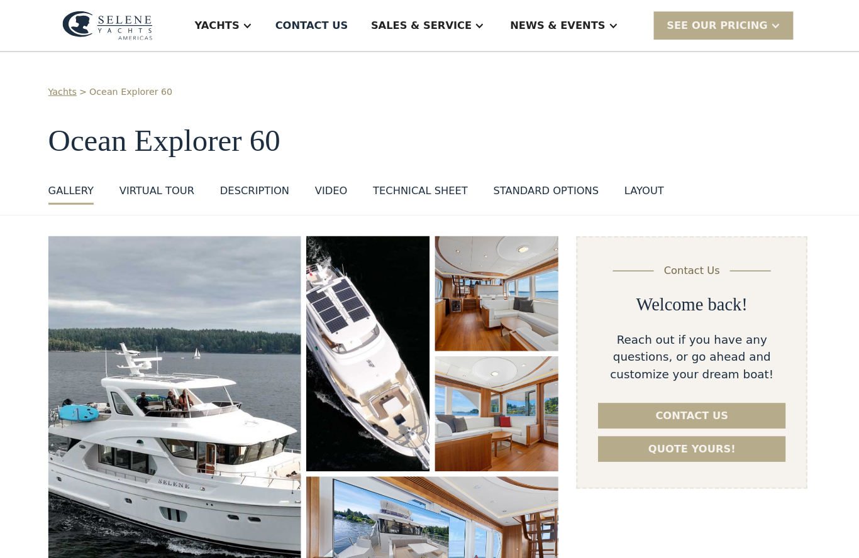
click at [257, 25] on div at bounding box center [252, 25] width 10 height 10
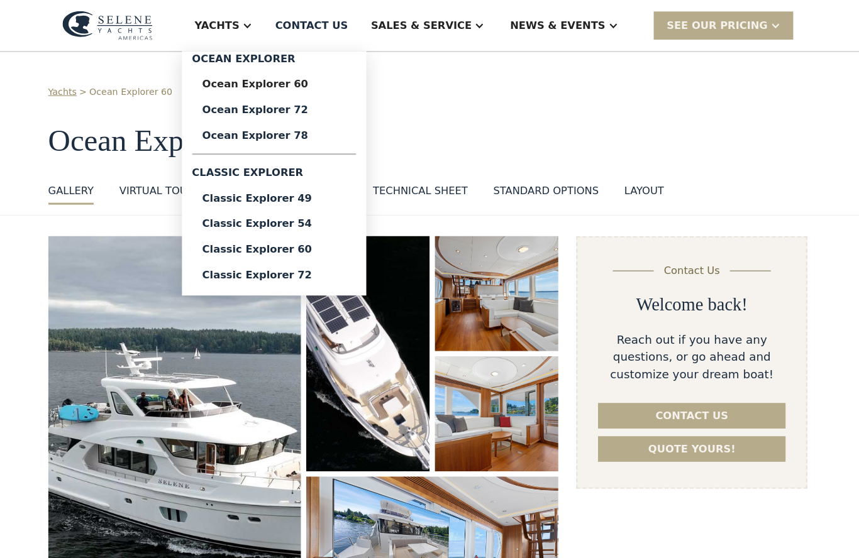
click at [305, 103] on div "Ocean Explorer 72" at bounding box center [278, 108] width 141 height 10
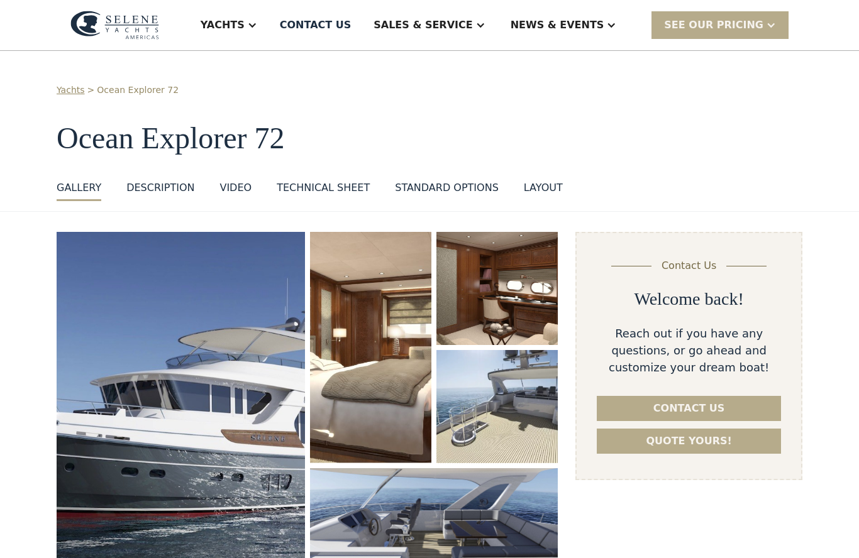
select select "********"
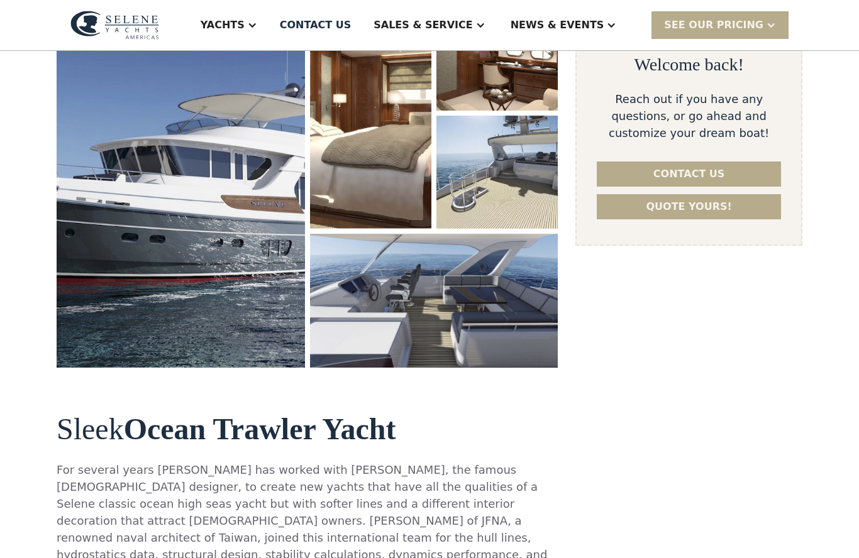
scroll to position [225, 0]
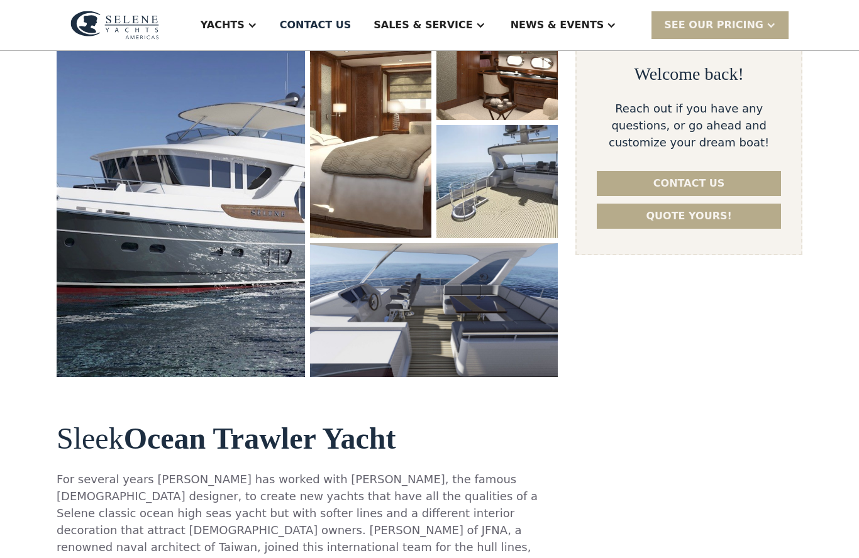
click at [279, 241] on img "open lightbox" at bounding box center [181, 192] width 248 height 370
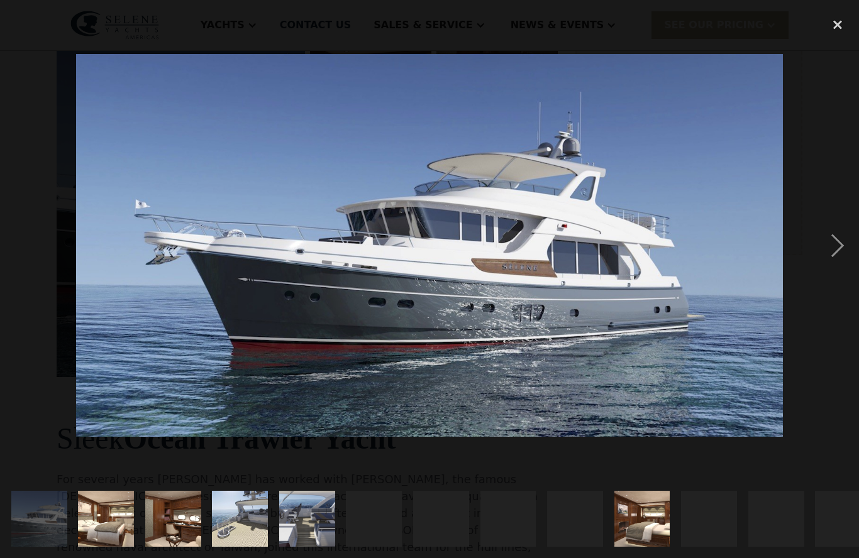
scroll to position [0, 0]
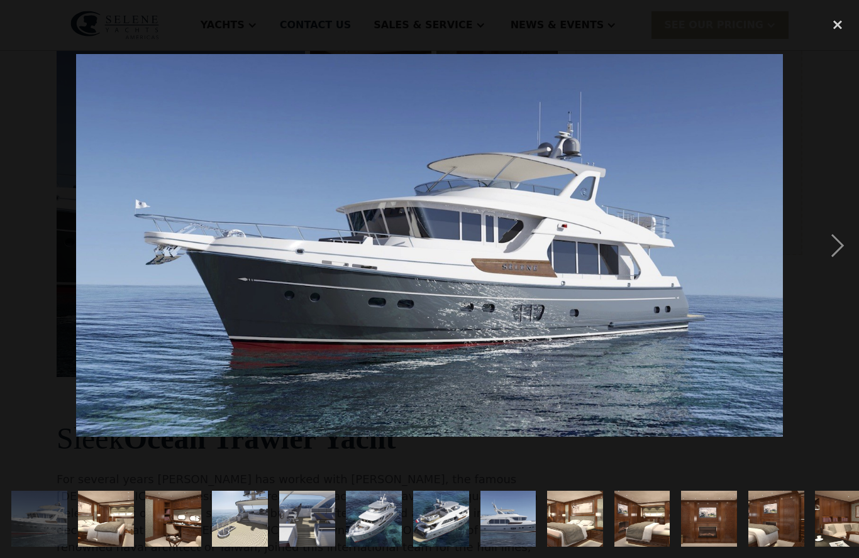
click at [833, 260] on div "next image" at bounding box center [837, 245] width 43 height 469
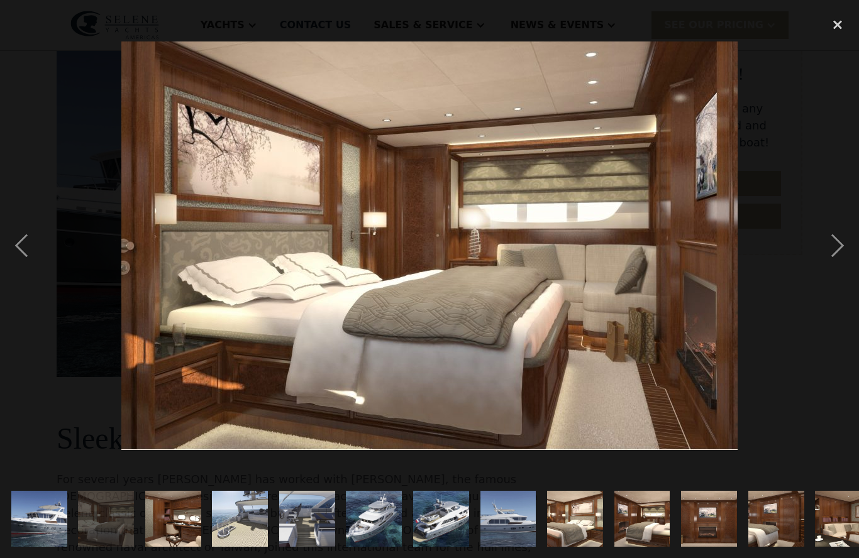
click at [828, 261] on div "next image" at bounding box center [837, 245] width 43 height 469
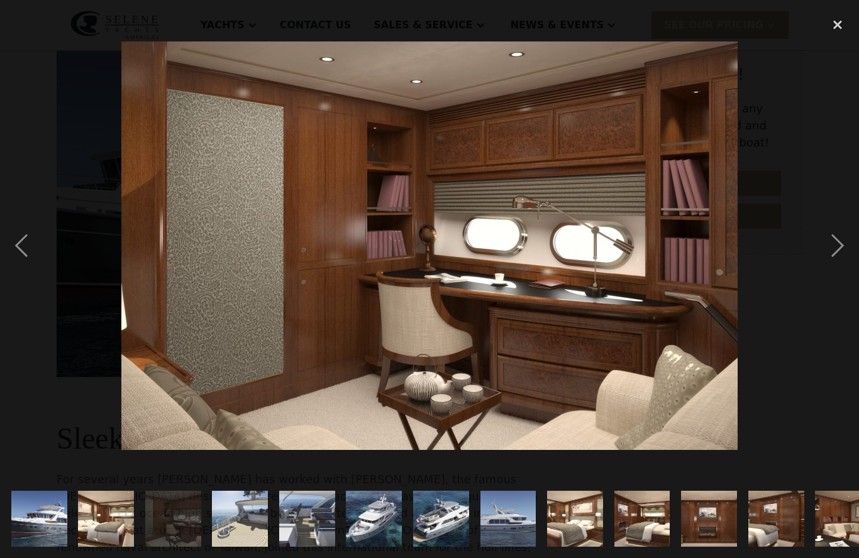
click at [825, 265] on div "next image" at bounding box center [837, 245] width 43 height 469
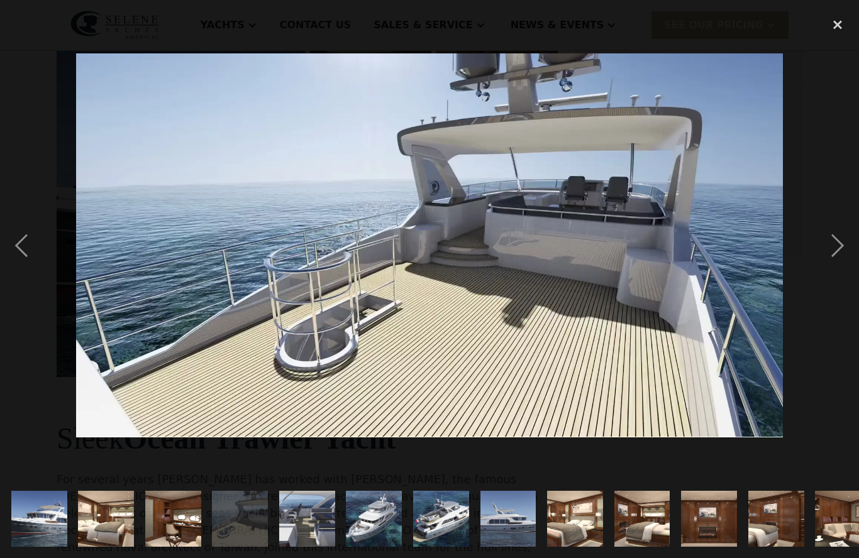
click at [820, 259] on div "next image" at bounding box center [837, 245] width 43 height 469
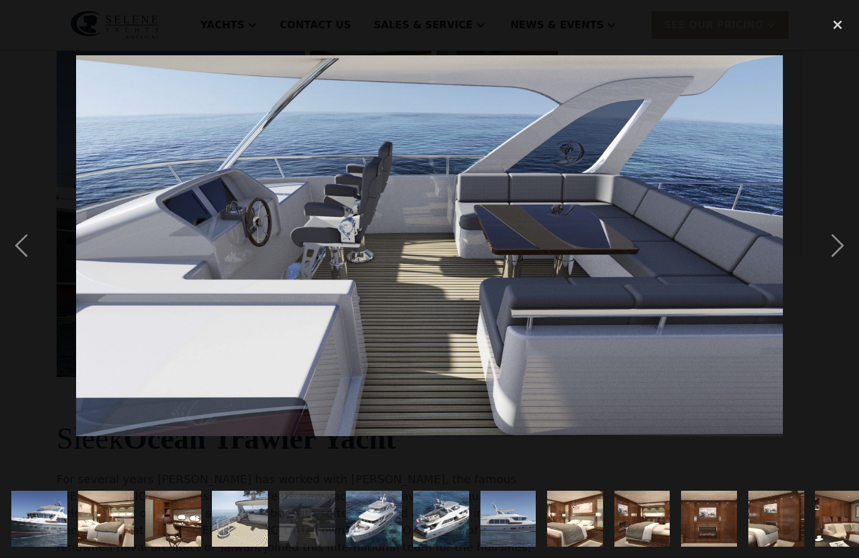
click at [820, 258] on div "next image" at bounding box center [837, 245] width 43 height 469
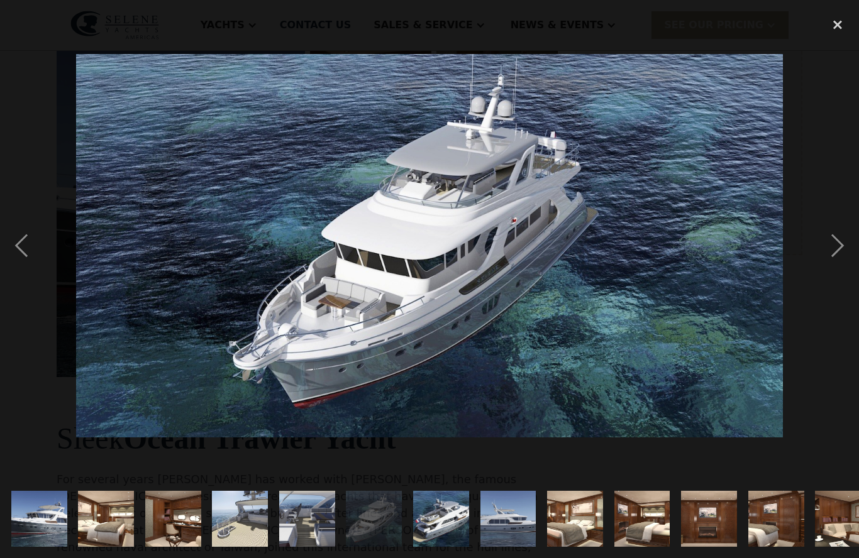
click at [822, 257] on div "next image" at bounding box center [837, 245] width 43 height 469
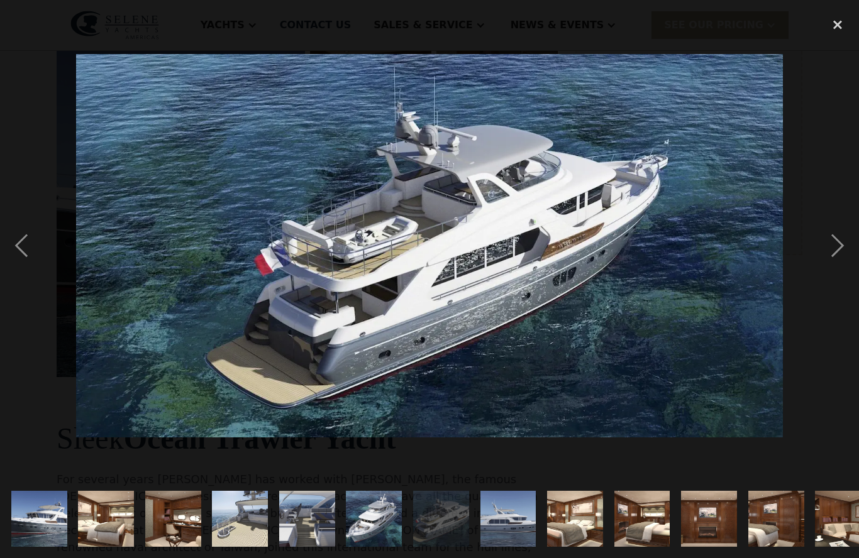
click at [820, 258] on div "next image" at bounding box center [837, 245] width 43 height 469
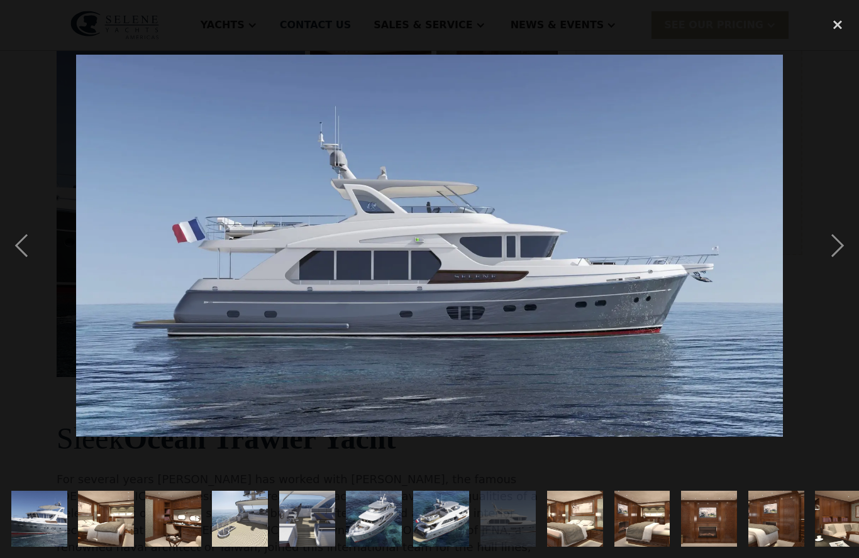
click at [822, 257] on div "next image" at bounding box center [837, 245] width 43 height 469
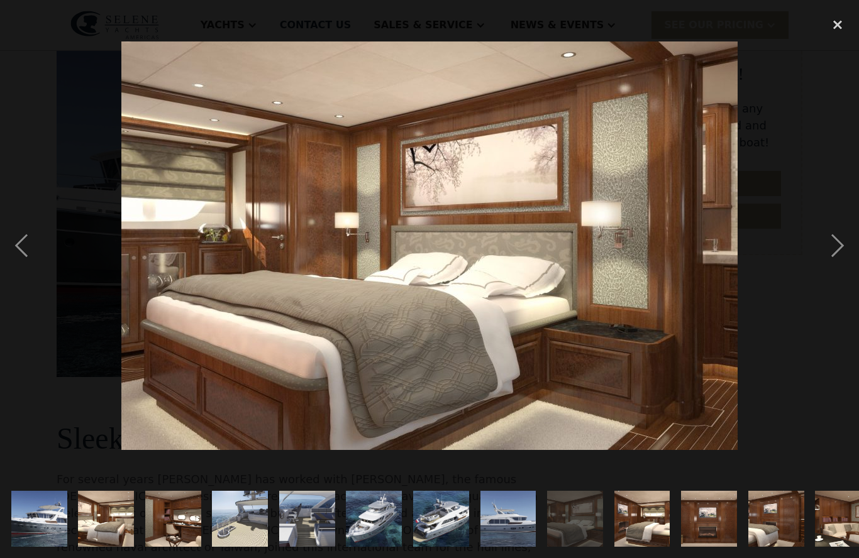
click at [819, 258] on div "next image" at bounding box center [837, 245] width 43 height 469
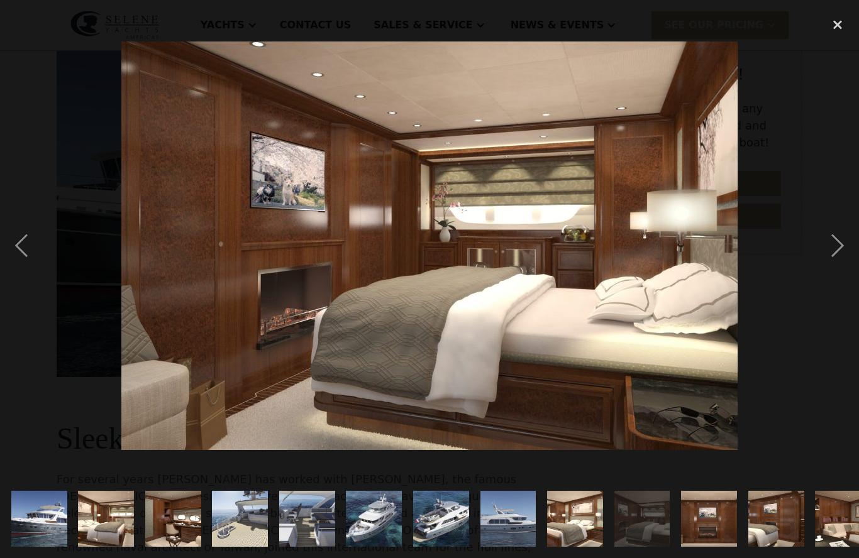
click at [817, 260] on div "next image" at bounding box center [837, 245] width 43 height 469
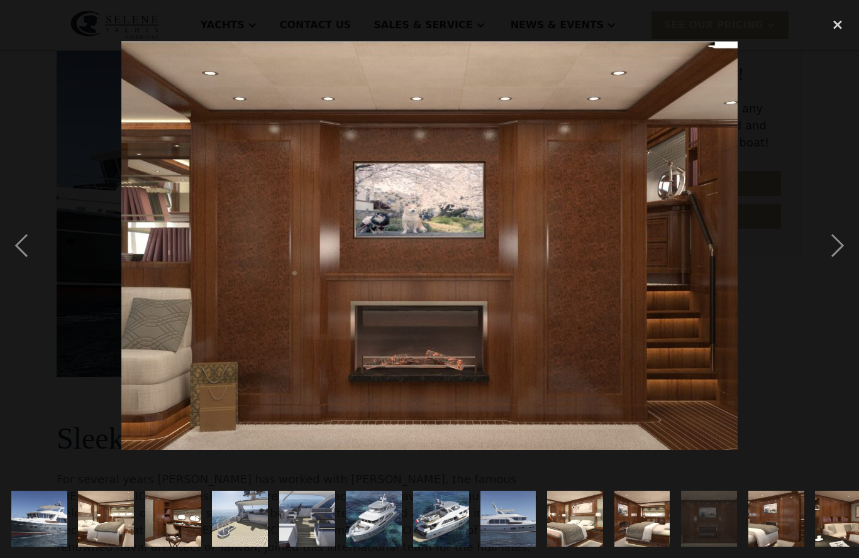
click at [818, 259] on div "next image" at bounding box center [837, 245] width 43 height 469
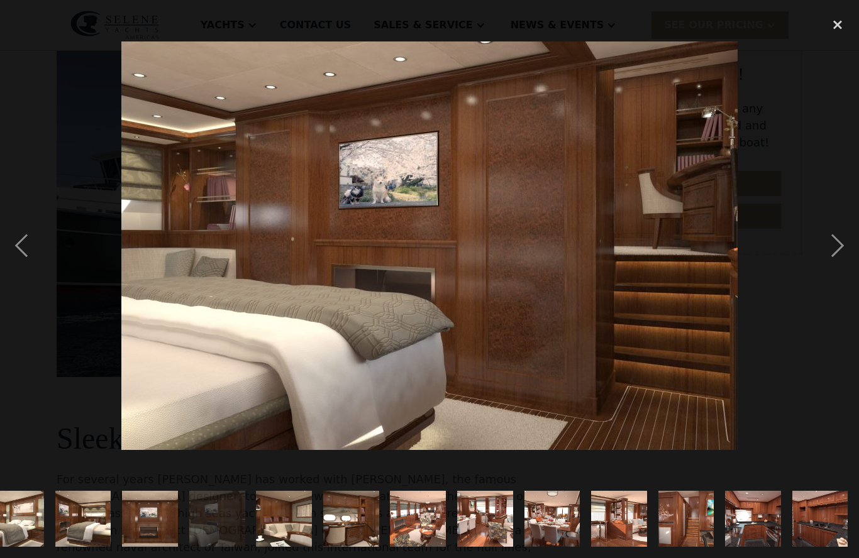
scroll to position [0, 702]
click at [817, 262] on div "next image" at bounding box center [837, 245] width 43 height 469
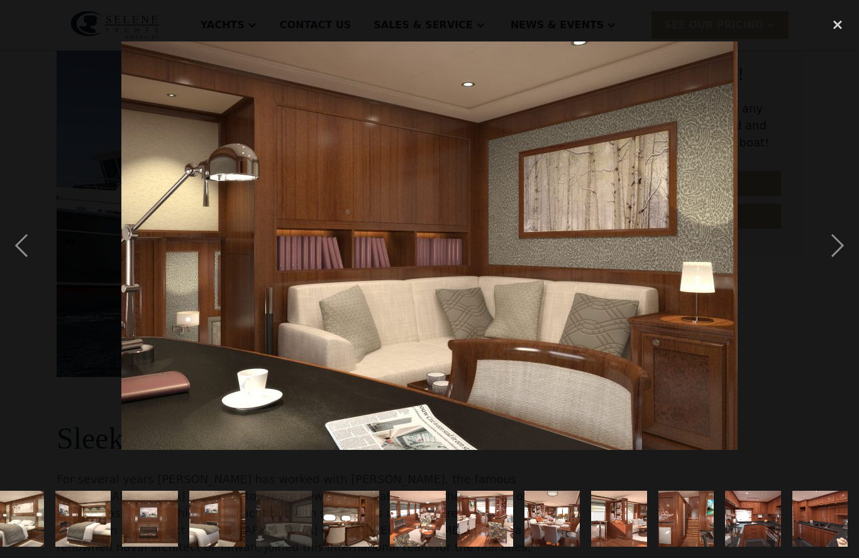
click at [820, 258] on div "next image" at bounding box center [837, 245] width 43 height 469
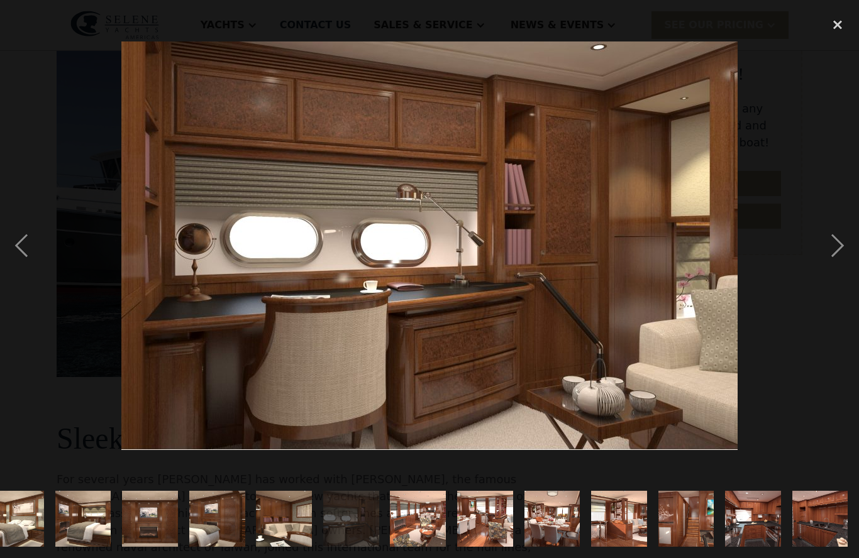
click at [815, 262] on div at bounding box center [429, 245] width 859 height 469
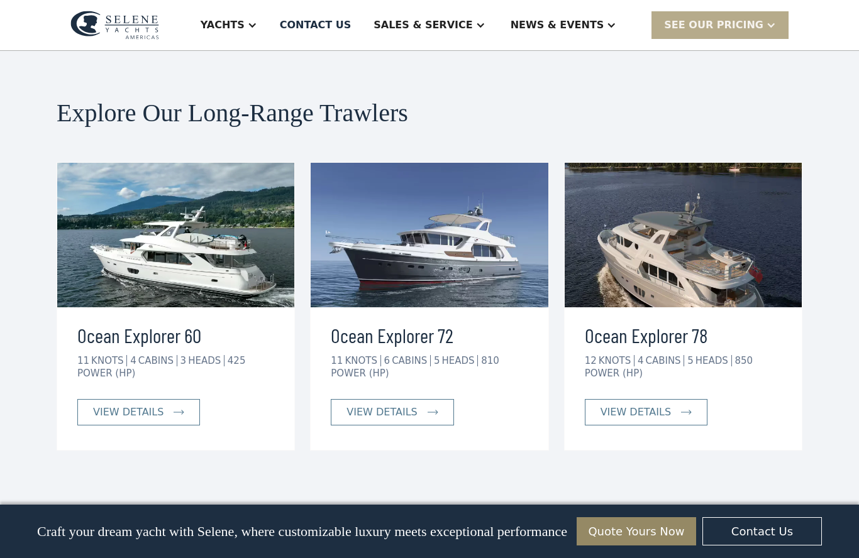
scroll to position [2635, 0]
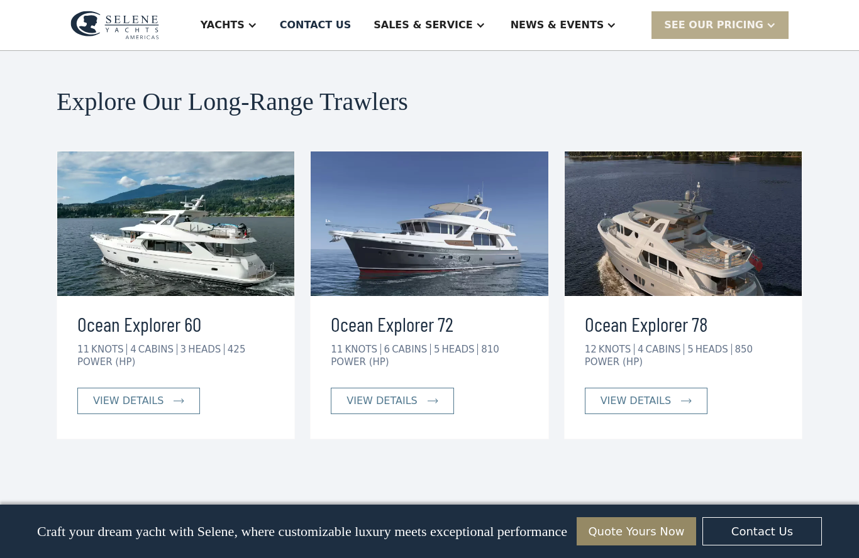
click at [678, 388] on link "view details" at bounding box center [646, 401] width 123 height 26
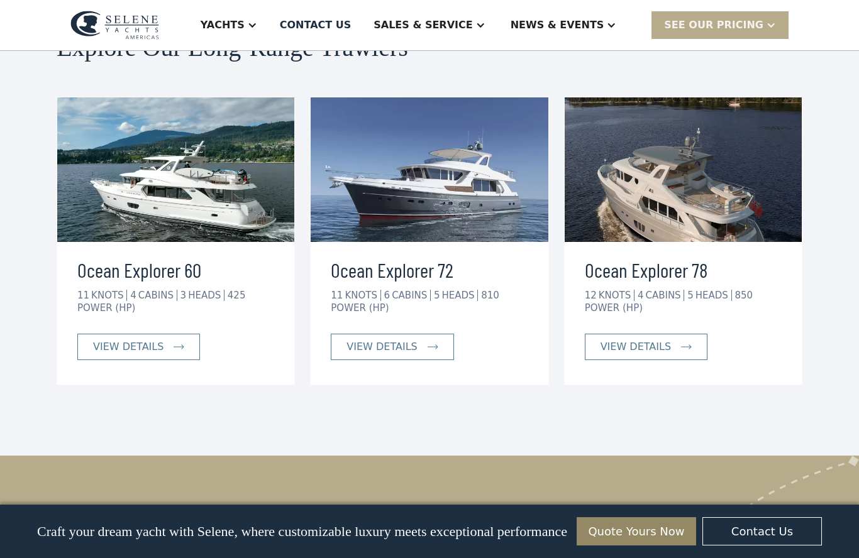
scroll to position [2691, 0]
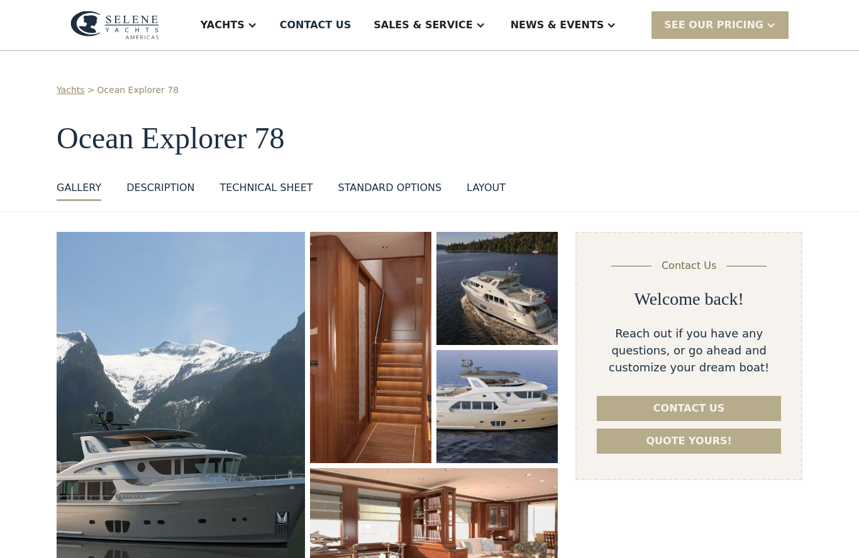
select select "********"
click at [269, 406] on img "open lightbox" at bounding box center [181, 419] width 248 height 375
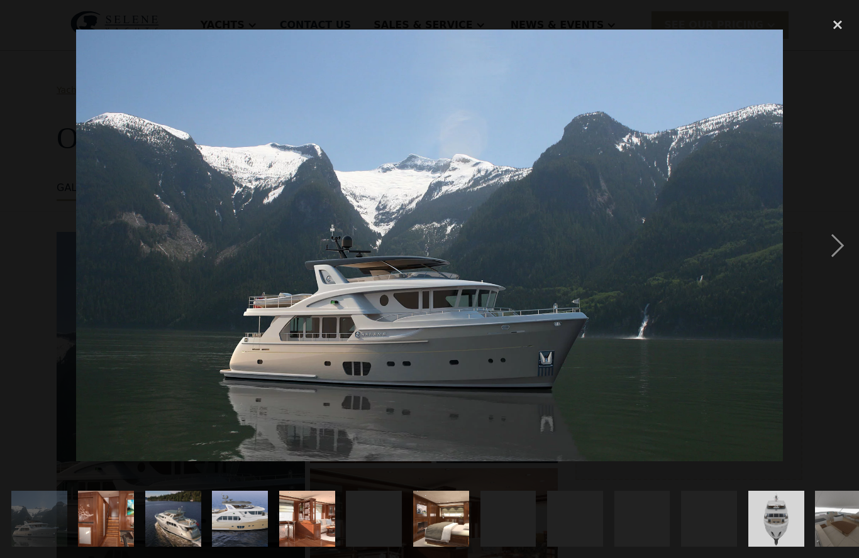
click at [831, 259] on div "next image" at bounding box center [837, 245] width 43 height 469
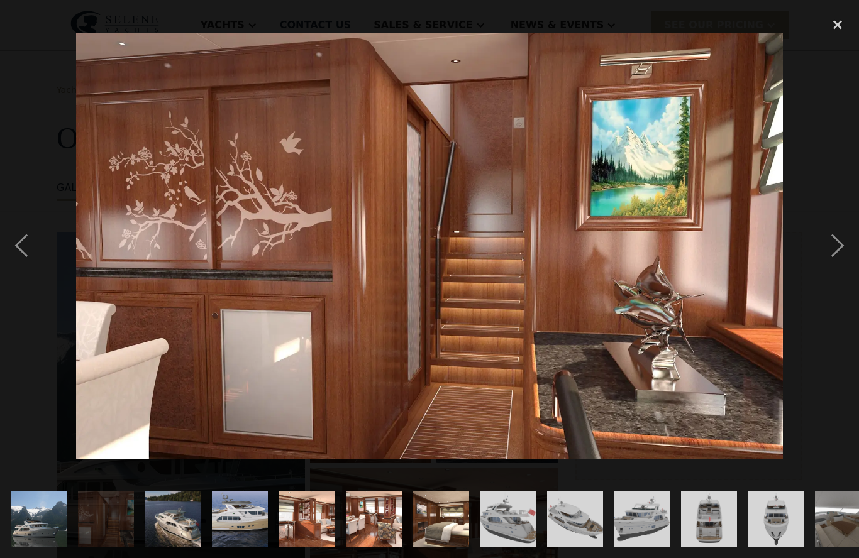
click at [843, 267] on div "next image" at bounding box center [837, 245] width 43 height 469
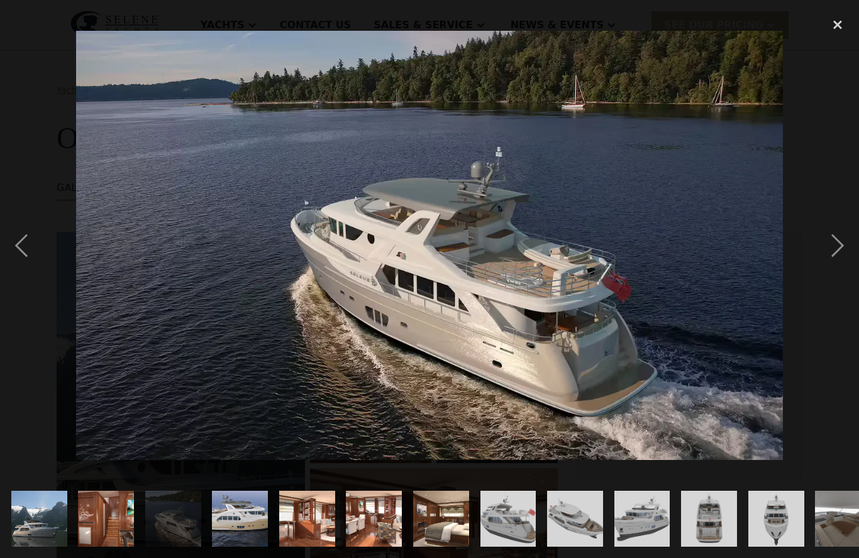
click at [840, 258] on div "next image" at bounding box center [837, 245] width 43 height 469
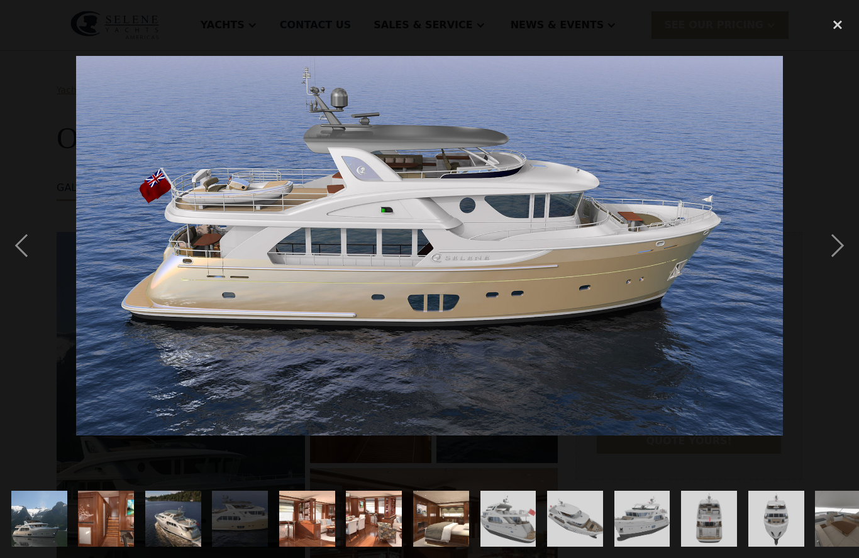
click at [839, 258] on div "next image" at bounding box center [837, 245] width 43 height 469
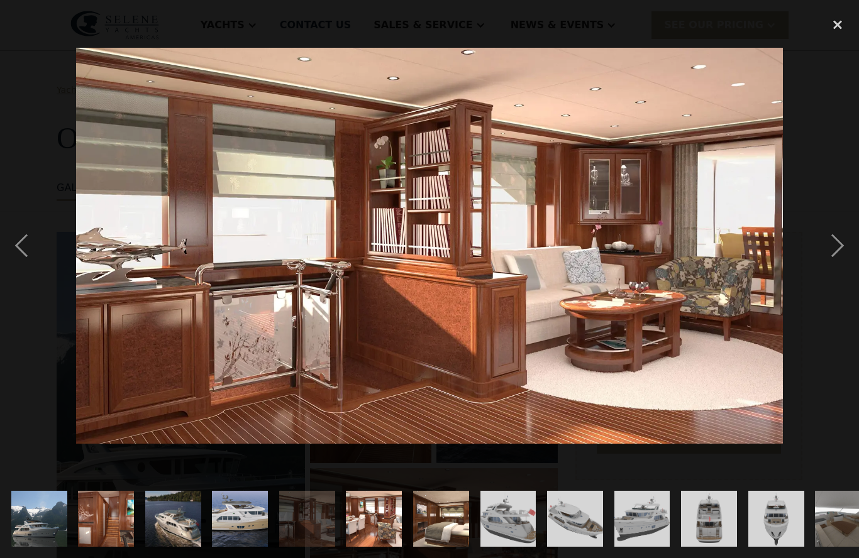
click at [833, 272] on div "next image" at bounding box center [837, 245] width 43 height 469
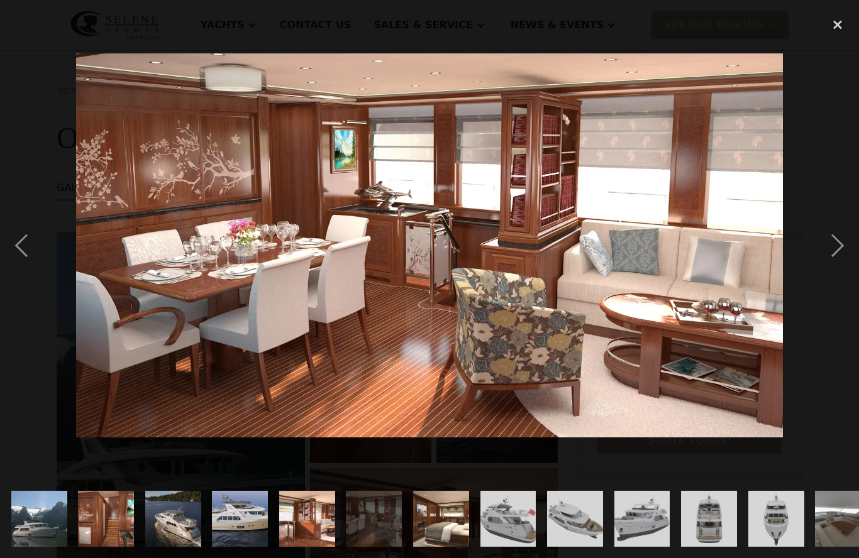
click at [829, 275] on div "next image" at bounding box center [837, 245] width 43 height 469
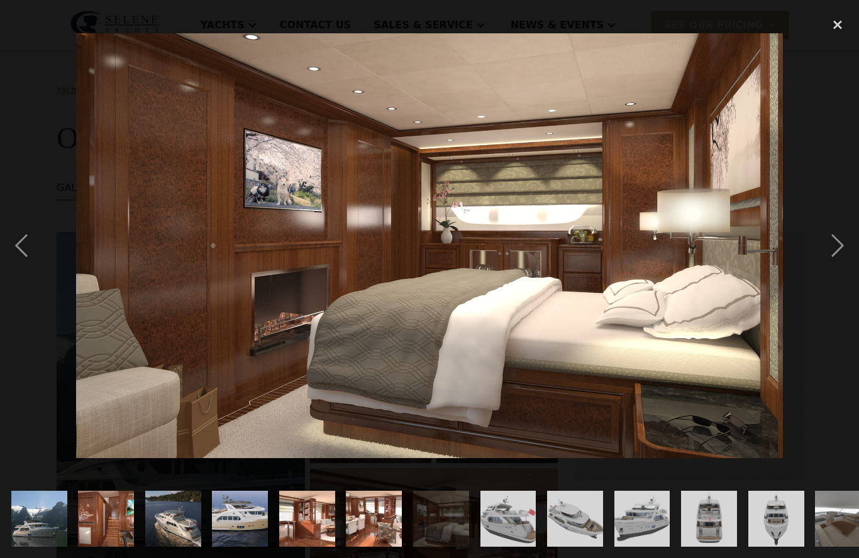
click at [835, 273] on div "next image" at bounding box center [837, 245] width 43 height 469
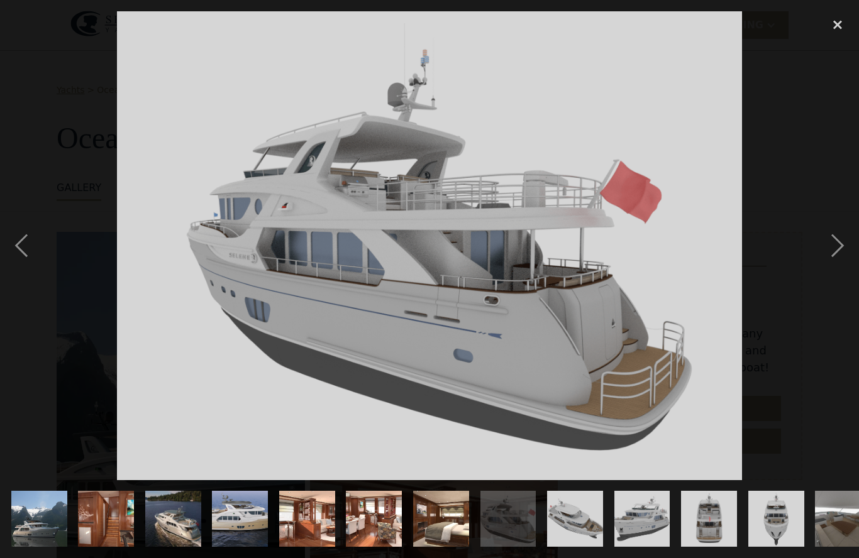
click at [824, 279] on div "next image" at bounding box center [837, 245] width 43 height 469
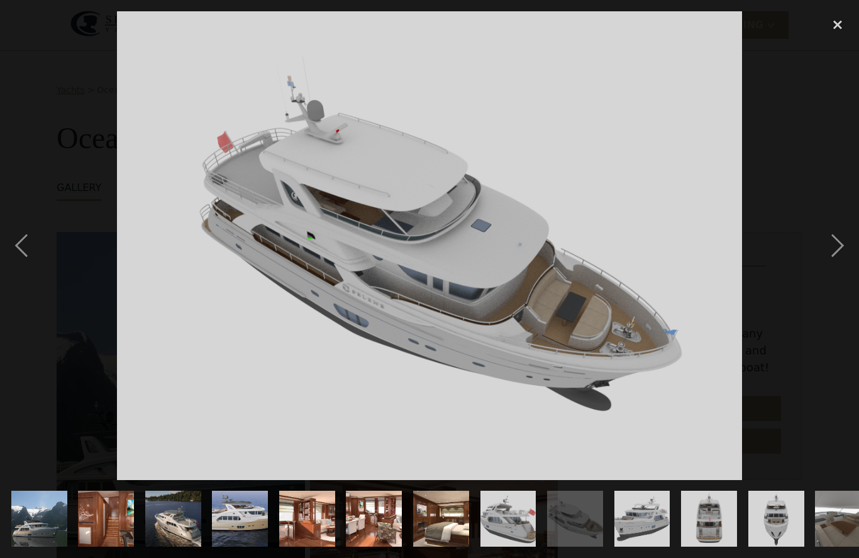
click at [827, 277] on div "next image" at bounding box center [837, 245] width 43 height 469
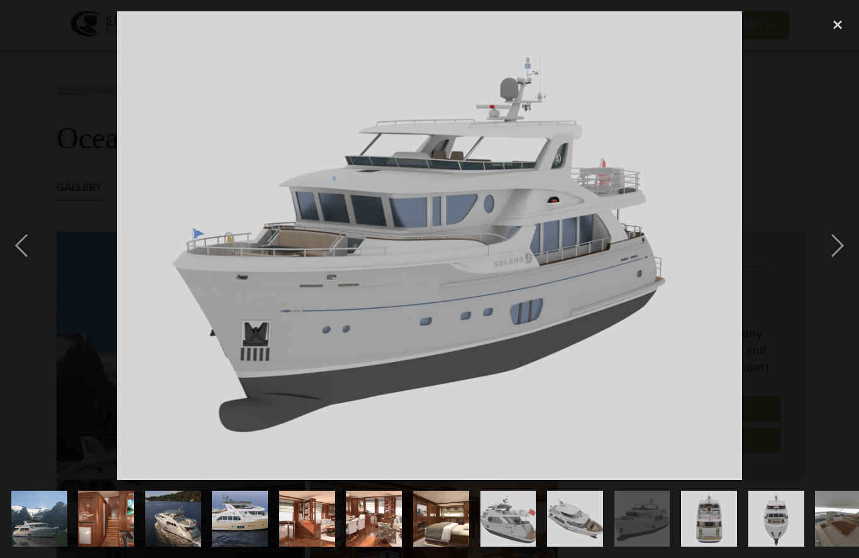
click at [825, 279] on div "next image" at bounding box center [837, 245] width 43 height 469
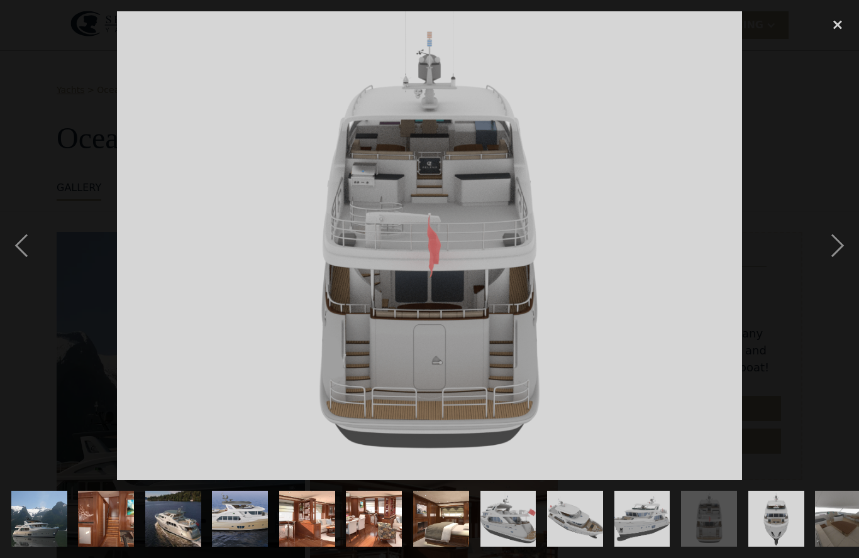
click at [826, 277] on div "next image" at bounding box center [837, 245] width 43 height 469
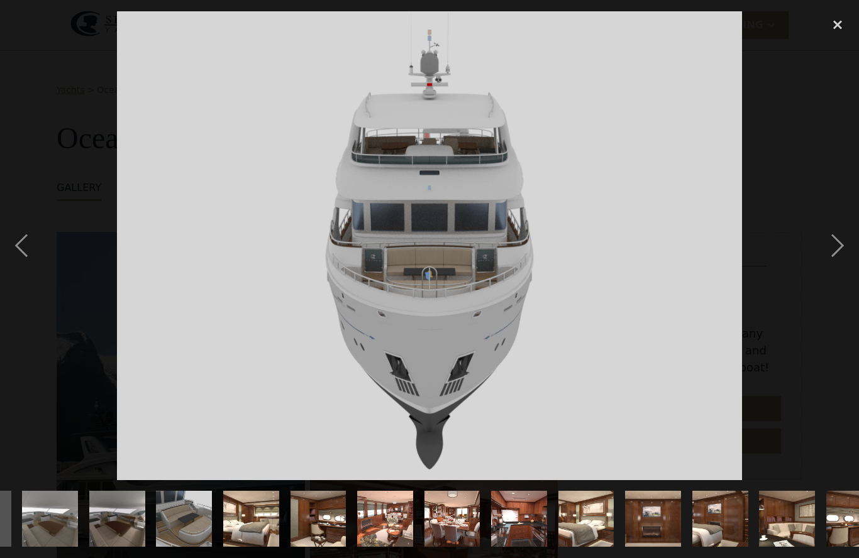
scroll to position [0, 817]
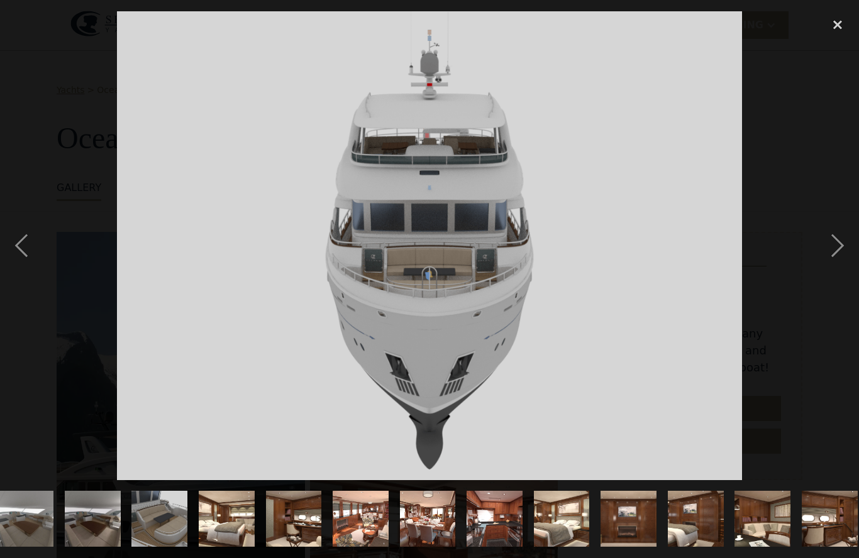
click at [822, 278] on div "next image" at bounding box center [837, 245] width 43 height 469
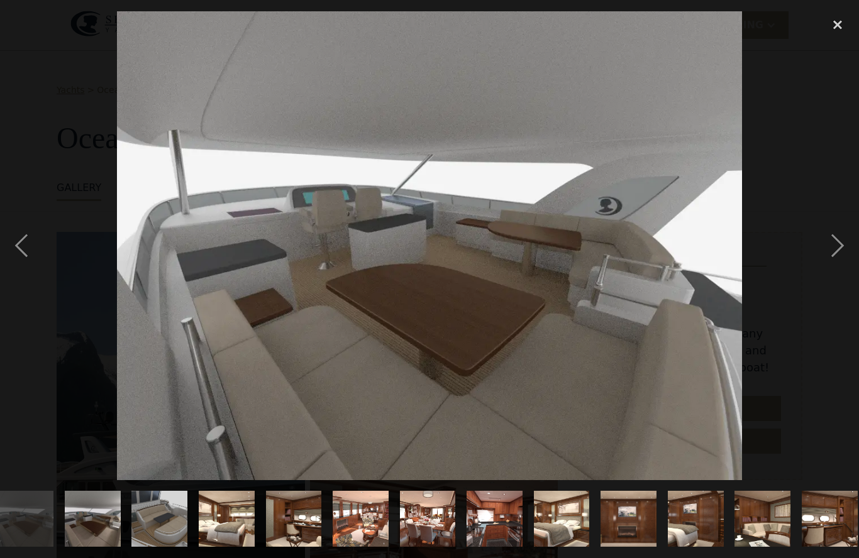
click at [824, 277] on div "next image" at bounding box center [837, 245] width 43 height 469
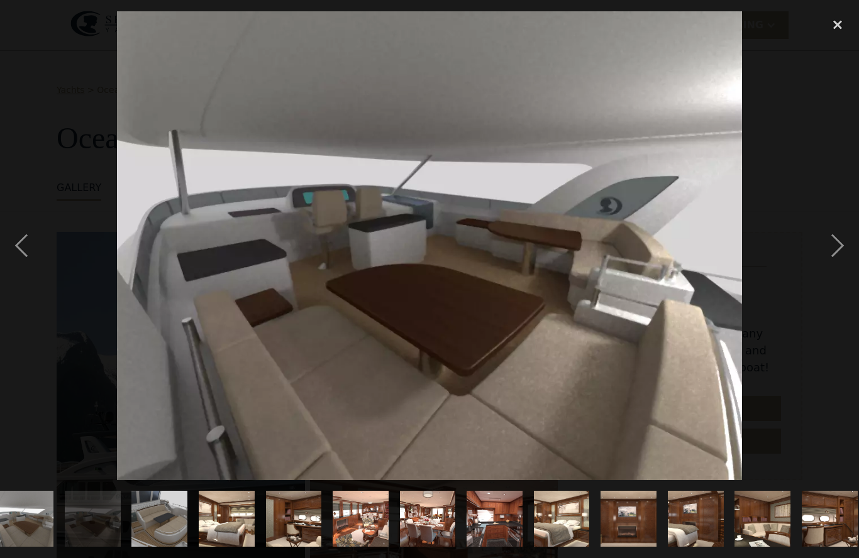
click at [825, 275] on div "next image" at bounding box center [837, 245] width 43 height 469
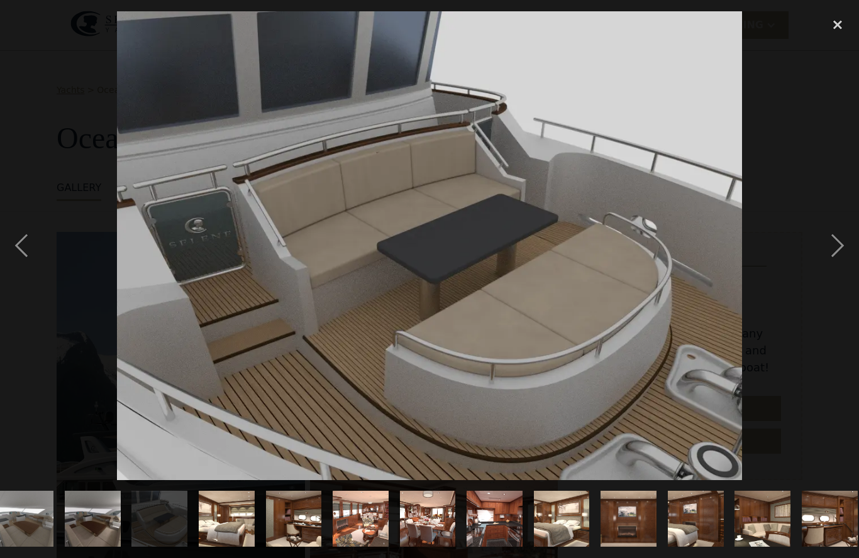
click at [823, 275] on div "next image" at bounding box center [837, 245] width 43 height 469
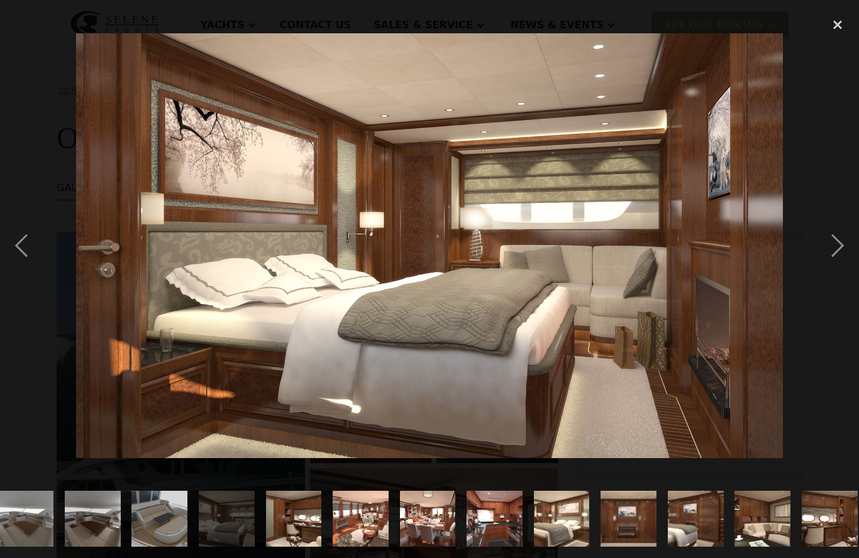
click at [823, 274] on div "next image" at bounding box center [837, 245] width 43 height 469
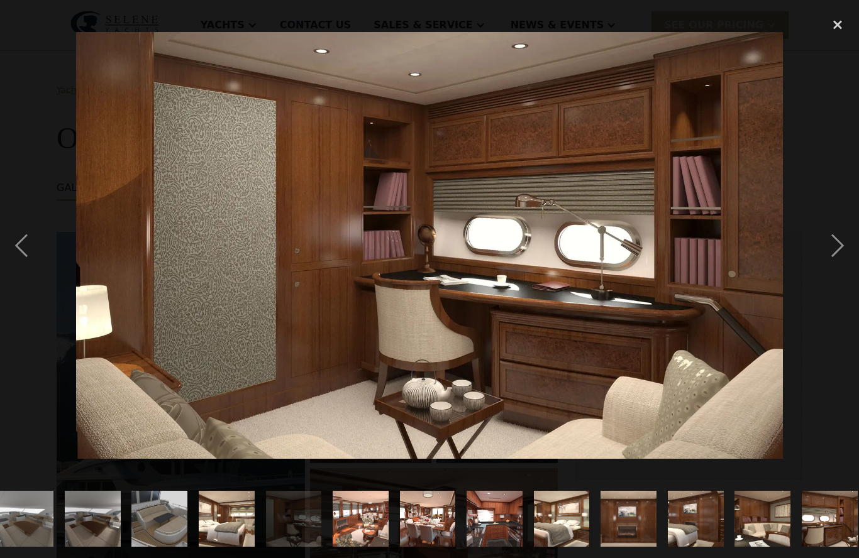
click at [834, 16] on div "close lightbox" at bounding box center [837, 25] width 43 height 28
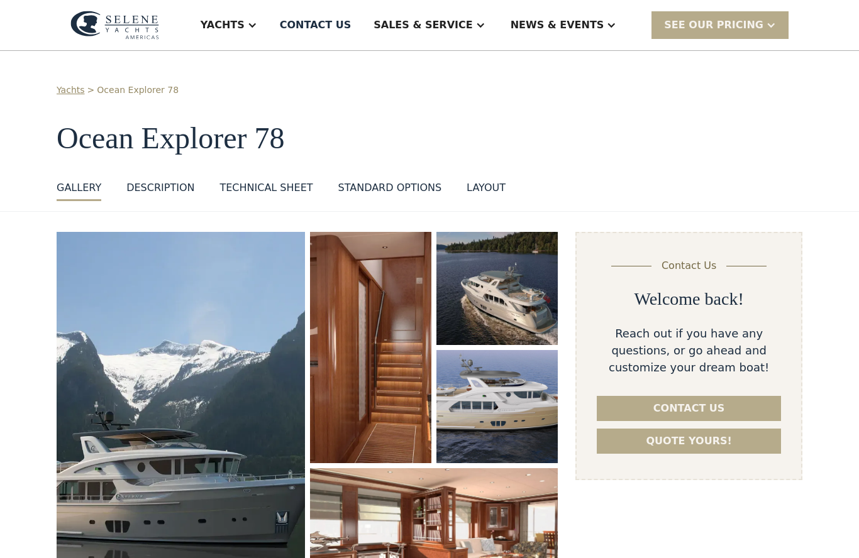
scroll to position [0, 0]
click at [245, 26] on div "Yachts" at bounding box center [223, 25] width 44 height 15
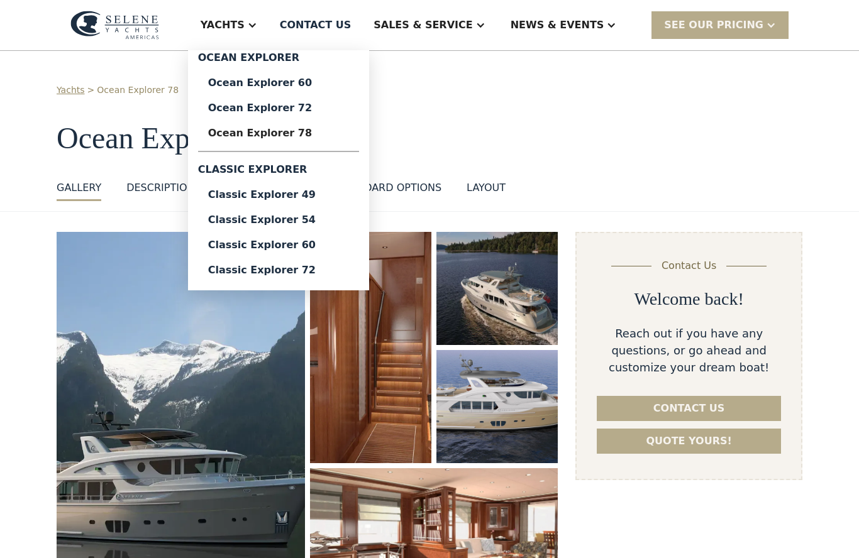
click at [309, 86] on div "Ocean Explorer 60" at bounding box center [278, 83] width 141 height 10
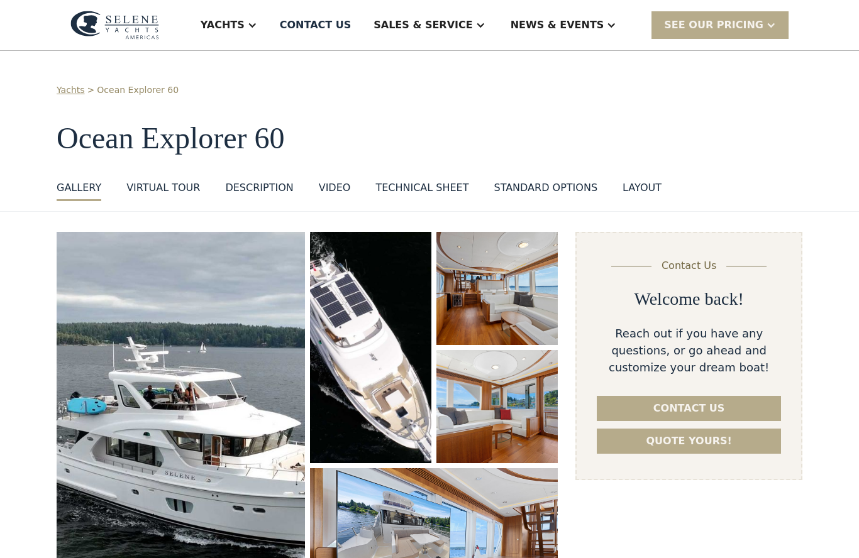
select select "********"
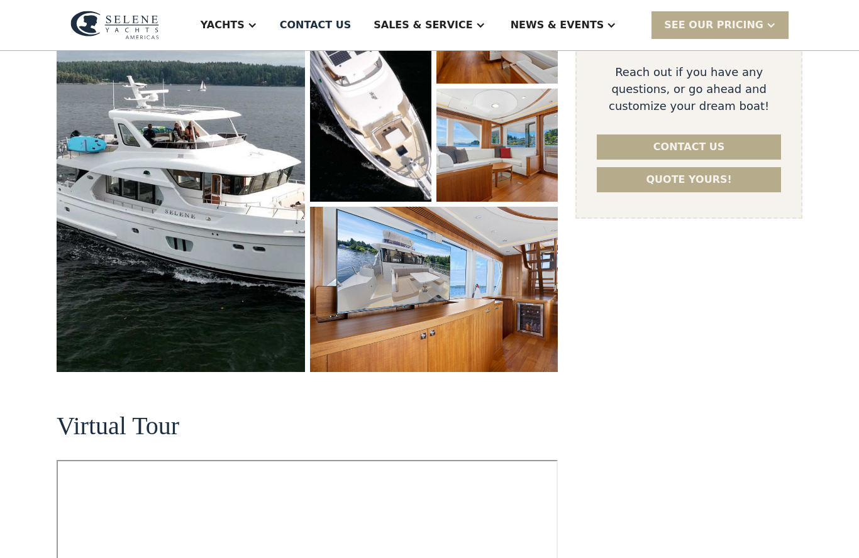
scroll to position [242, 0]
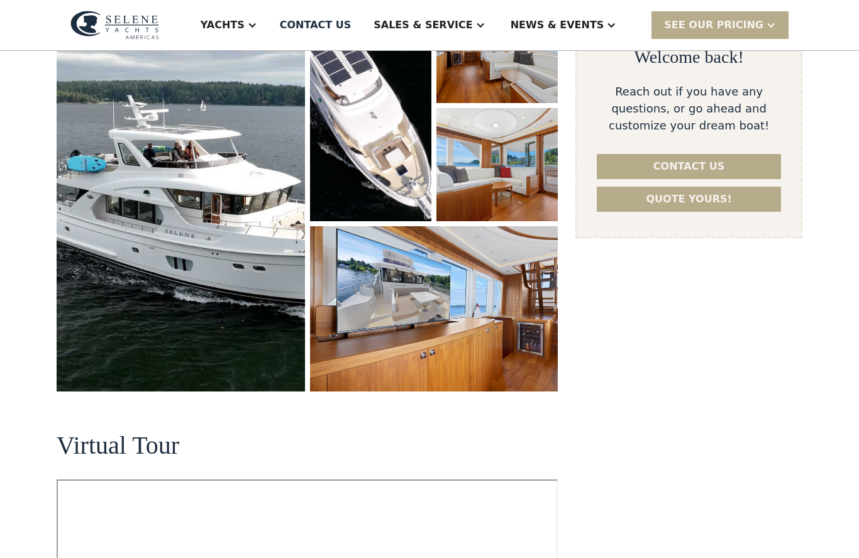
click at [539, 221] on img "open lightbox" at bounding box center [496, 164] width 121 height 113
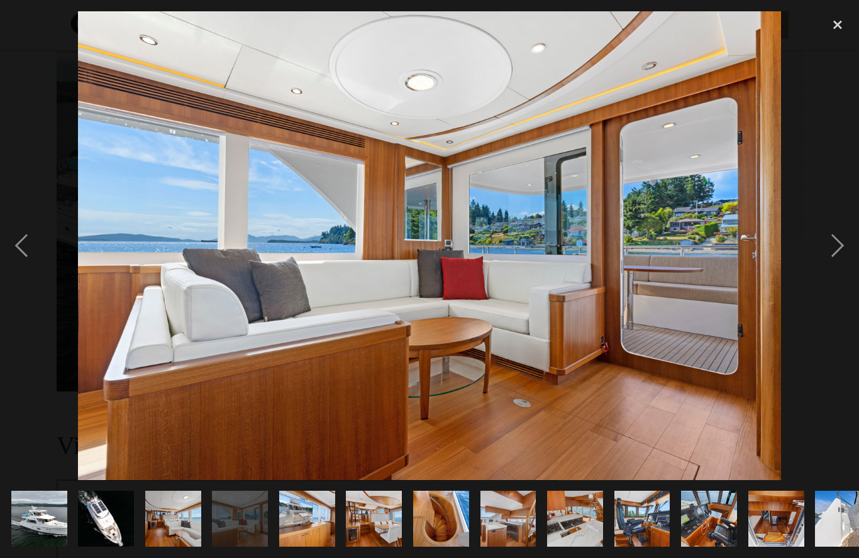
click at [831, 262] on div "next image" at bounding box center [837, 245] width 43 height 469
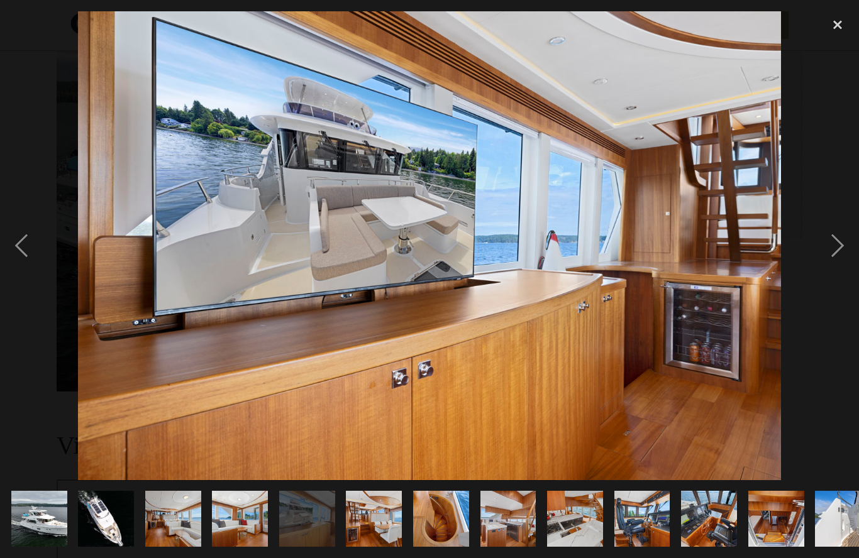
click at [831, 256] on div "next image" at bounding box center [837, 245] width 43 height 469
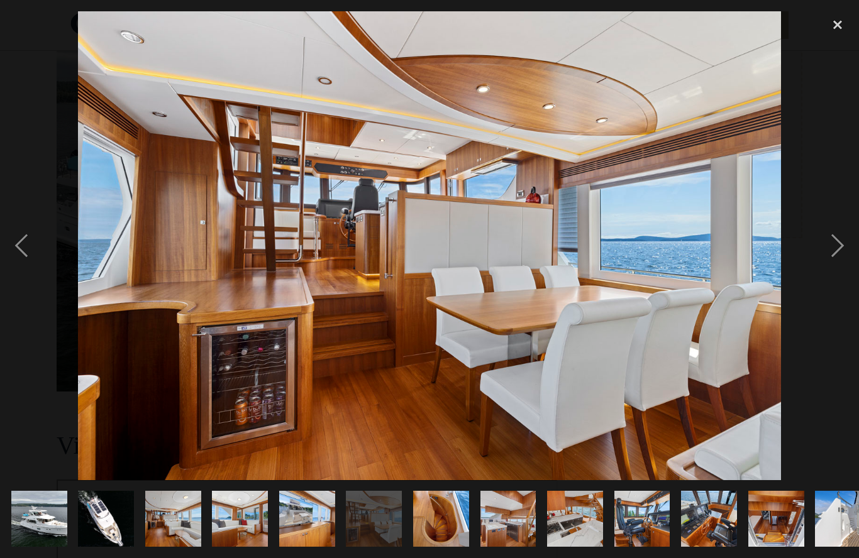
click at [831, 257] on div "next image" at bounding box center [837, 245] width 43 height 469
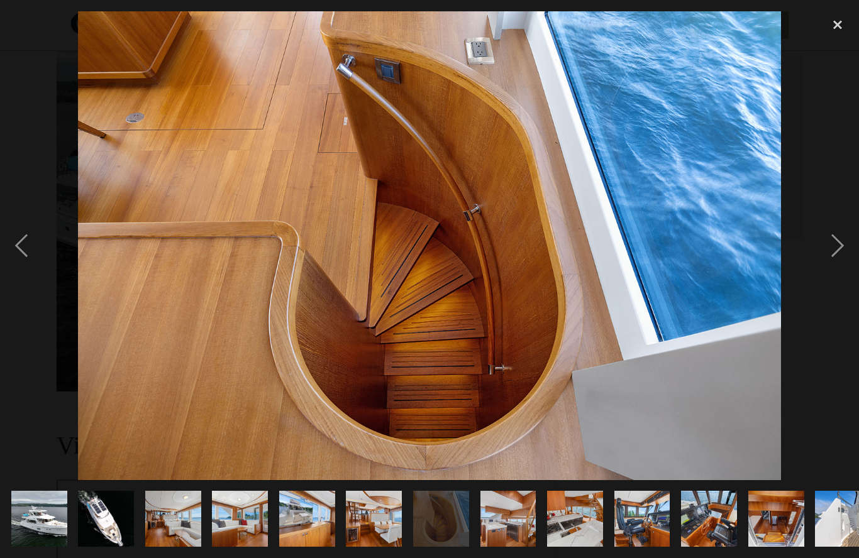
click at [833, 253] on div "next image" at bounding box center [837, 245] width 43 height 469
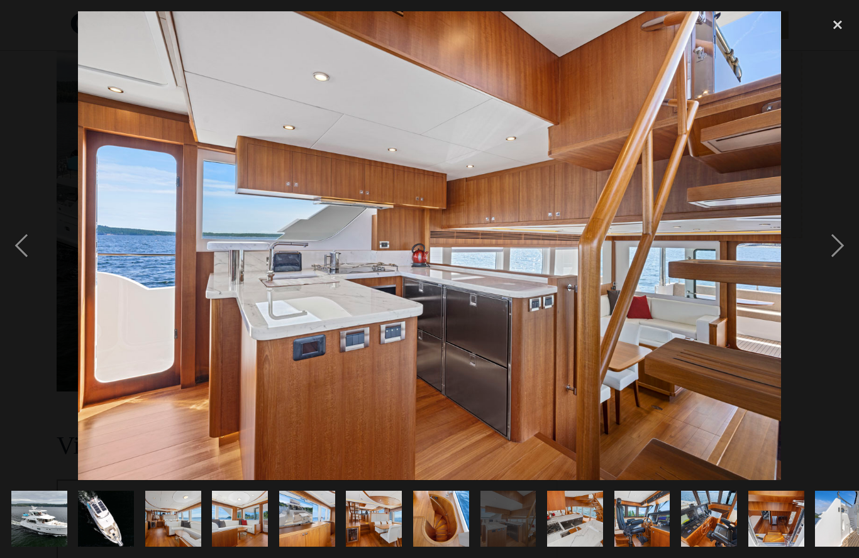
click at [836, 250] on div "next image" at bounding box center [837, 245] width 43 height 469
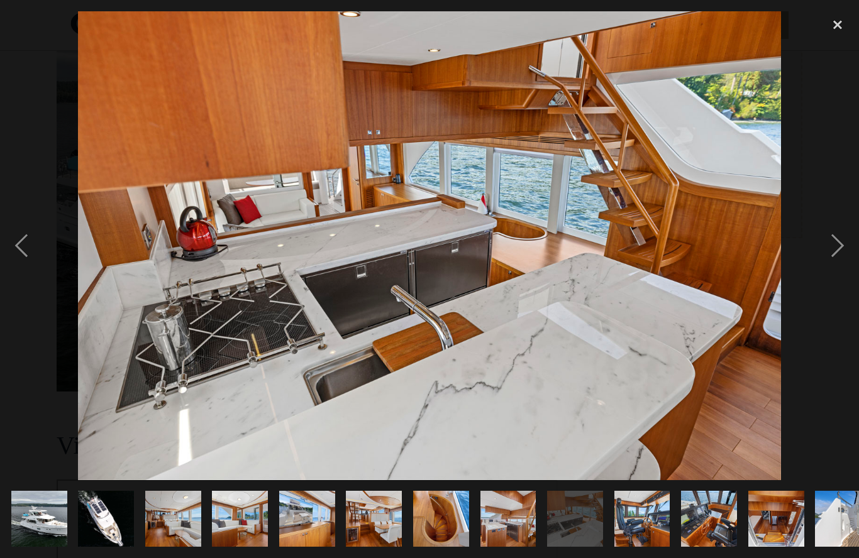
click at [832, 250] on div "next image" at bounding box center [837, 245] width 43 height 469
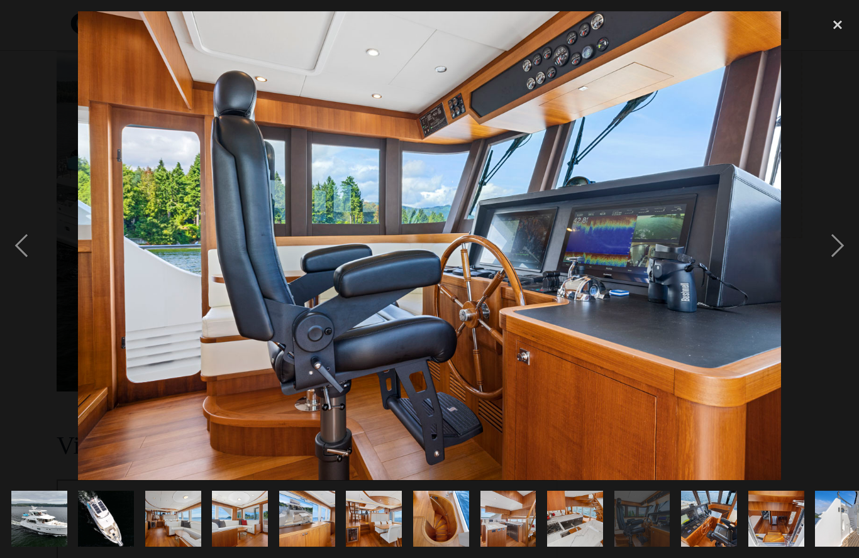
click at [834, 246] on div "next image" at bounding box center [837, 245] width 43 height 469
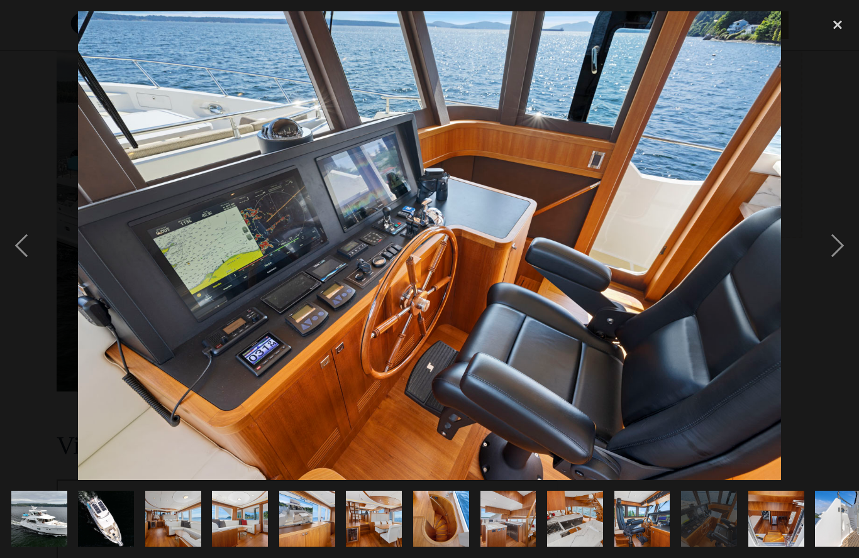
click at [837, 246] on div "next image" at bounding box center [837, 245] width 43 height 469
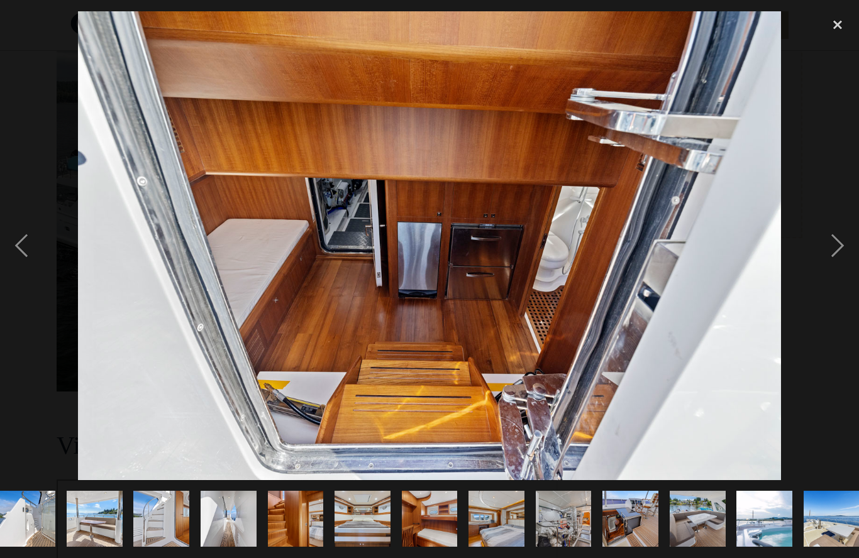
click at [838, 241] on div "next image" at bounding box center [837, 245] width 43 height 469
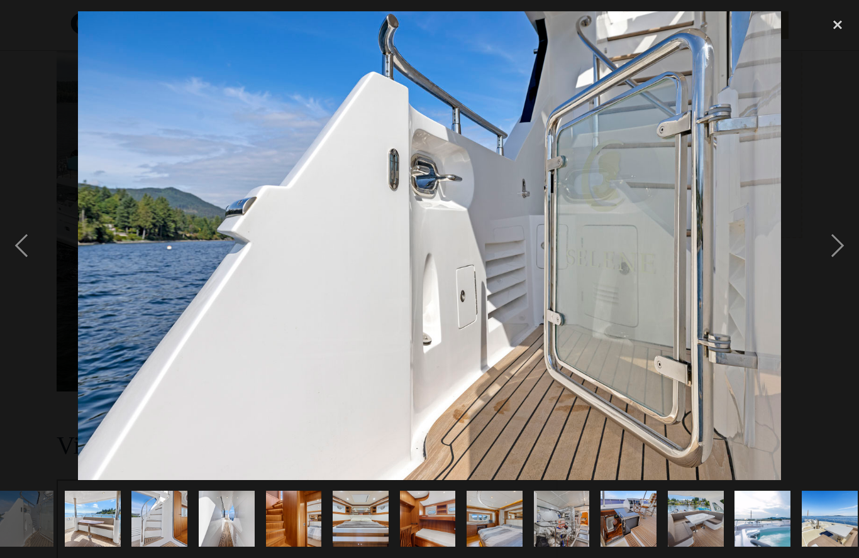
click at [836, 245] on div "next image" at bounding box center [837, 245] width 43 height 469
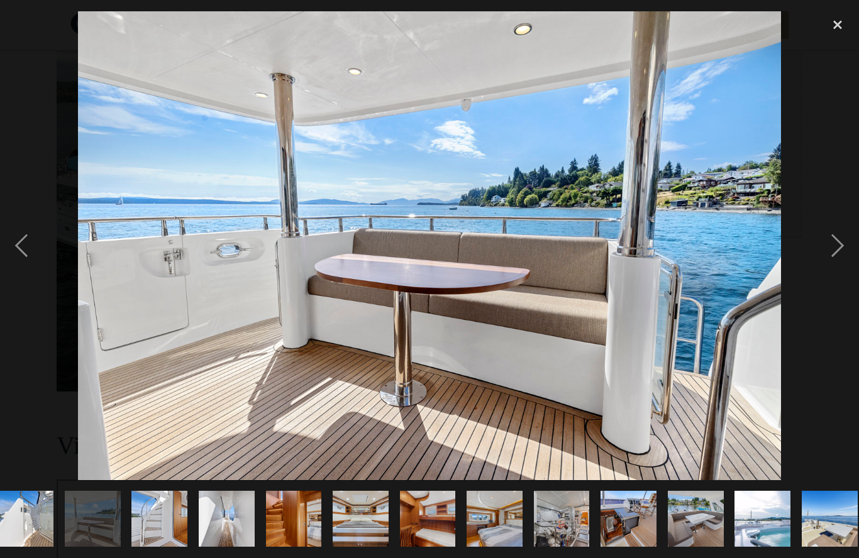
click at [837, 244] on div "next image" at bounding box center [837, 245] width 43 height 469
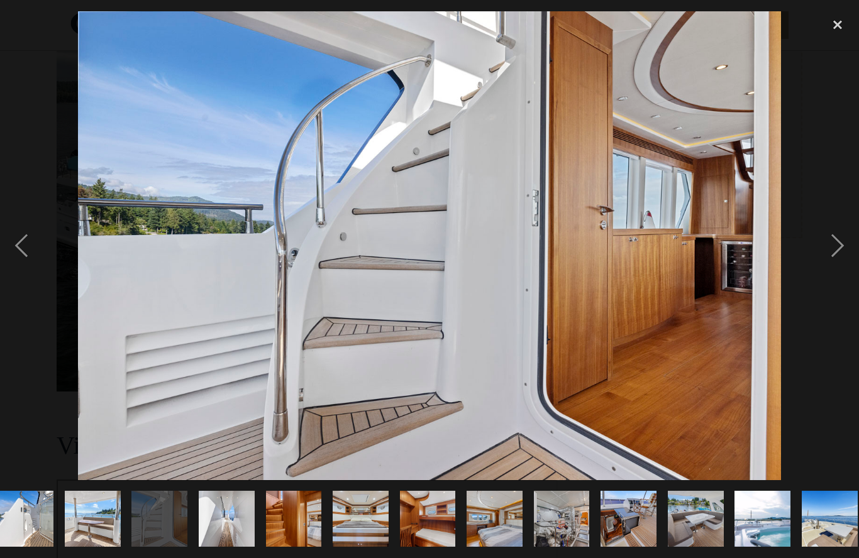
click at [834, 241] on div "next image" at bounding box center [837, 245] width 43 height 469
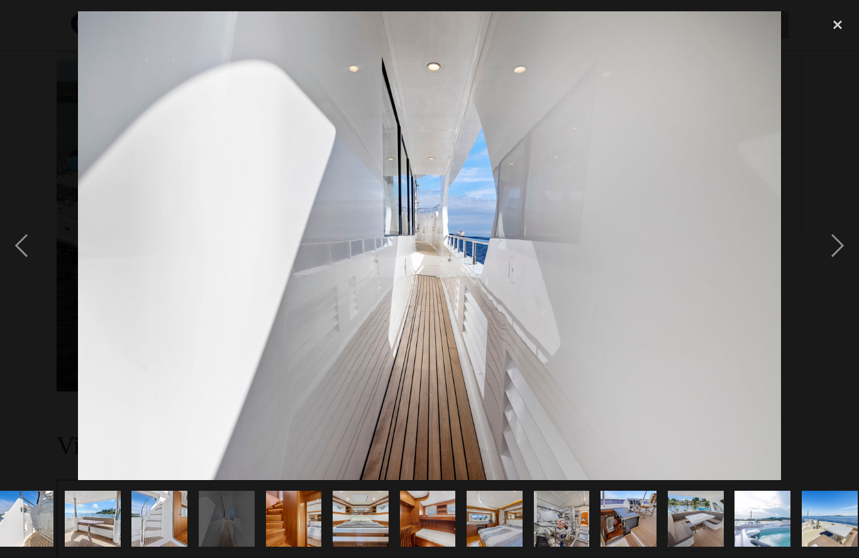
click at [834, 241] on div "next image" at bounding box center [837, 245] width 43 height 469
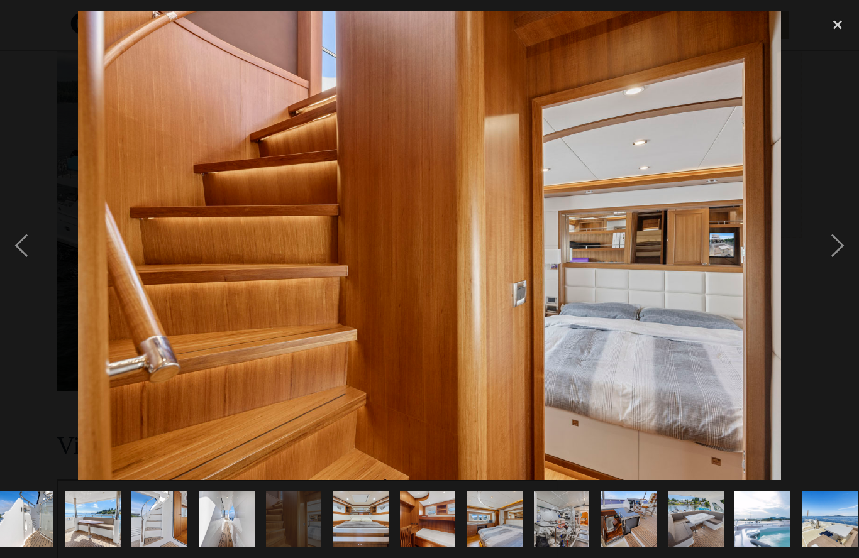
click at [832, 251] on div "next image" at bounding box center [837, 245] width 43 height 469
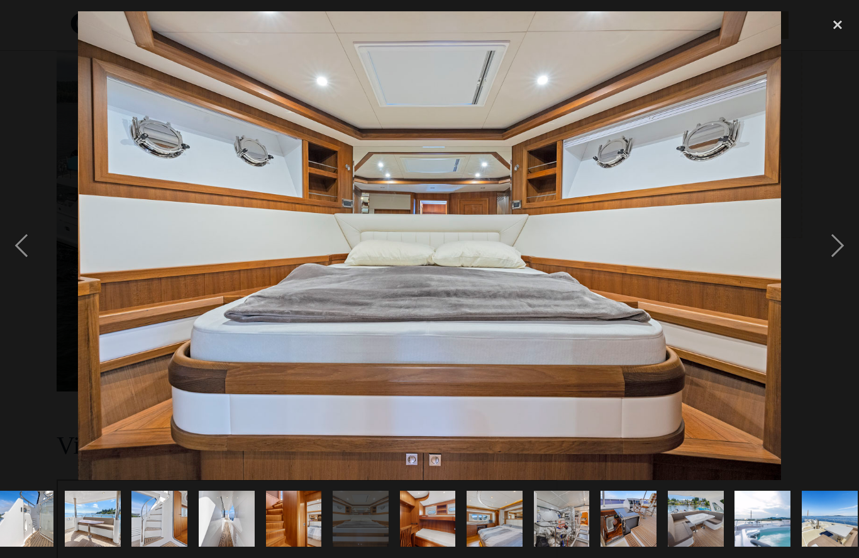
click at [827, 253] on div "next image" at bounding box center [837, 245] width 43 height 469
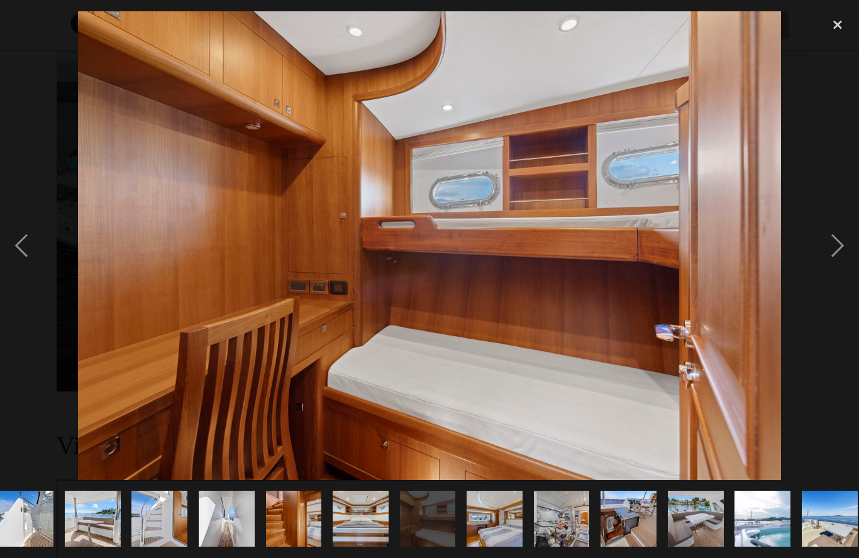
click at [820, 258] on div "next image" at bounding box center [837, 245] width 43 height 469
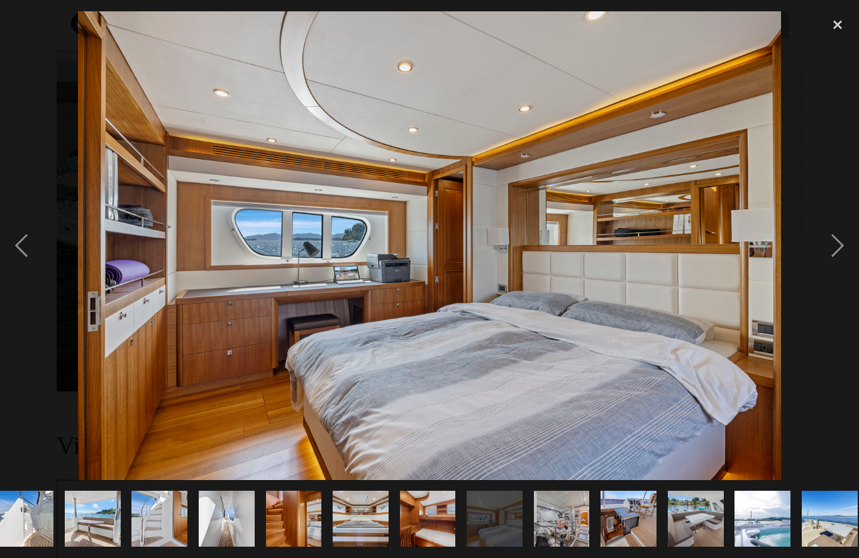
click at [820, 258] on div "next image" at bounding box center [837, 245] width 43 height 469
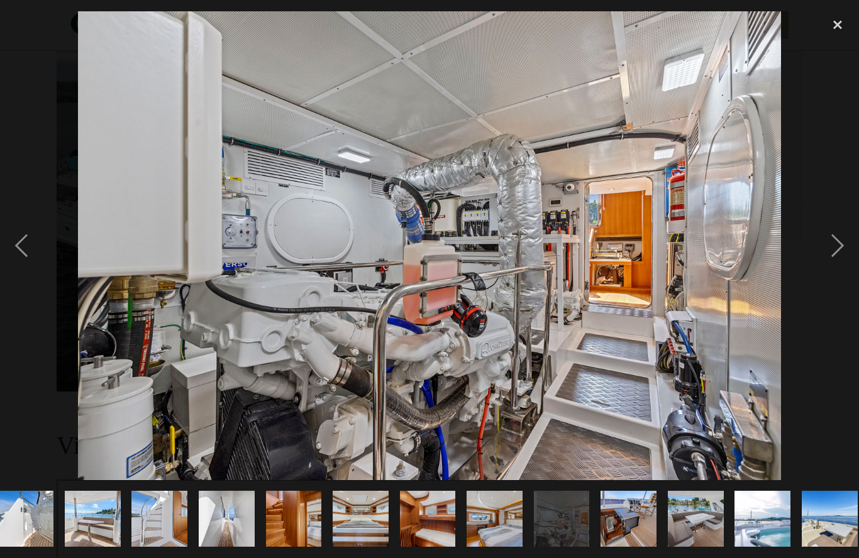
click at [820, 255] on div "next image" at bounding box center [837, 245] width 43 height 469
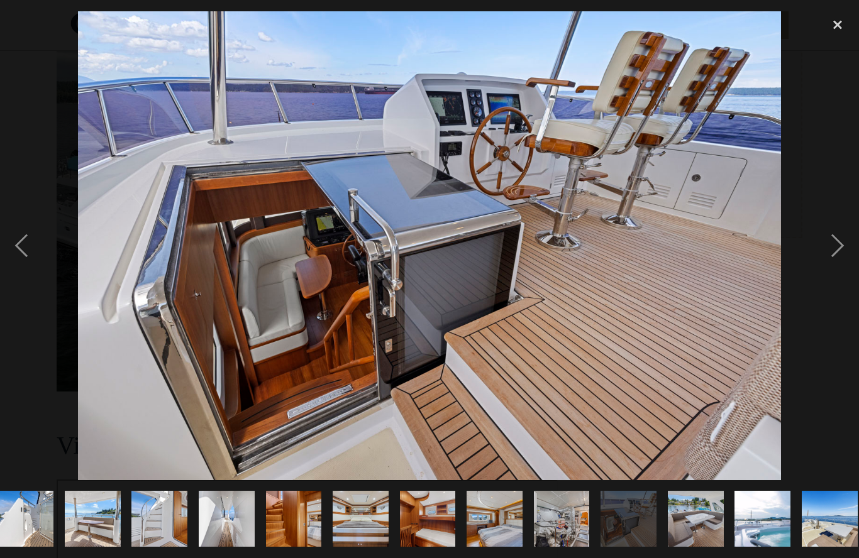
click at [815, 257] on div at bounding box center [429, 245] width 859 height 469
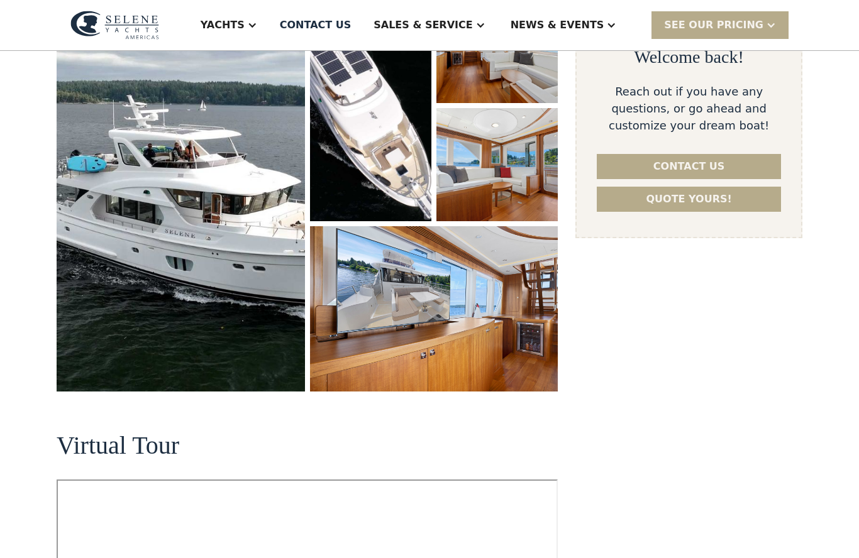
scroll to position [0, 0]
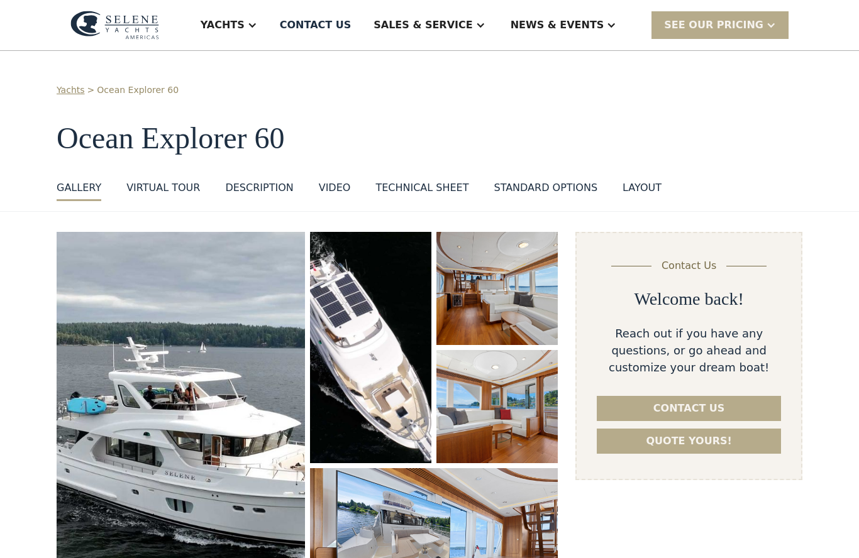
click at [270, 30] on div "Yachts" at bounding box center [229, 25] width 82 height 50
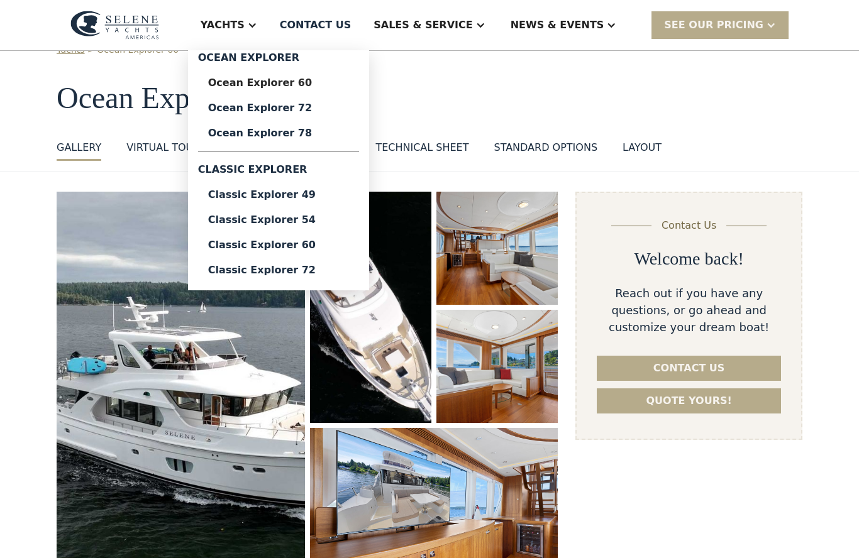
scroll to position [41, 0]
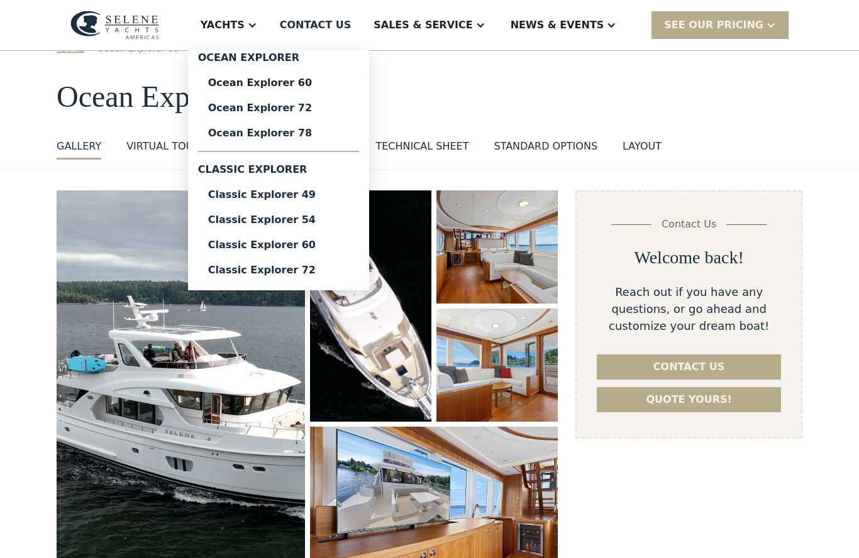
click at [312, 274] on div "Classic Explorer 72" at bounding box center [278, 270] width 141 height 10
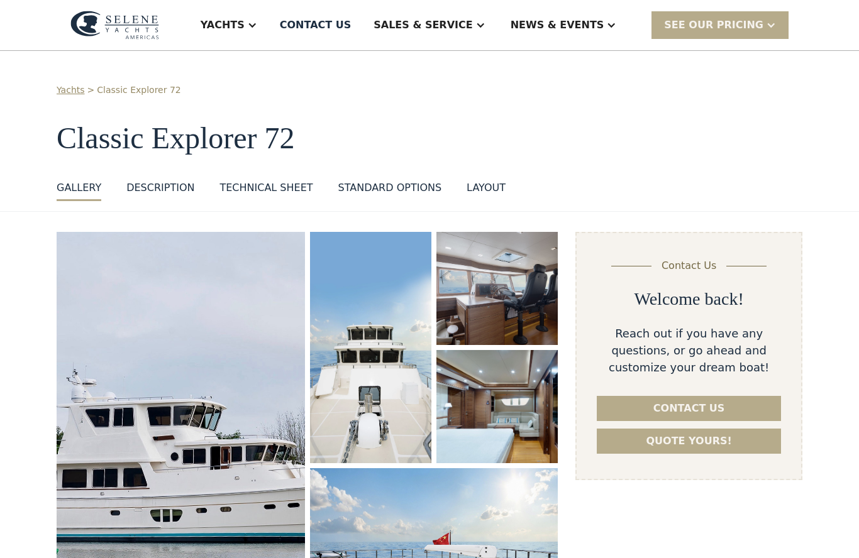
select select "********"
click at [262, 357] on img "open lightbox" at bounding box center [181, 433] width 248 height 402
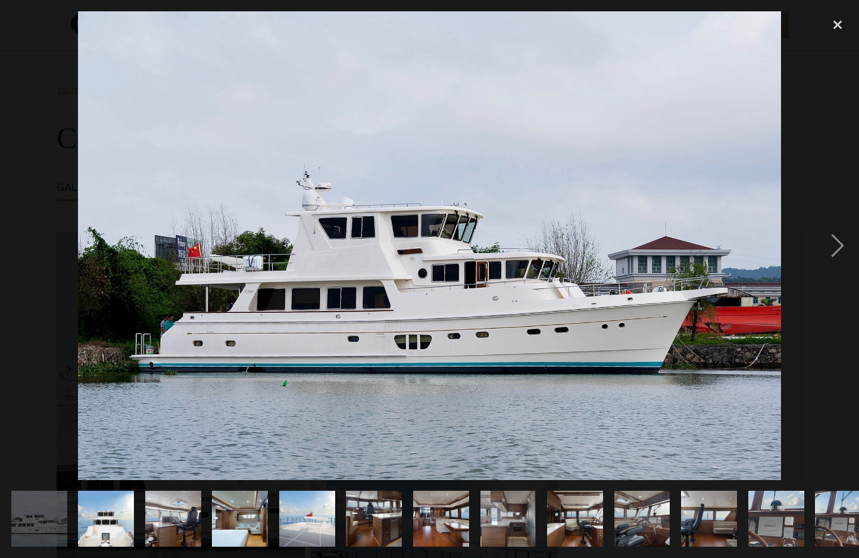
click at [845, 263] on div "next image" at bounding box center [837, 245] width 43 height 469
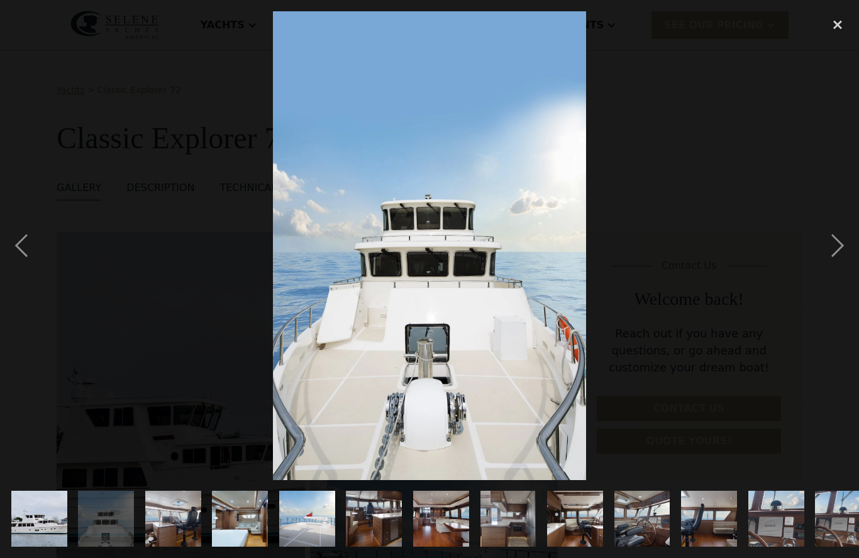
click at [844, 265] on div "next image" at bounding box center [837, 245] width 43 height 469
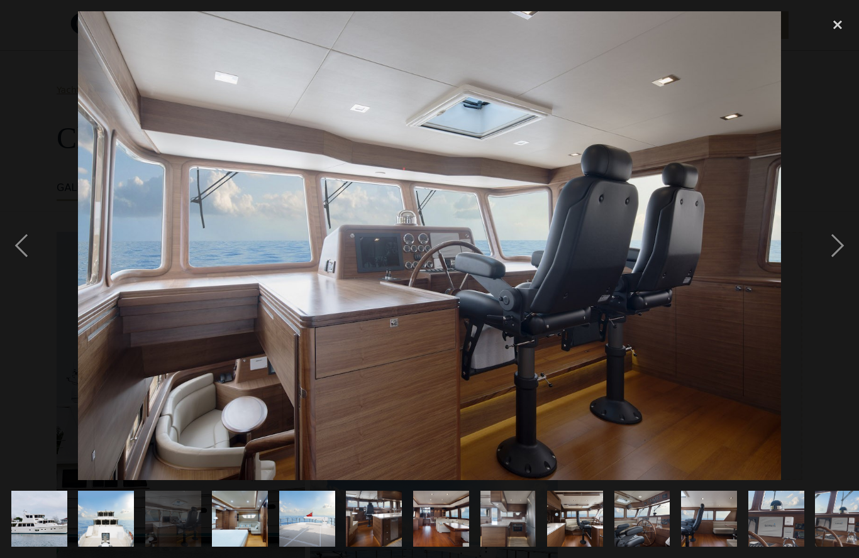
click at [851, 263] on div "next image" at bounding box center [837, 245] width 43 height 469
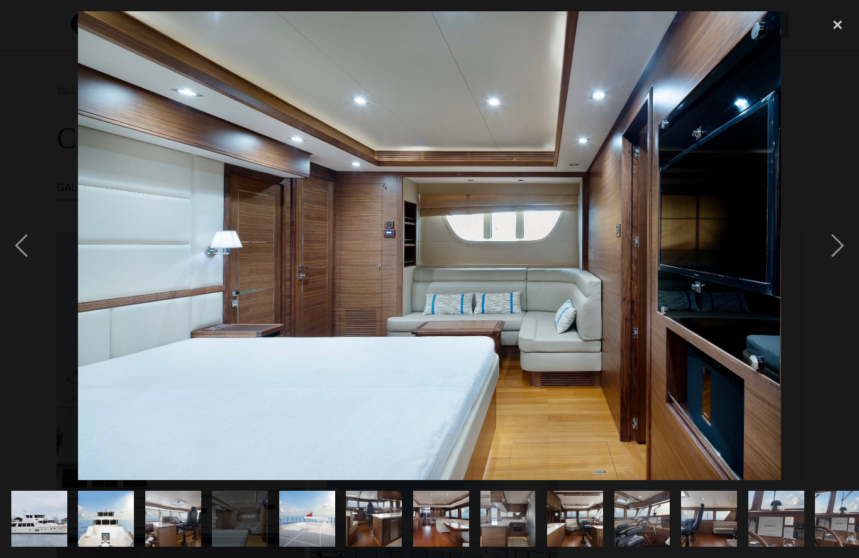
click at [847, 265] on div "next image" at bounding box center [837, 245] width 43 height 469
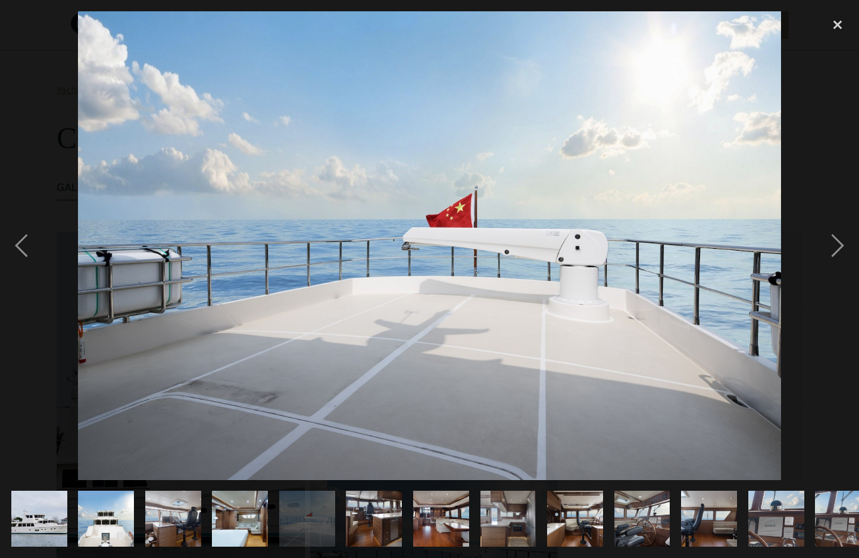
click at [842, 266] on div "next image" at bounding box center [837, 245] width 43 height 469
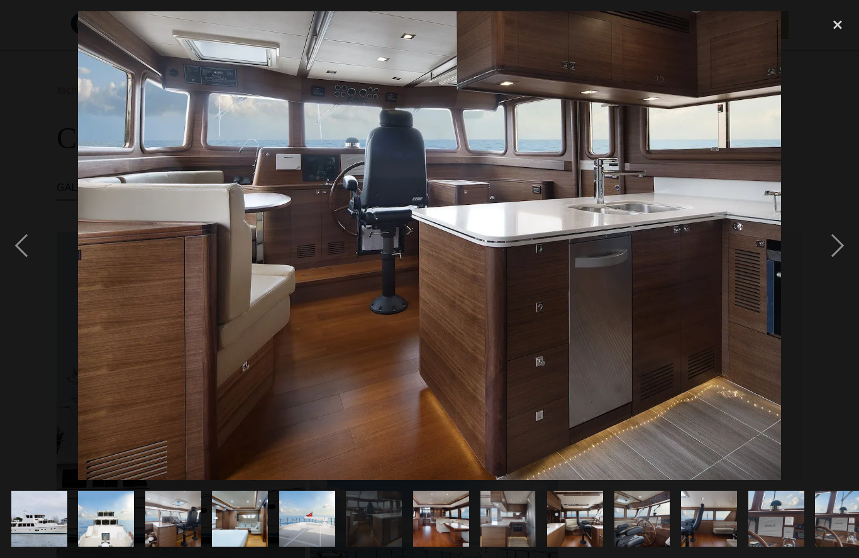
click at [839, 268] on div "next image" at bounding box center [837, 245] width 43 height 469
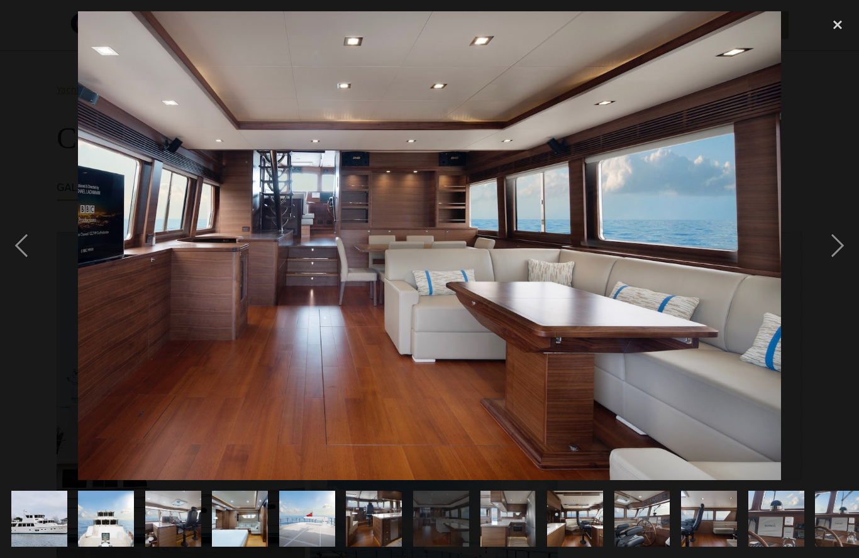
click at [844, 265] on div "next image" at bounding box center [837, 245] width 43 height 469
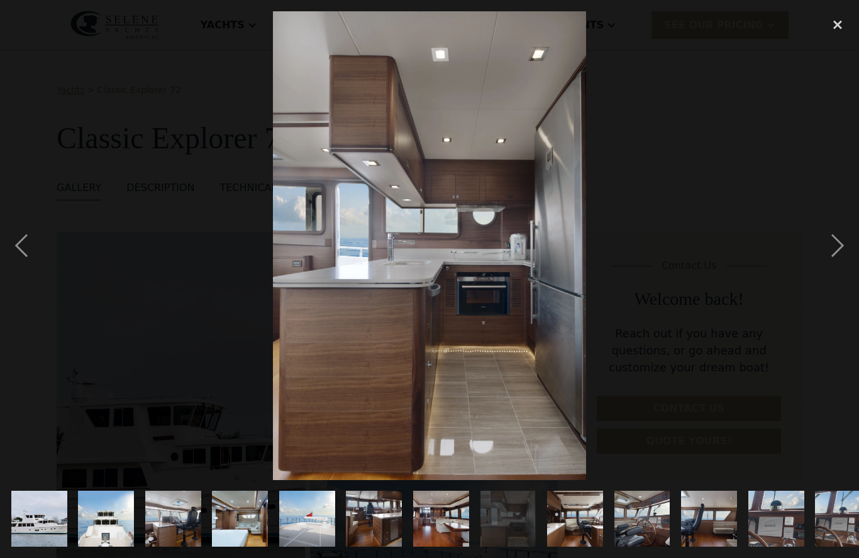
click at [844, 266] on div "next image" at bounding box center [837, 245] width 43 height 469
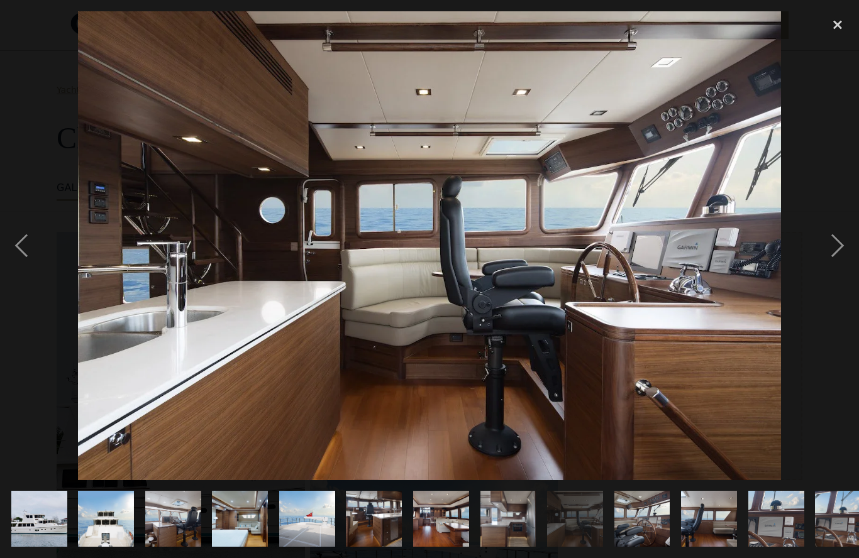
click at [852, 260] on div "next image" at bounding box center [837, 245] width 43 height 469
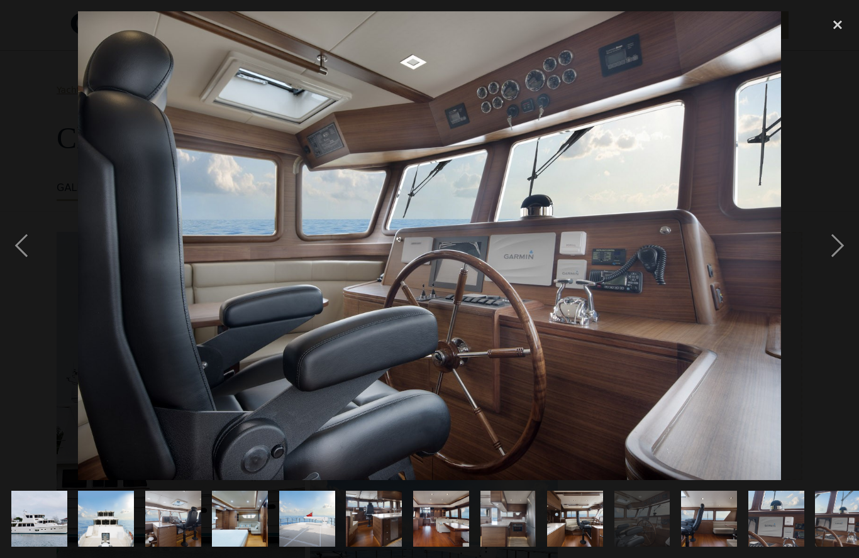
click at [849, 258] on div "next image" at bounding box center [837, 245] width 43 height 469
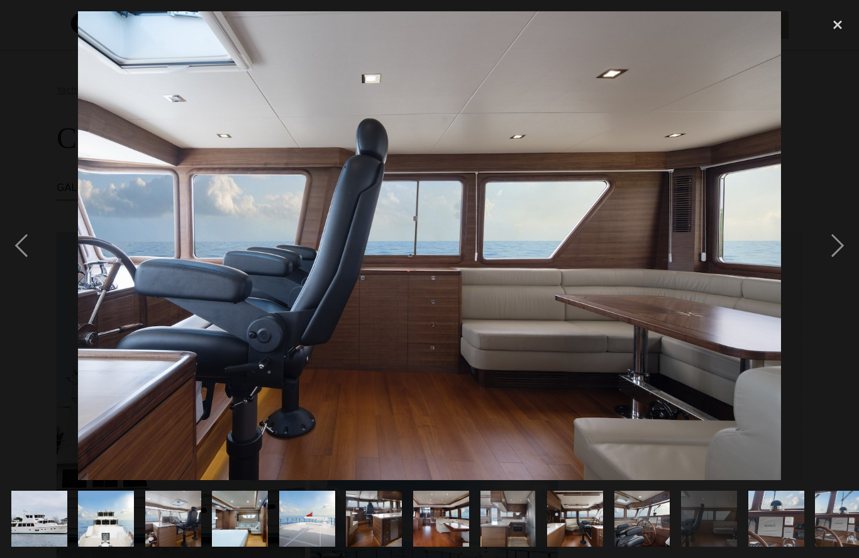
click at [847, 257] on div "next image" at bounding box center [837, 245] width 43 height 469
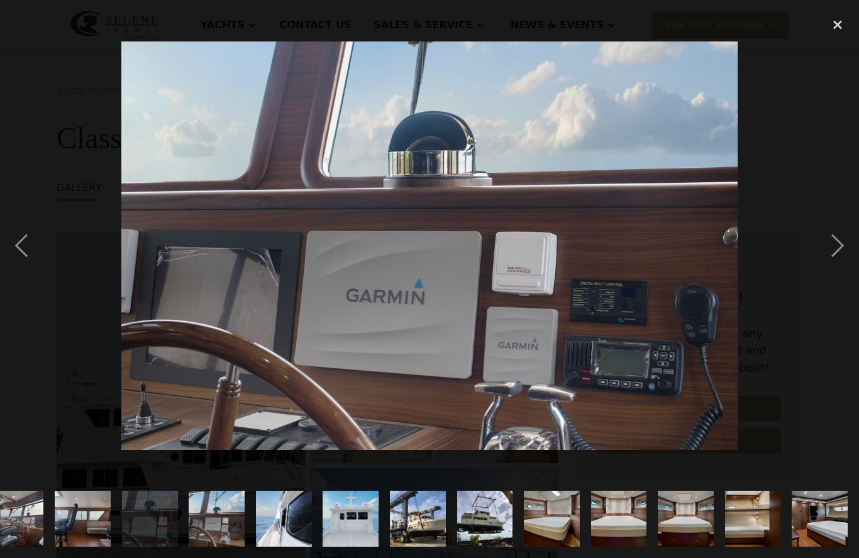
scroll to position [0, 776]
click at [845, 257] on div "next image" at bounding box center [837, 245] width 43 height 469
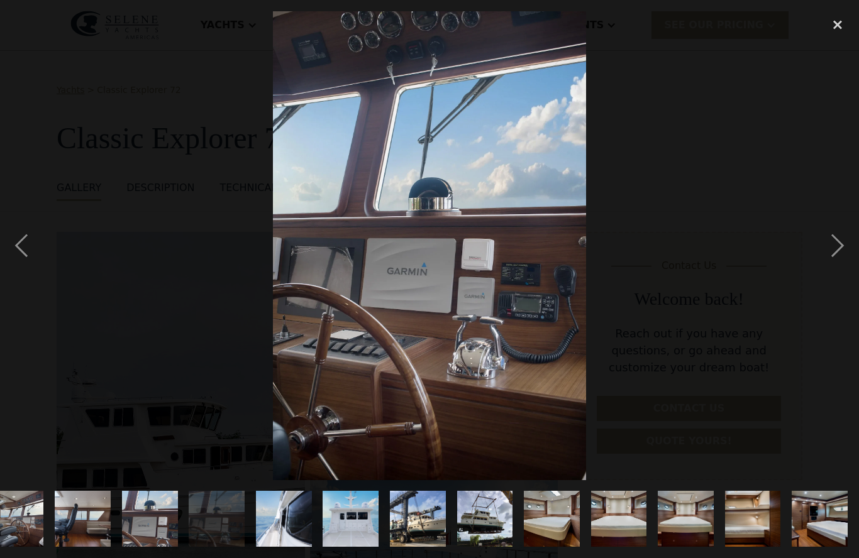
click at [844, 258] on div "next image" at bounding box center [837, 245] width 43 height 469
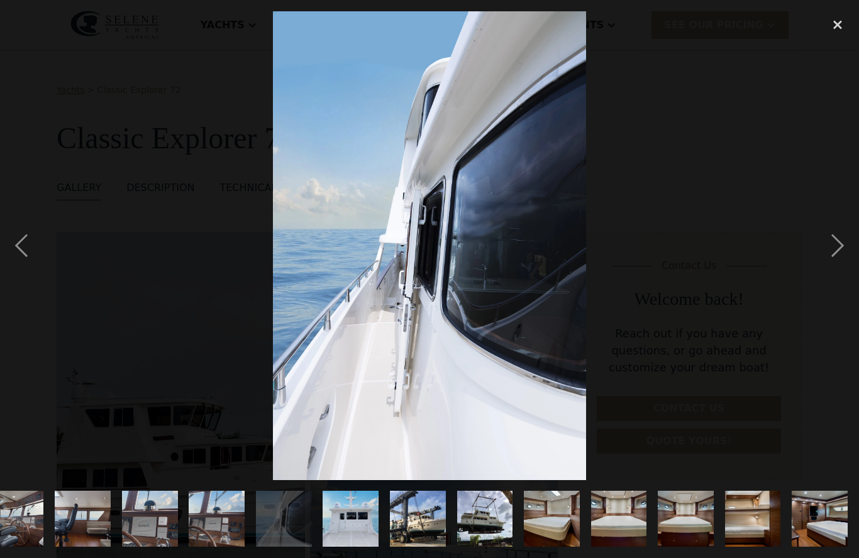
click at [851, 253] on div "next image" at bounding box center [837, 245] width 43 height 469
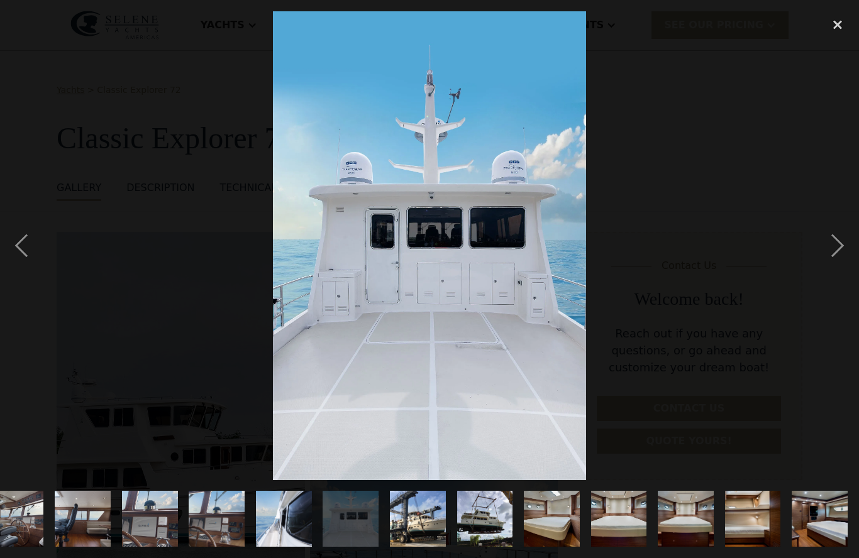
click at [851, 250] on div "next image" at bounding box center [837, 245] width 43 height 469
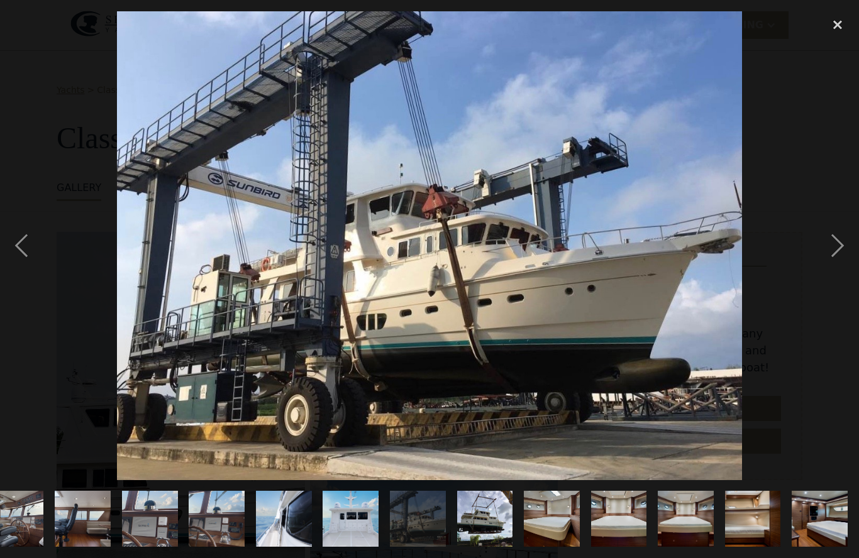
click at [850, 242] on div "next image" at bounding box center [837, 245] width 43 height 469
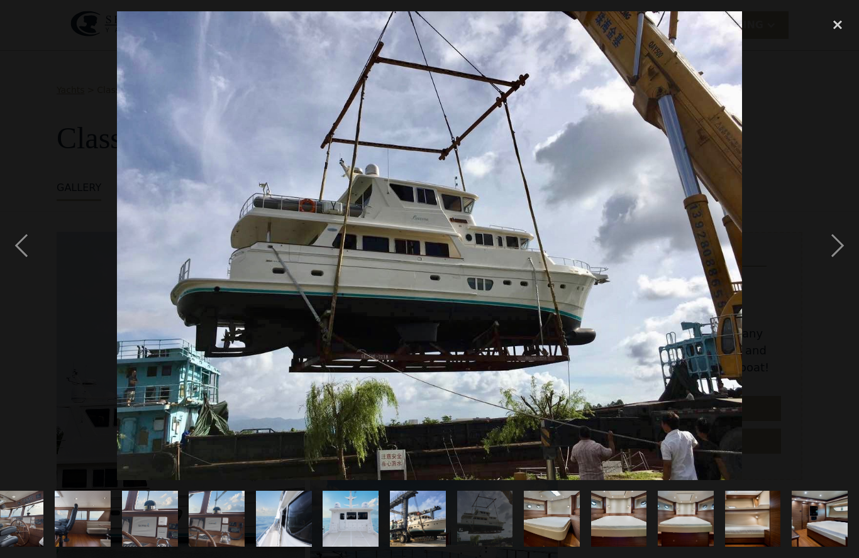
click at [842, 257] on div "next image" at bounding box center [837, 245] width 43 height 469
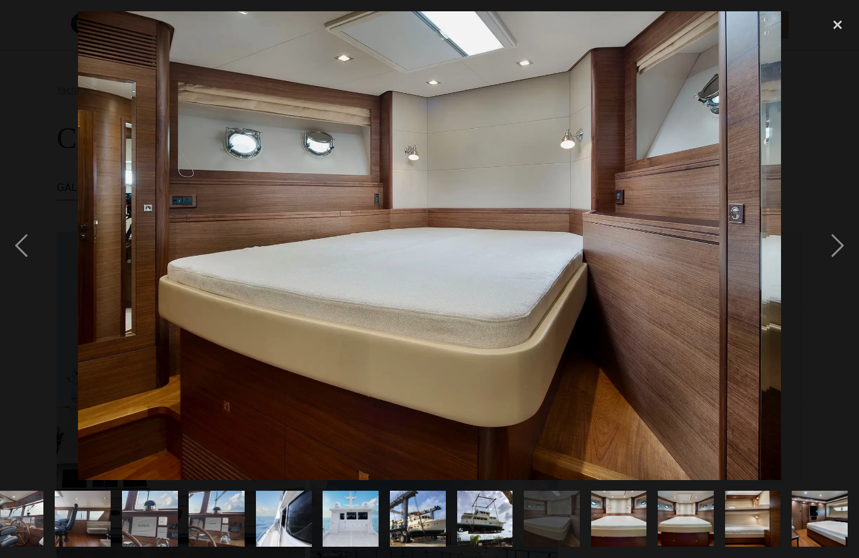
click at [844, 264] on div "next image" at bounding box center [837, 245] width 43 height 469
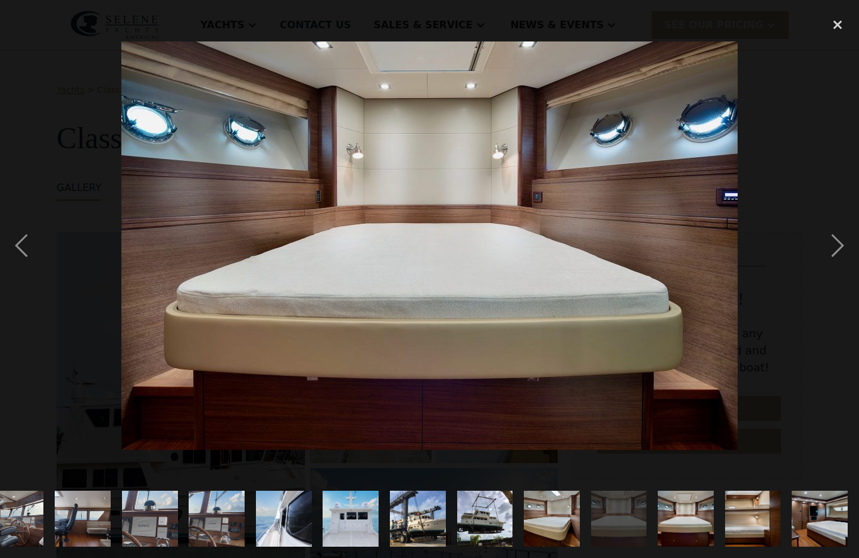
click at [843, 262] on div "next image" at bounding box center [837, 245] width 43 height 469
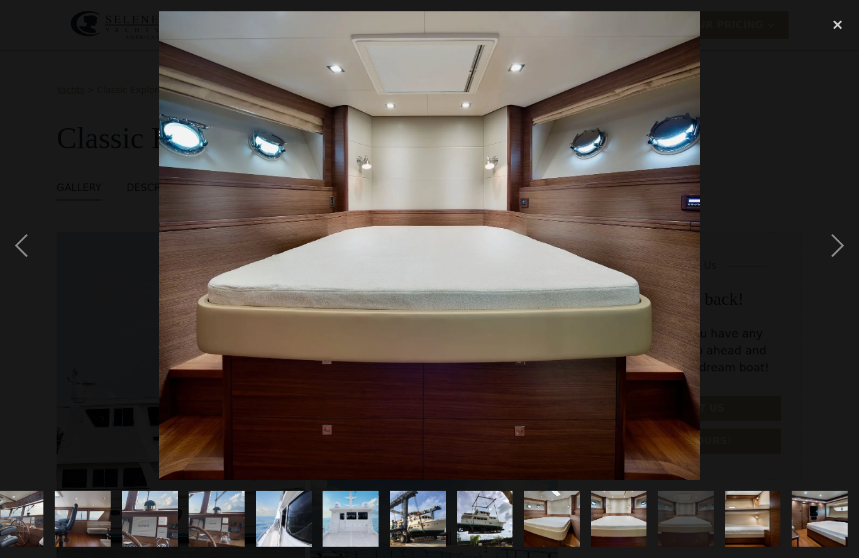
click at [842, 255] on div "next image" at bounding box center [837, 245] width 43 height 469
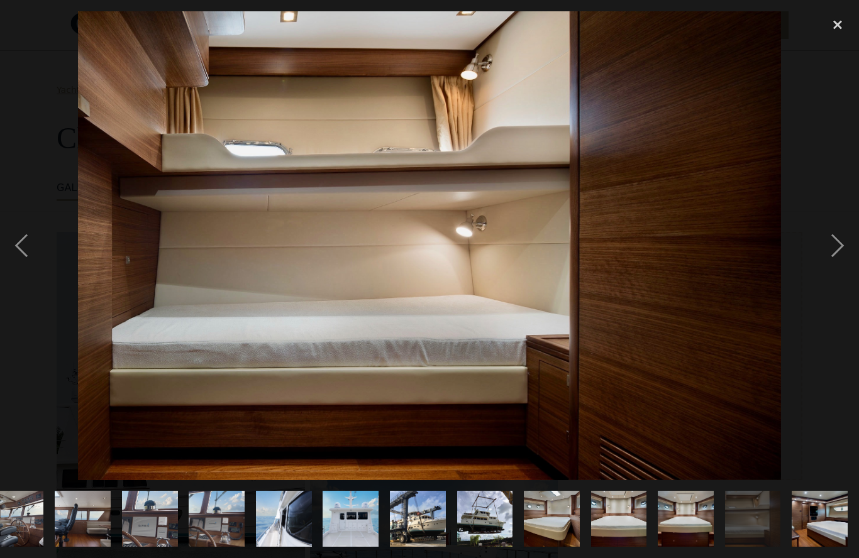
click at [843, 254] on div "next image" at bounding box center [837, 245] width 43 height 469
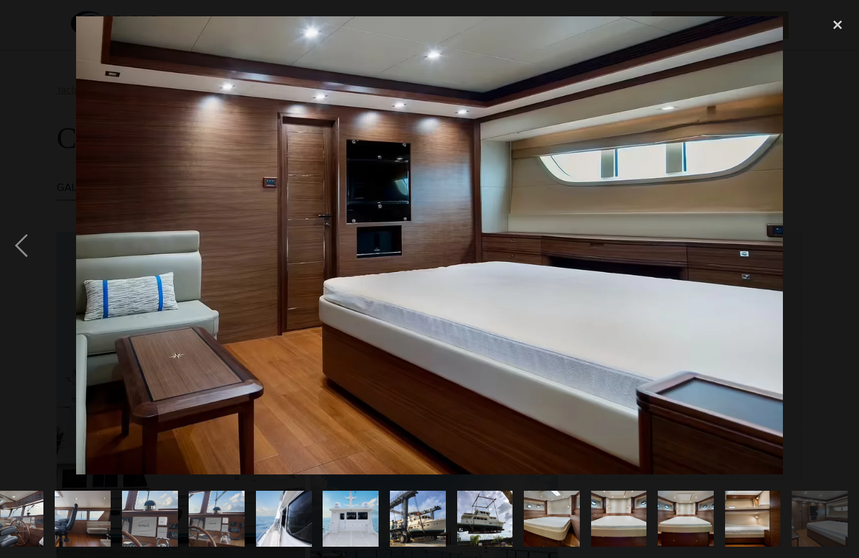
click at [835, 24] on div "close lightbox" at bounding box center [837, 25] width 43 height 28
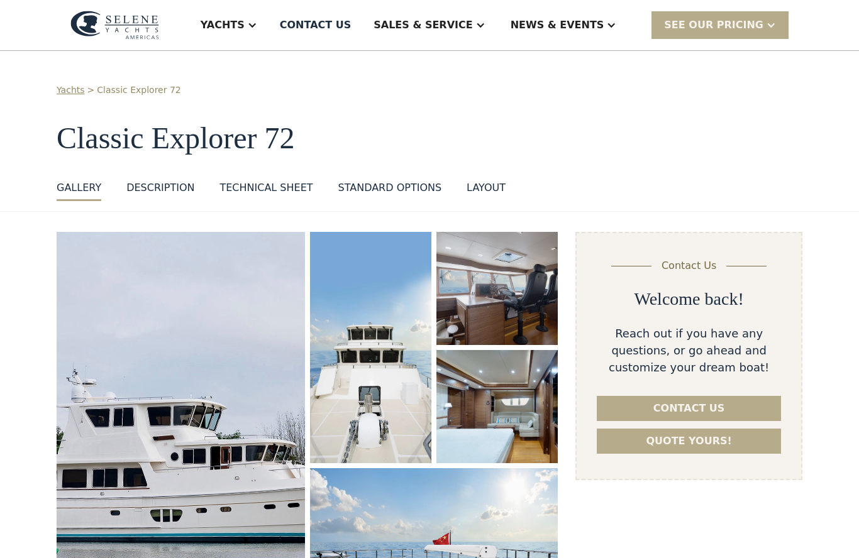
scroll to position [0, 0]
click at [257, 25] on div at bounding box center [252, 25] width 10 height 10
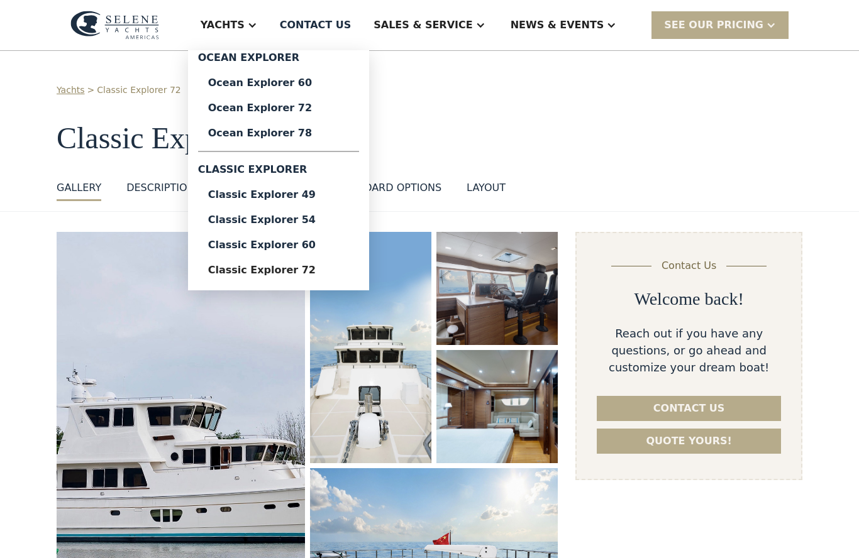
click at [309, 80] on div "Ocean Explorer 60" at bounding box center [278, 83] width 141 height 10
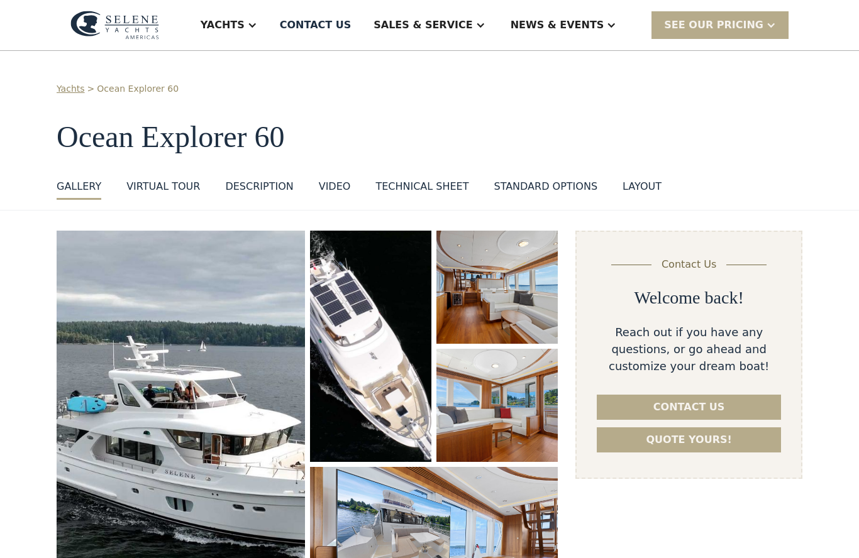
scroll to position [257, 0]
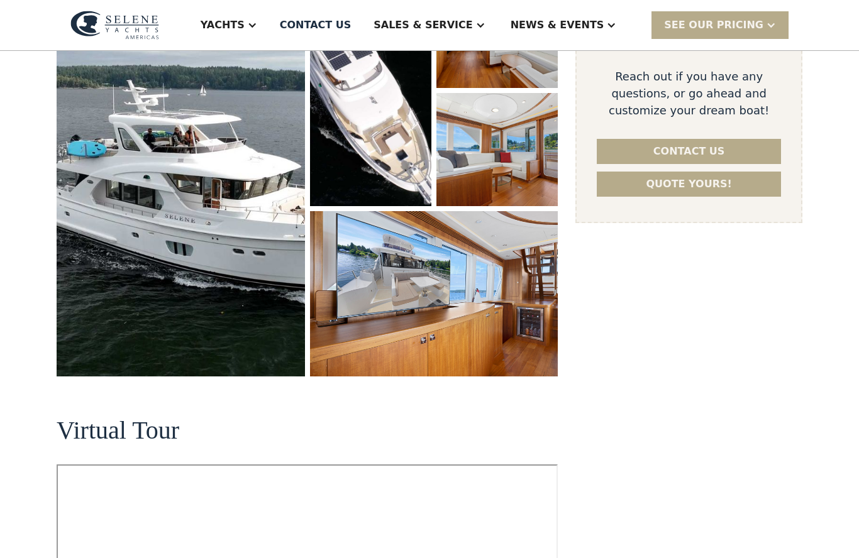
select select "********"
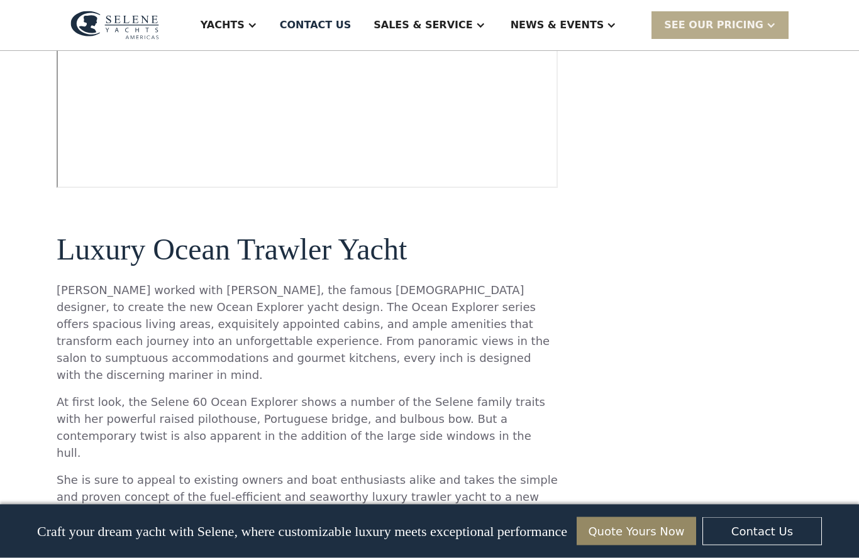
scroll to position [781, 0]
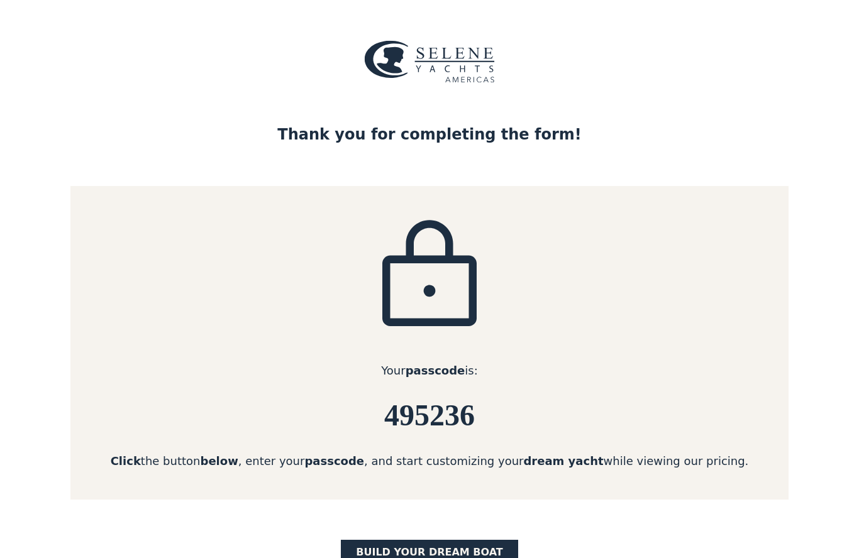
scroll to position [90, 0]
